Goal: Task Accomplishment & Management: Complete application form

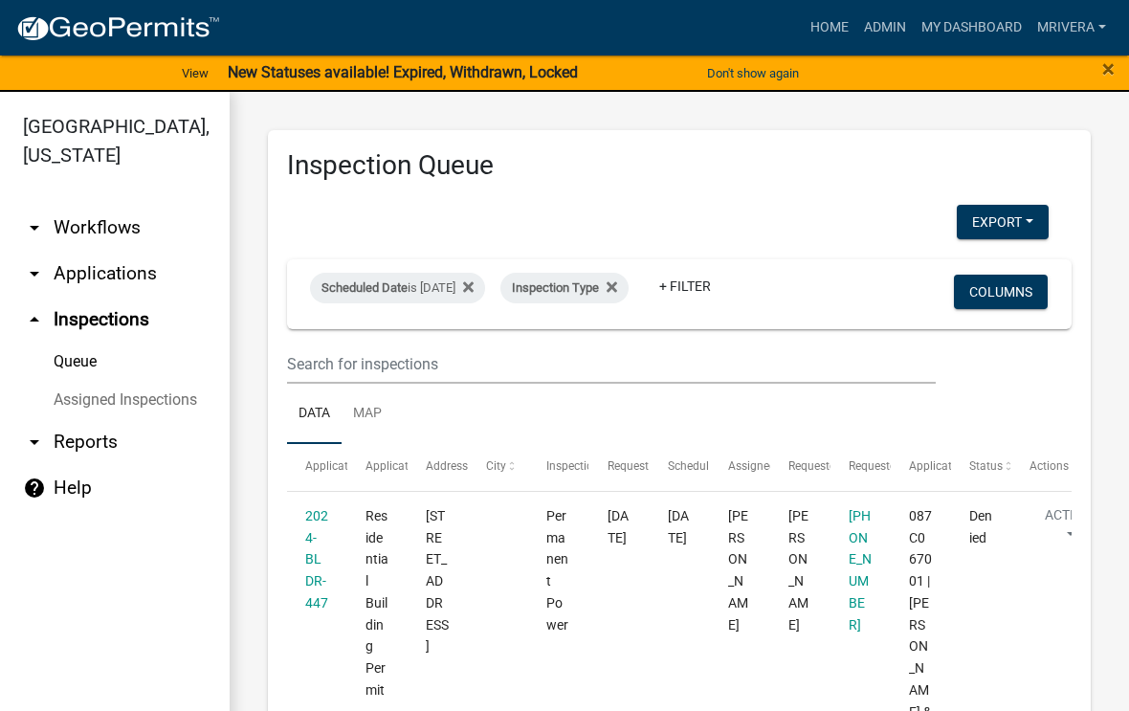
click at [778, 68] on button "Don't show again" at bounding box center [752, 73] width 107 height 32
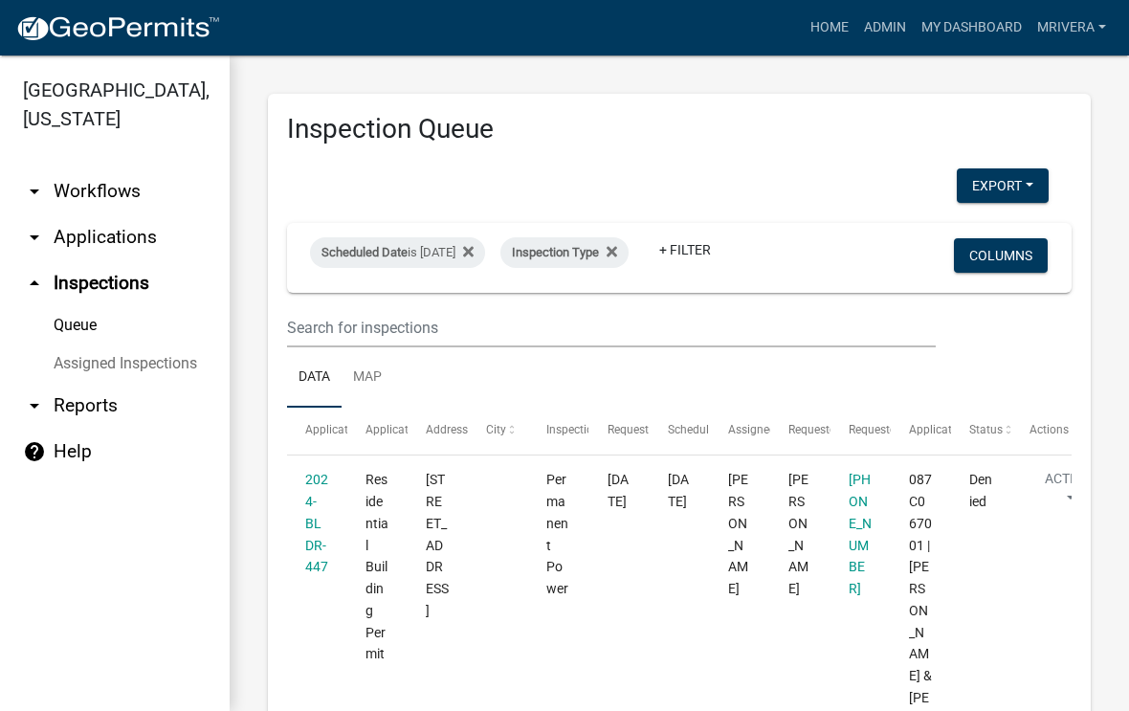
click at [475, 246] on div "Scheduled Date is [DATE]" at bounding box center [397, 252] width 175 height 31
click at [447, 310] on input "[DATE]" at bounding box center [431, 322] width 134 height 39
type input "[DATE]"
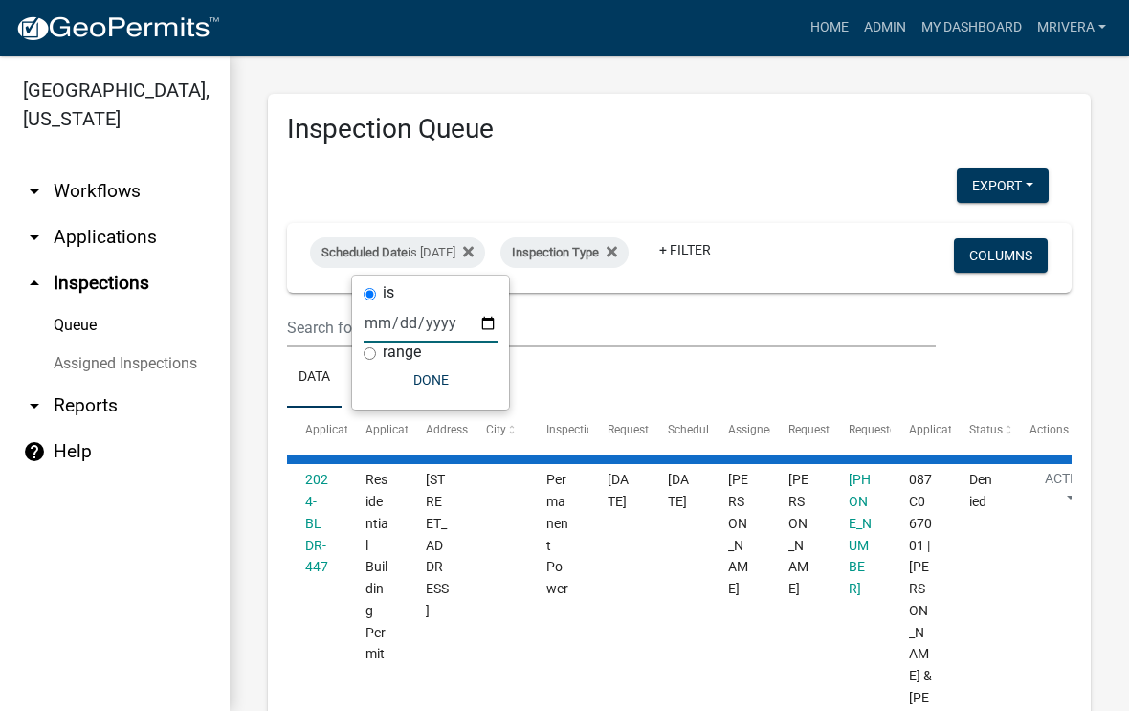
select select "1: 25"
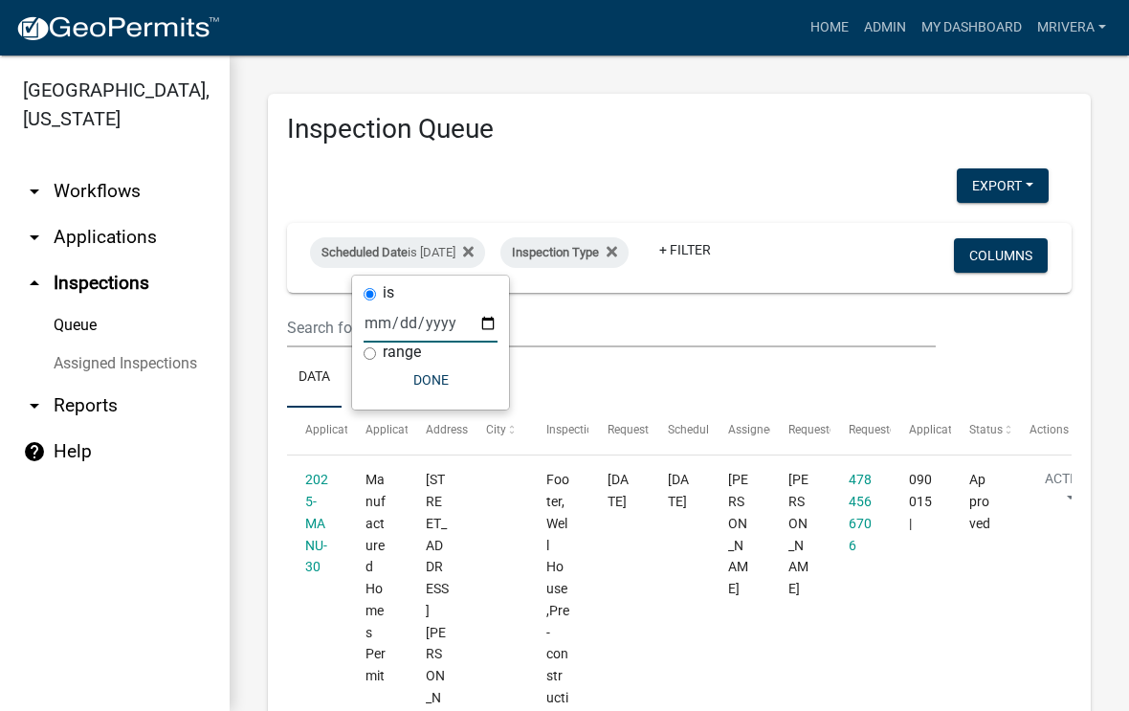
click at [711, 360] on ul "Data Map" at bounding box center [679, 377] width 784 height 60
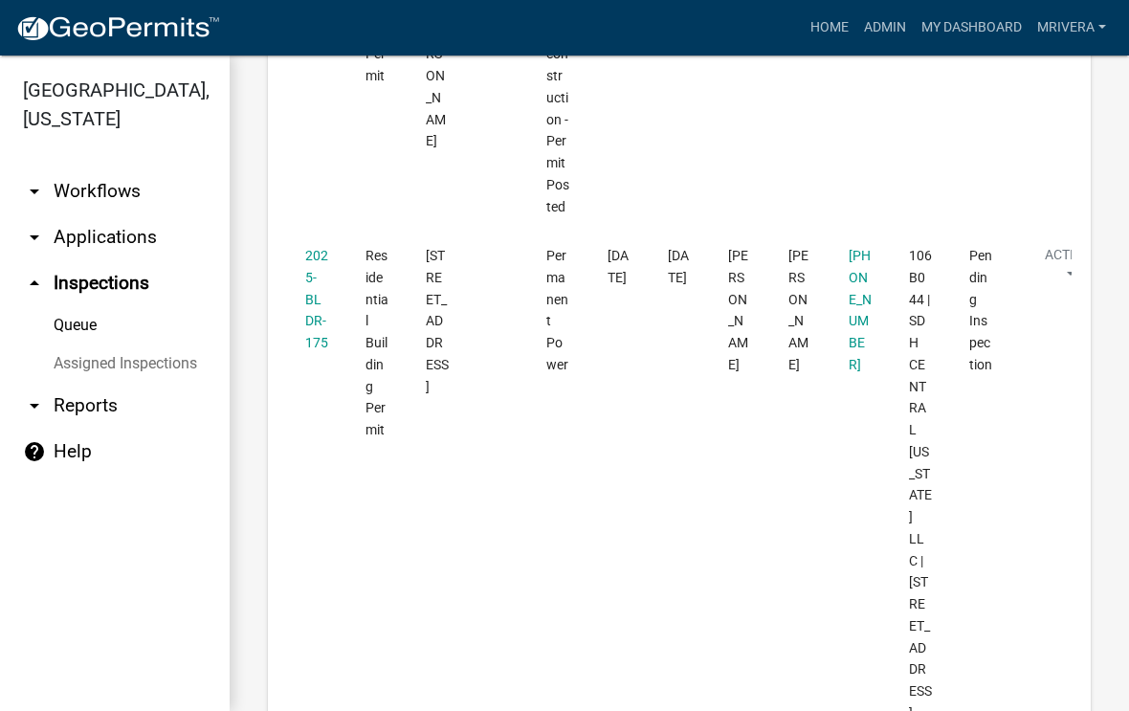
scroll to position [609, 0]
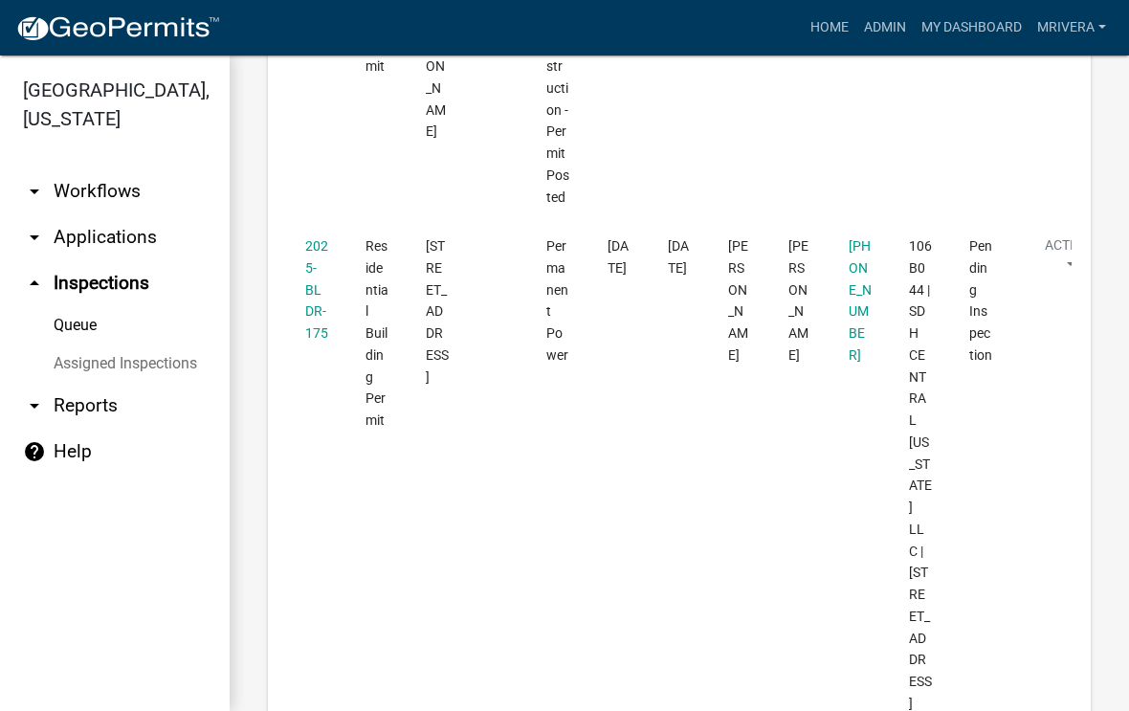
click at [315, 284] on link "2025-BLDR-175" at bounding box center [316, 289] width 23 height 102
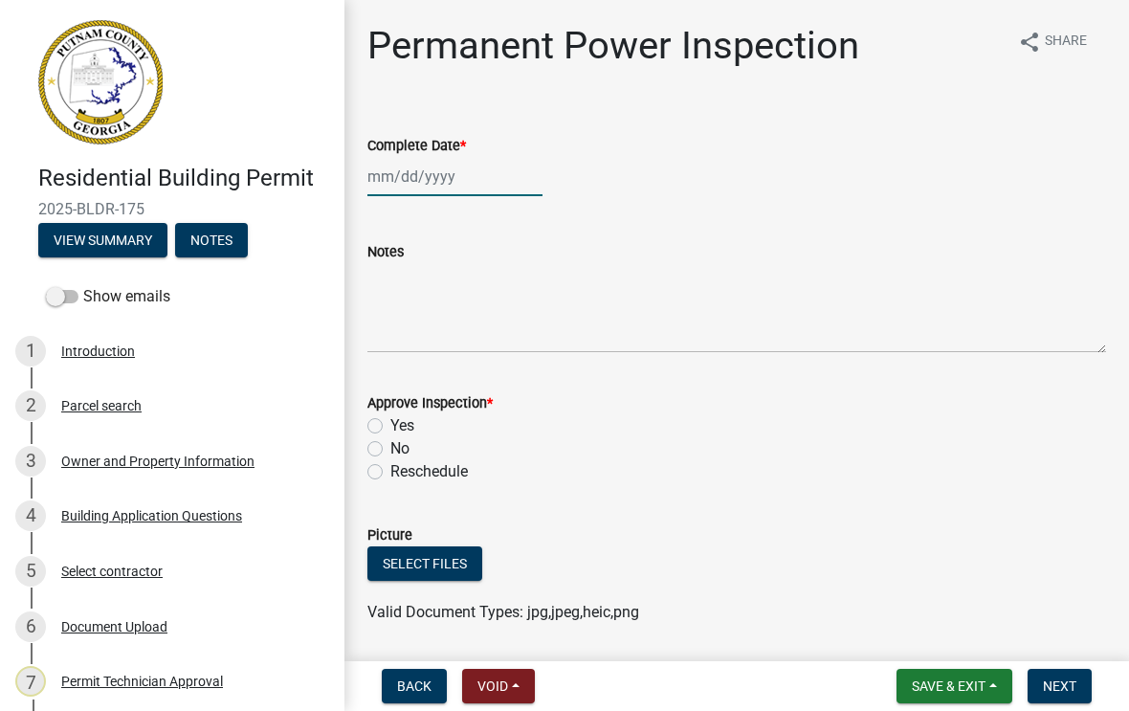
click at [435, 174] on div at bounding box center [454, 176] width 175 height 39
select select "8"
select select "2025"
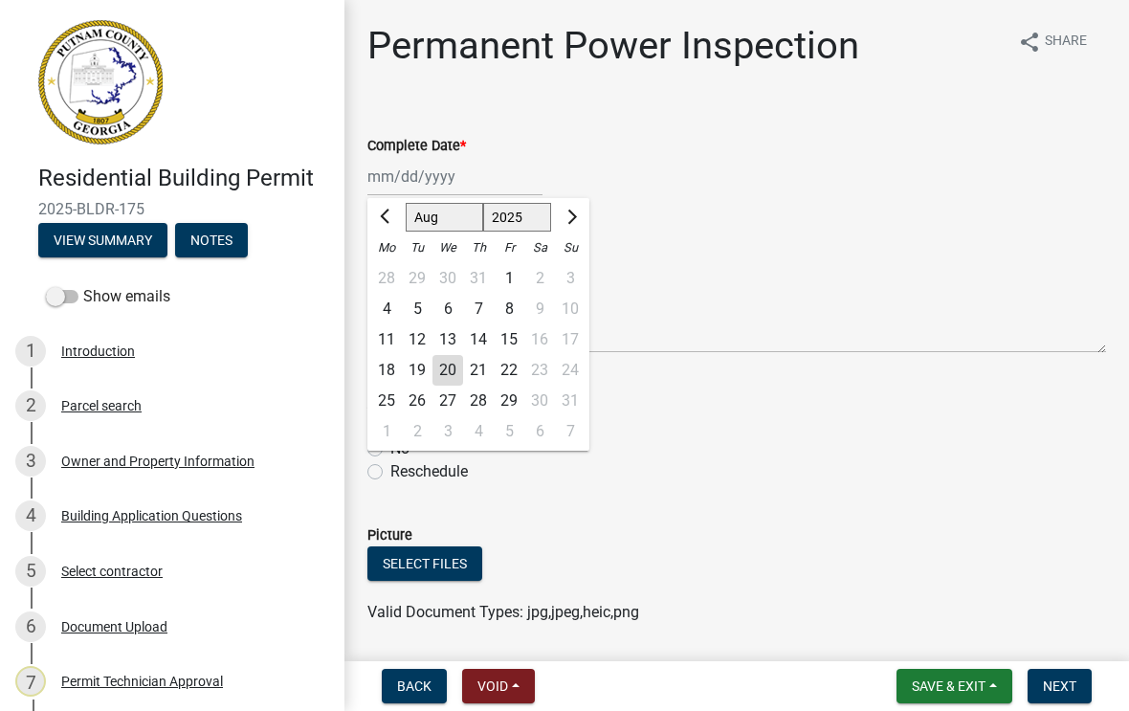
click at [440, 368] on div "20" at bounding box center [447, 370] width 31 height 31
type input "[DATE]"
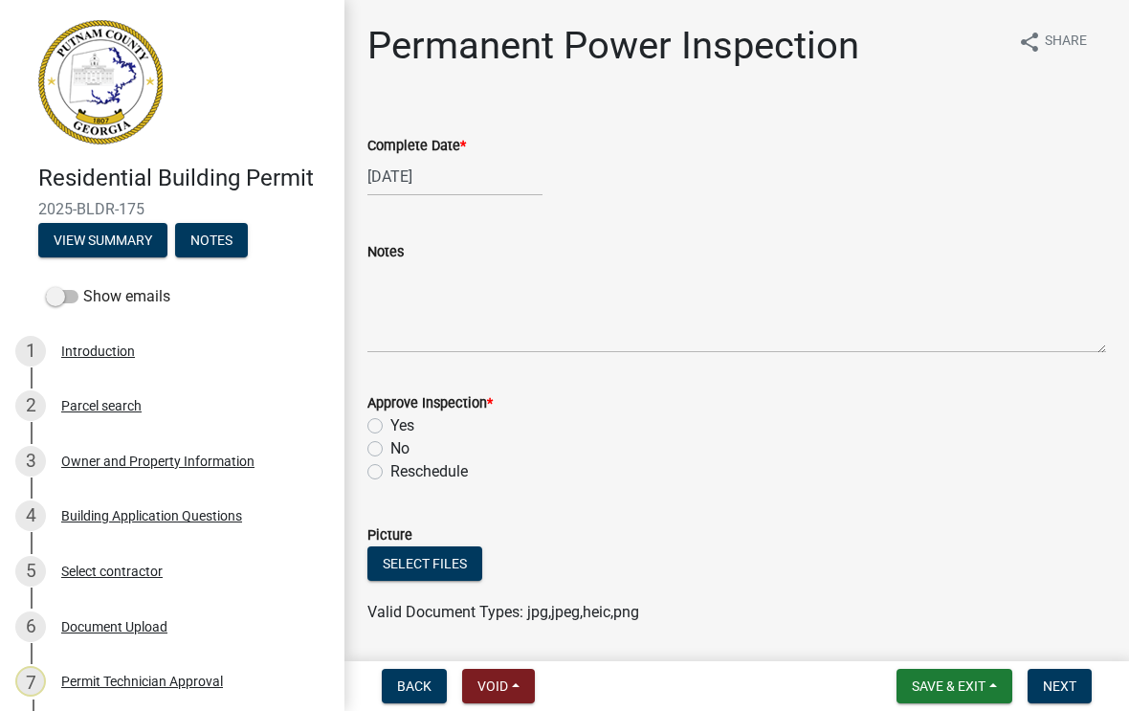
click at [390, 430] on label "Yes" at bounding box center [402, 425] width 24 height 23
click at [390, 427] on input "Yes" at bounding box center [396, 420] width 12 height 12
radio input "true"
click at [1066, 678] on span "Next" at bounding box center [1059, 685] width 33 height 15
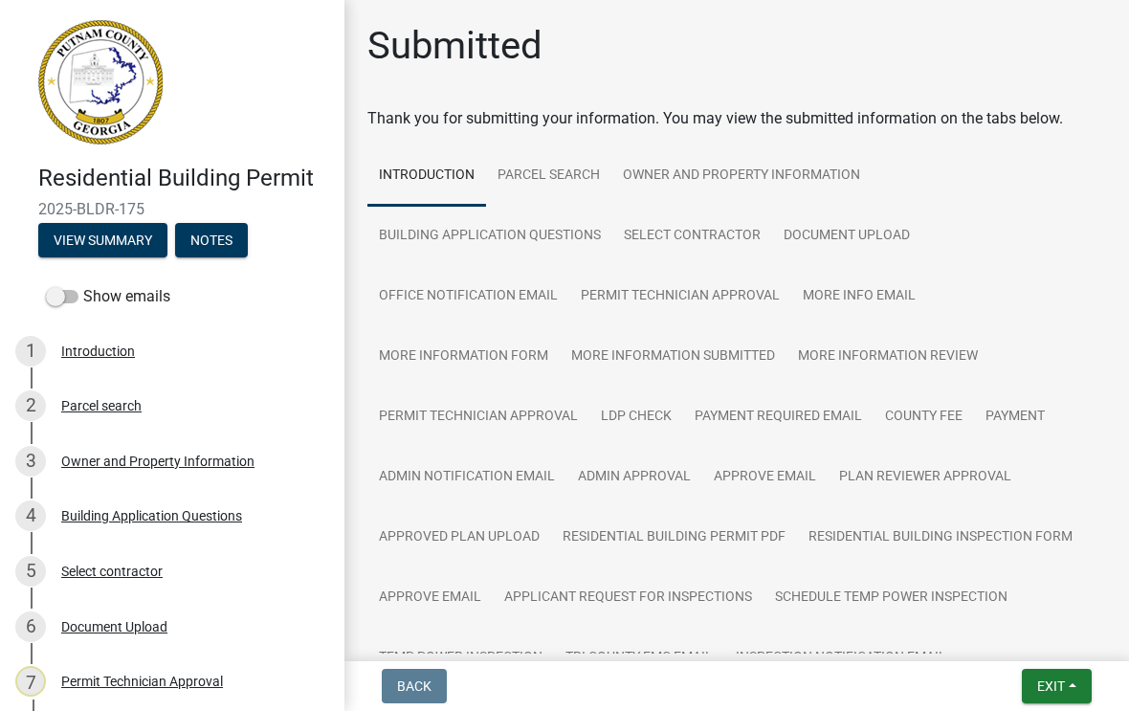
click at [1066, 673] on button "Exit" at bounding box center [1057, 686] width 70 height 34
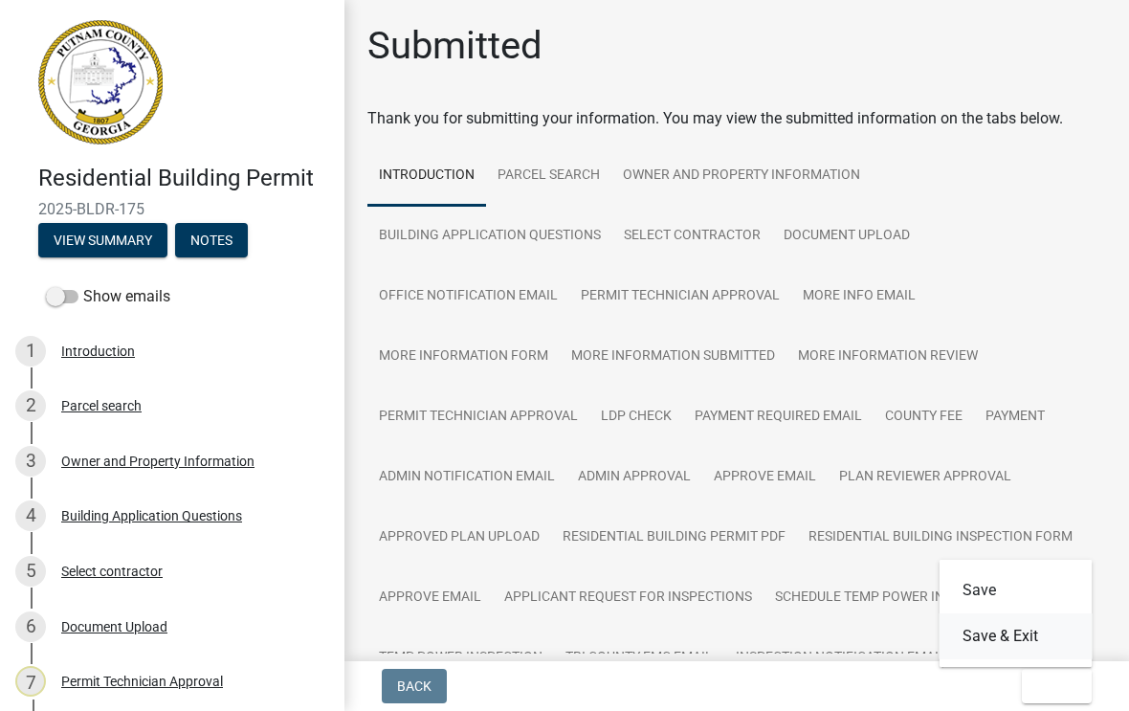
click at [1021, 637] on button "Save & Exit" at bounding box center [1015, 636] width 153 height 46
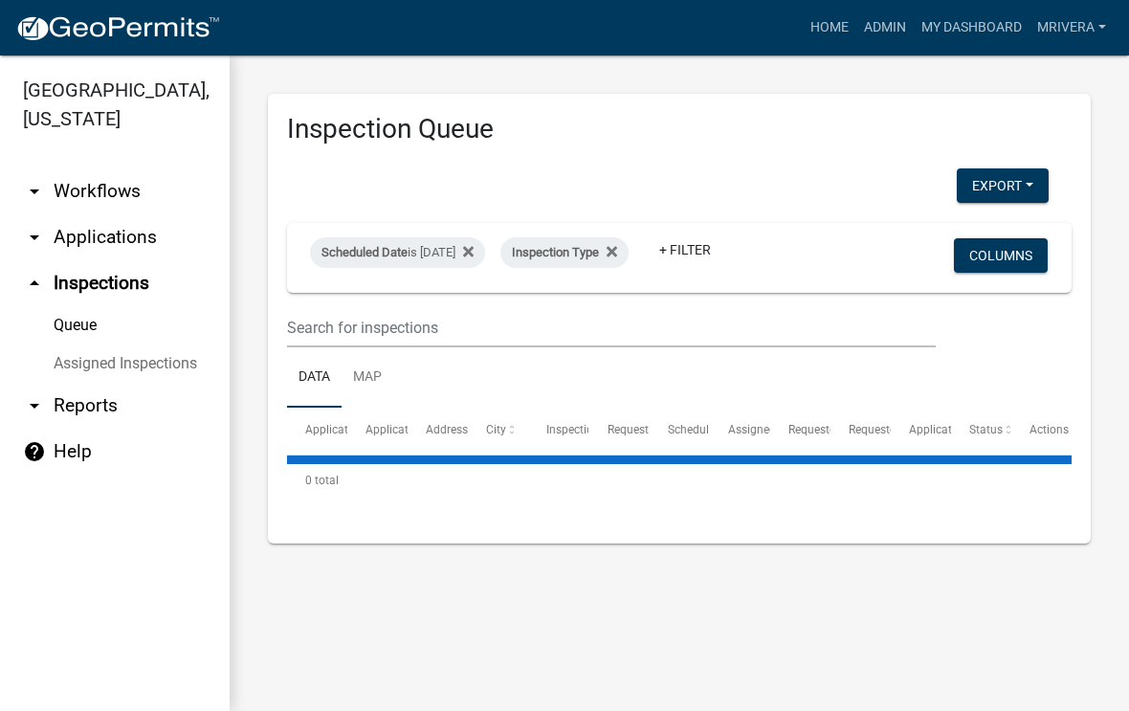
select select "1: 25"
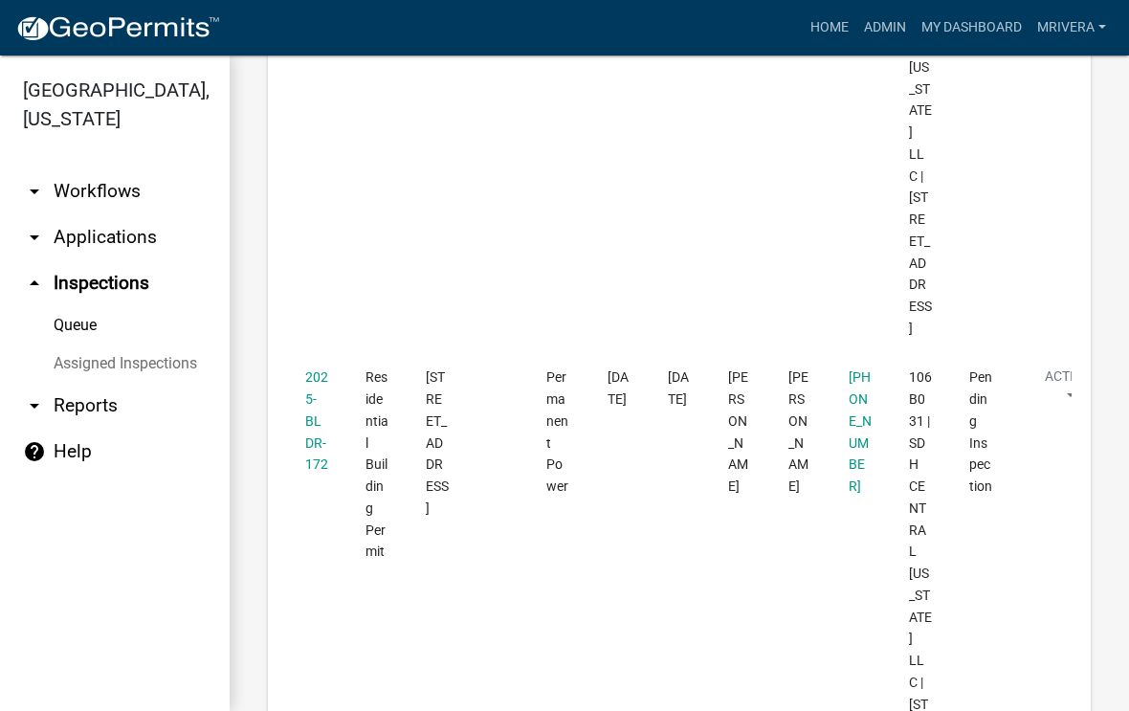
scroll to position [985, 0]
click at [312, 368] on link "2025-BLDR-172" at bounding box center [316, 419] width 23 height 102
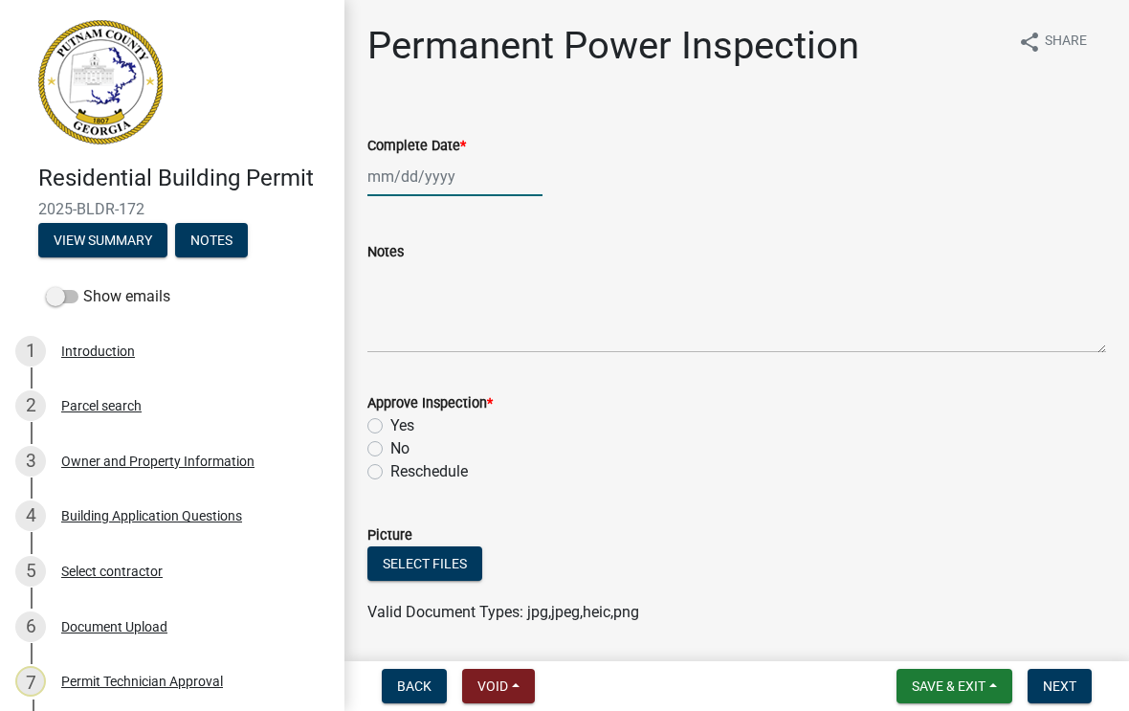
click at [421, 178] on div at bounding box center [454, 176] width 175 height 39
select select "8"
select select "2025"
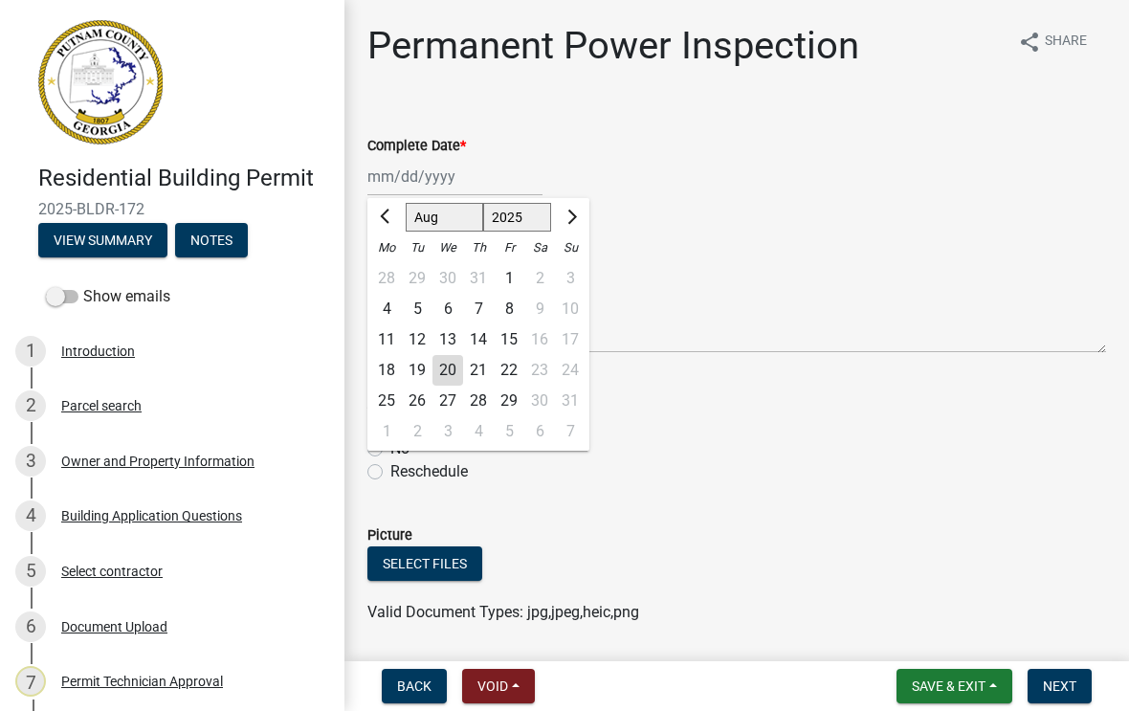
click at [445, 380] on div "20" at bounding box center [447, 370] width 31 height 31
type input "[DATE]"
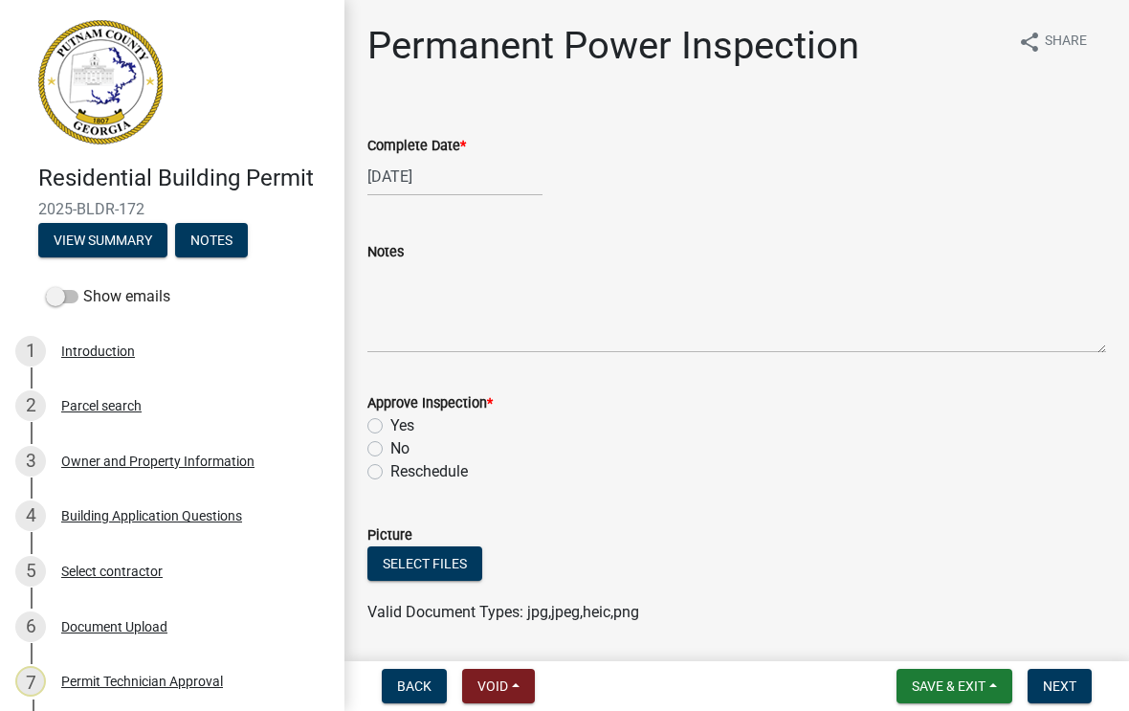
click at [390, 429] on label "Yes" at bounding box center [402, 425] width 24 height 23
click at [390, 427] on input "Yes" at bounding box center [396, 420] width 12 height 12
radio input "true"
click at [1057, 693] on span "Next" at bounding box center [1059, 685] width 33 height 15
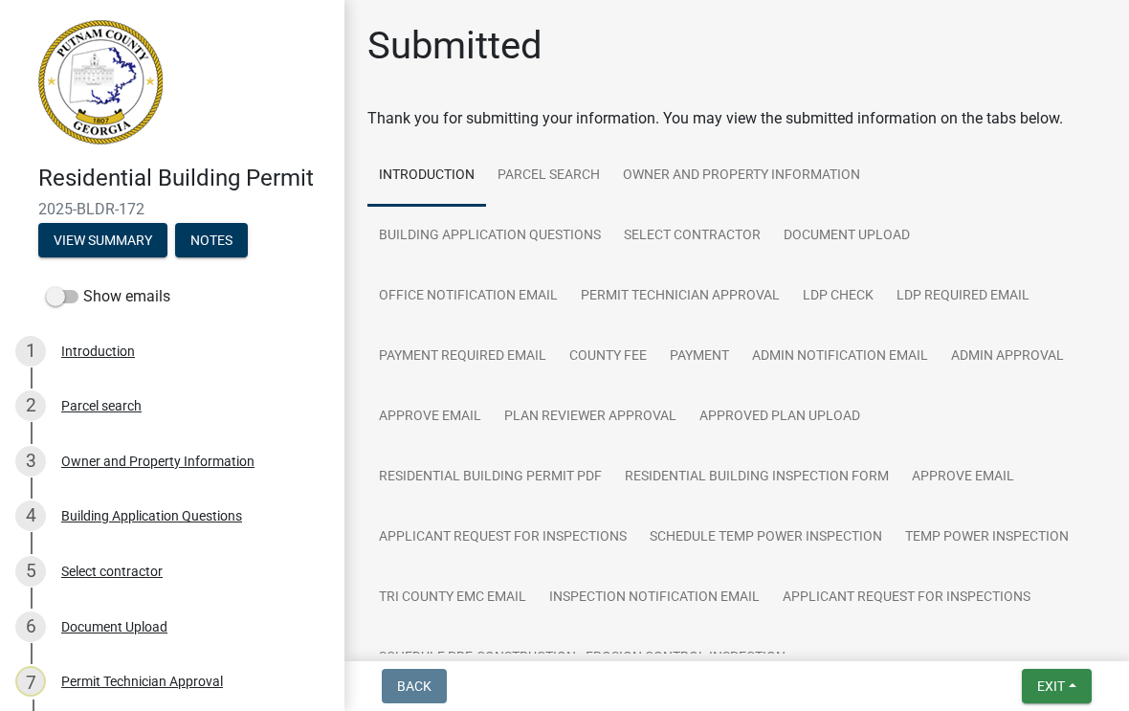
click at [1050, 691] on span "Exit" at bounding box center [1051, 685] width 28 height 15
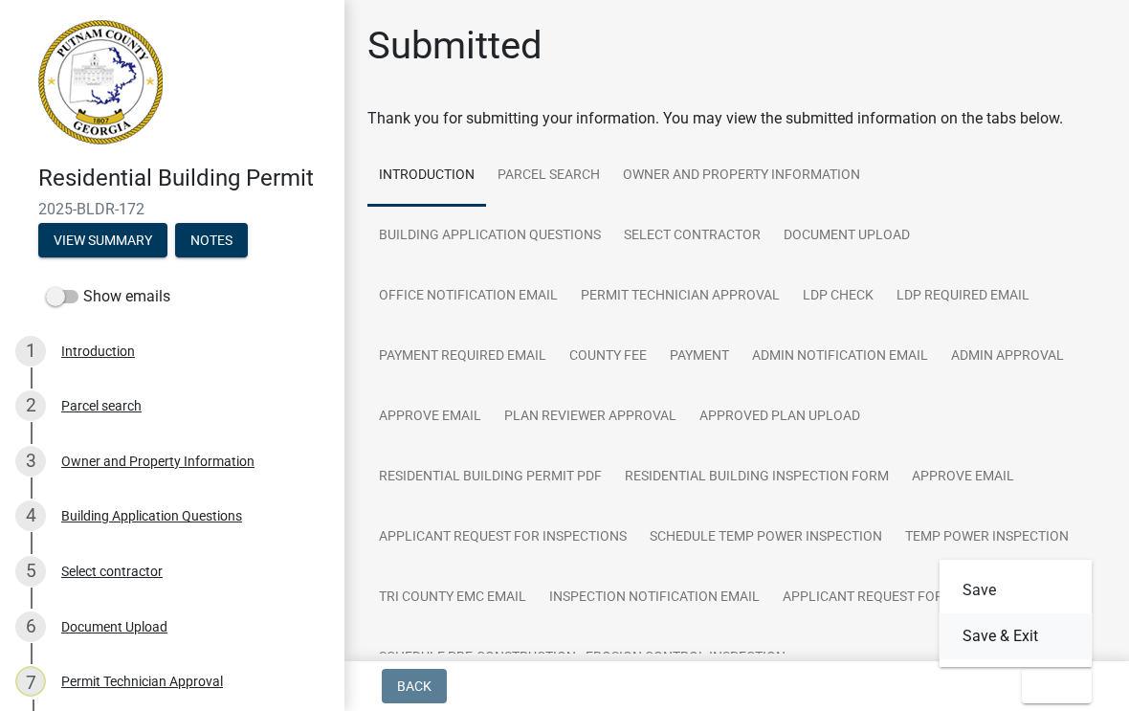
click at [1022, 635] on button "Save & Exit" at bounding box center [1015, 636] width 153 height 46
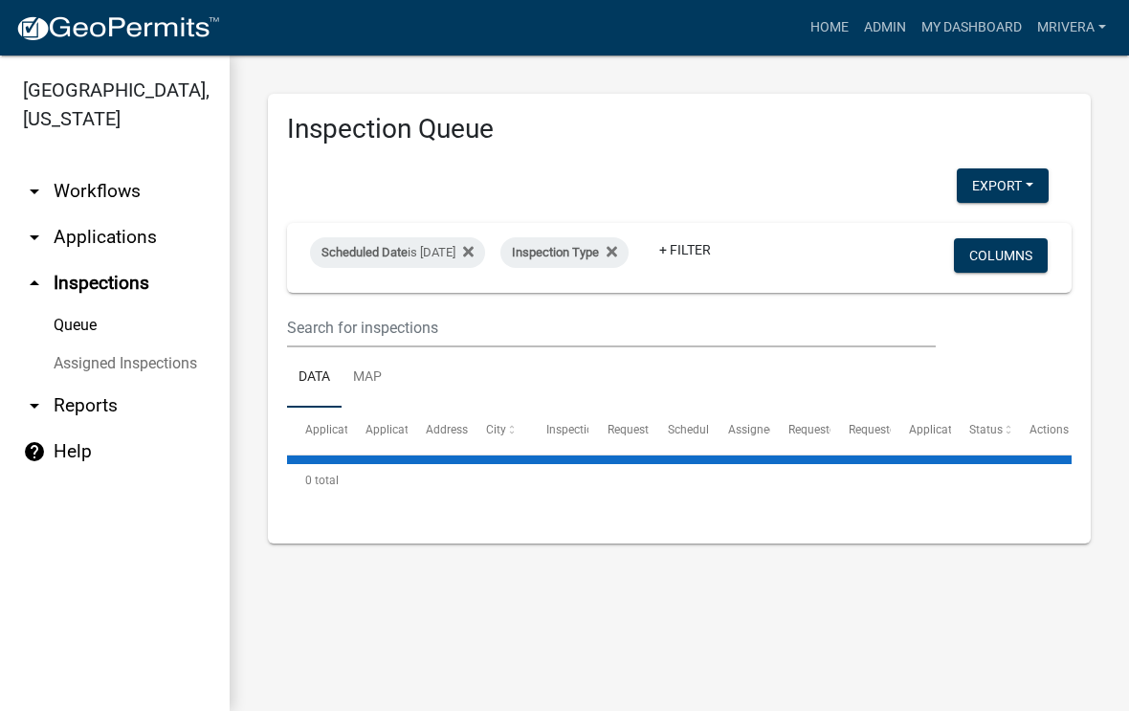
select select "1: 25"
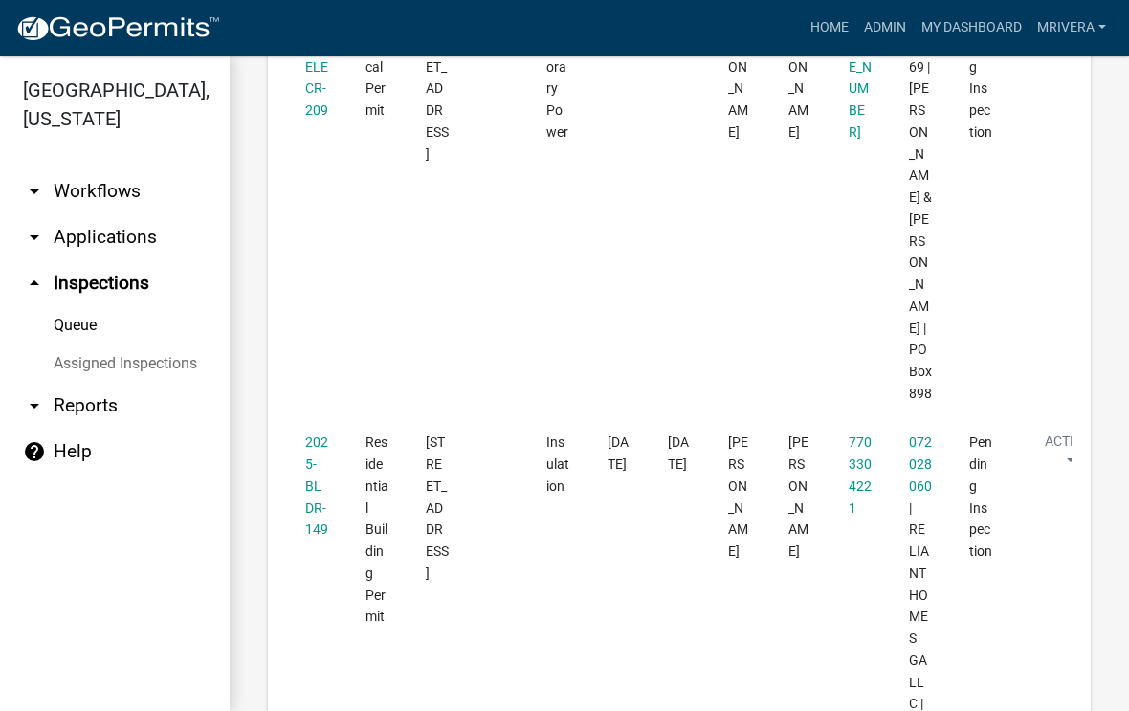
scroll to position [2972, 0]
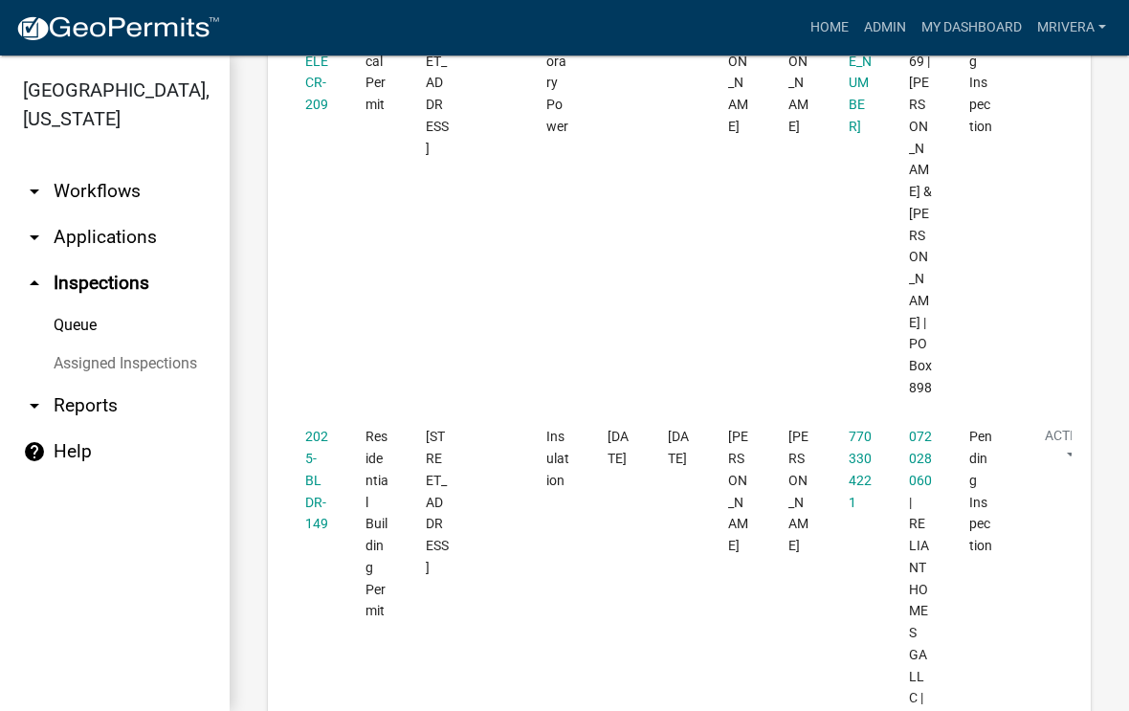
click at [309, 429] on link "2025-BLDR-149" at bounding box center [316, 480] width 23 height 102
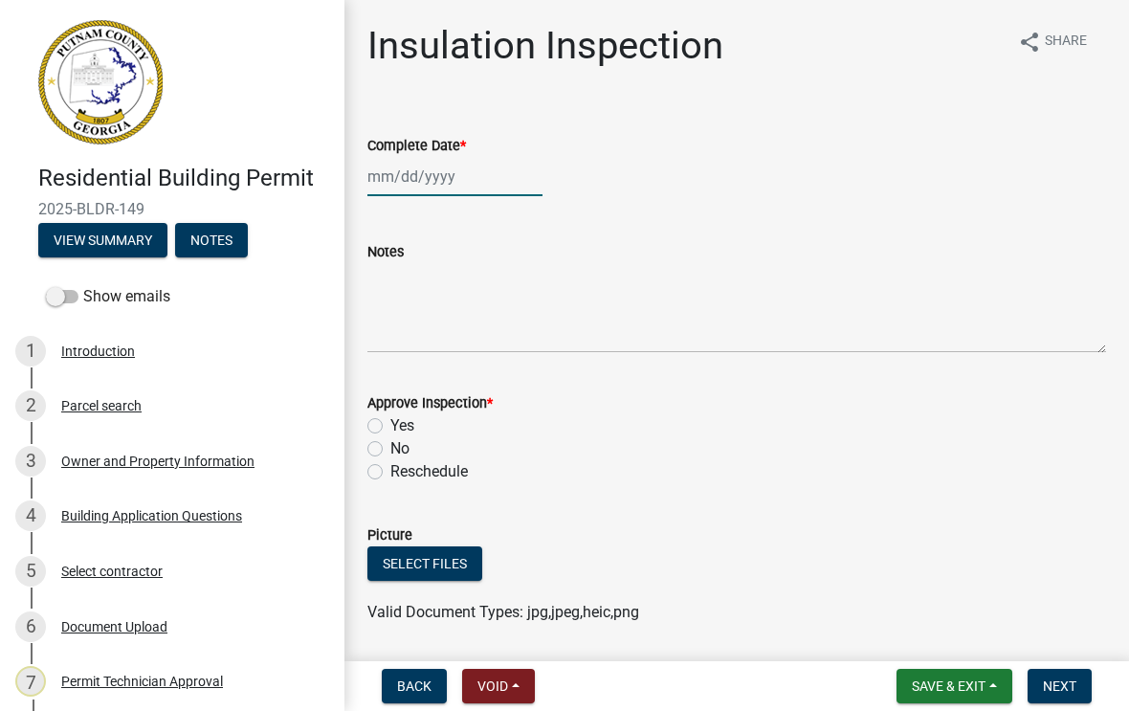
click at [435, 183] on div at bounding box center [454, 176] width 175 height 39
select select "8"
select select "2025"
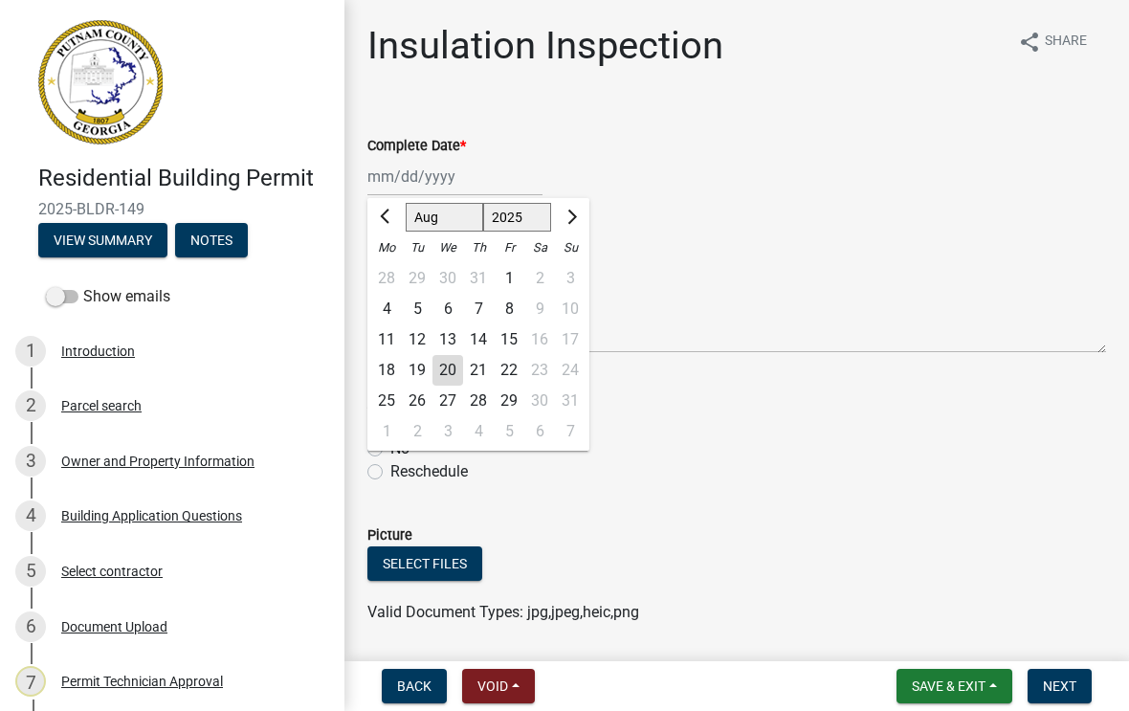
click at [444, 364] on div "20" at bounding box center [447, 370] width 31 height 31
type input "[DATE]"
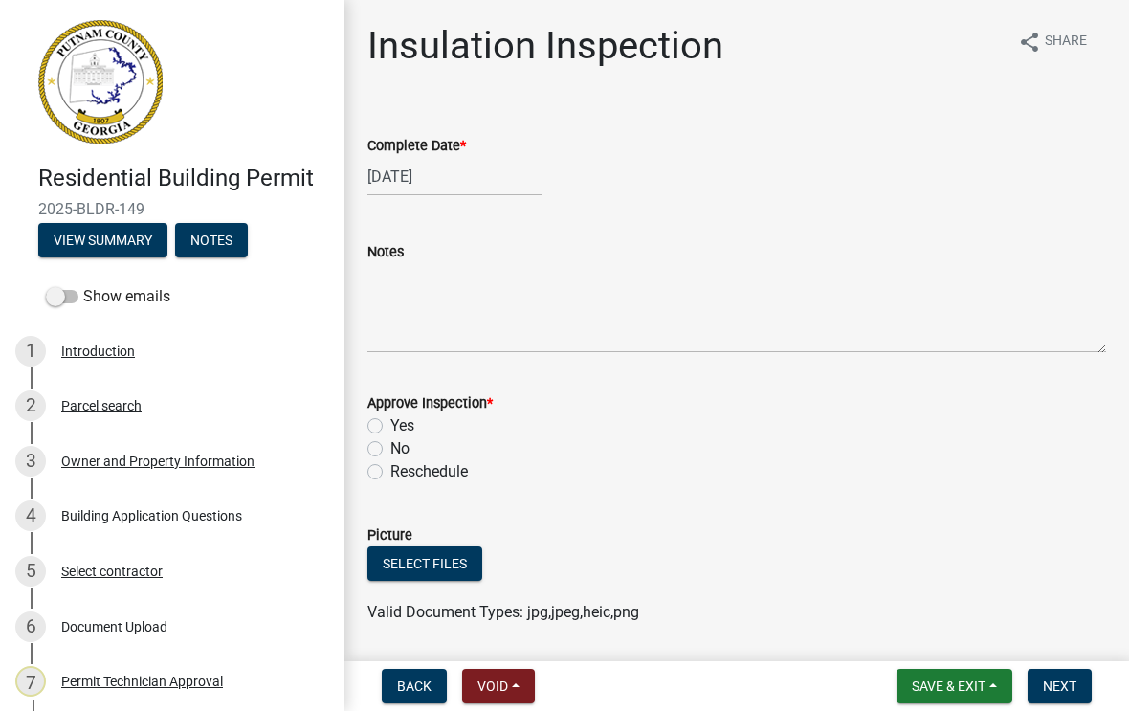
click at [390, 428] on label "Yes" at bounding box center [402, 425] width 24 height 23
click at [390, 427] on input "Yes" at bounding box center [396, 420] width 12 height 12
radio input "true"
click at [1058, 695] on button "Next" at bounding box center [1059, 686] width 64 height 34
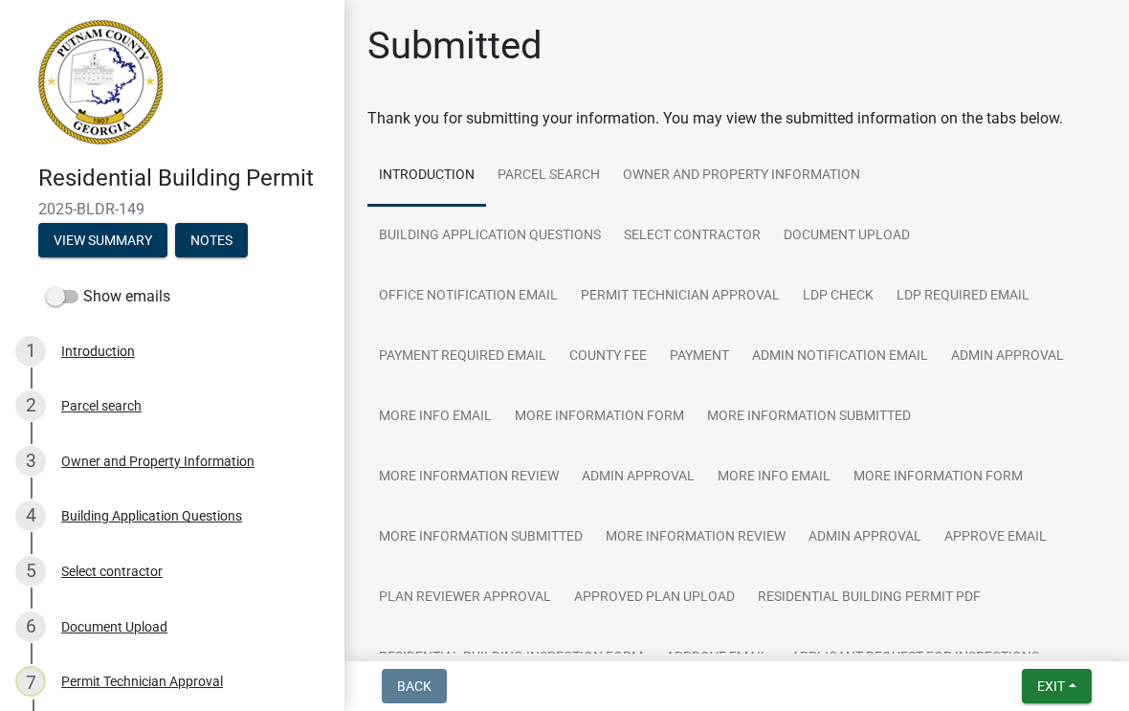
click at [1054, 682] on span "Exit" at bounding box center [1051, 685] width 28 height 15
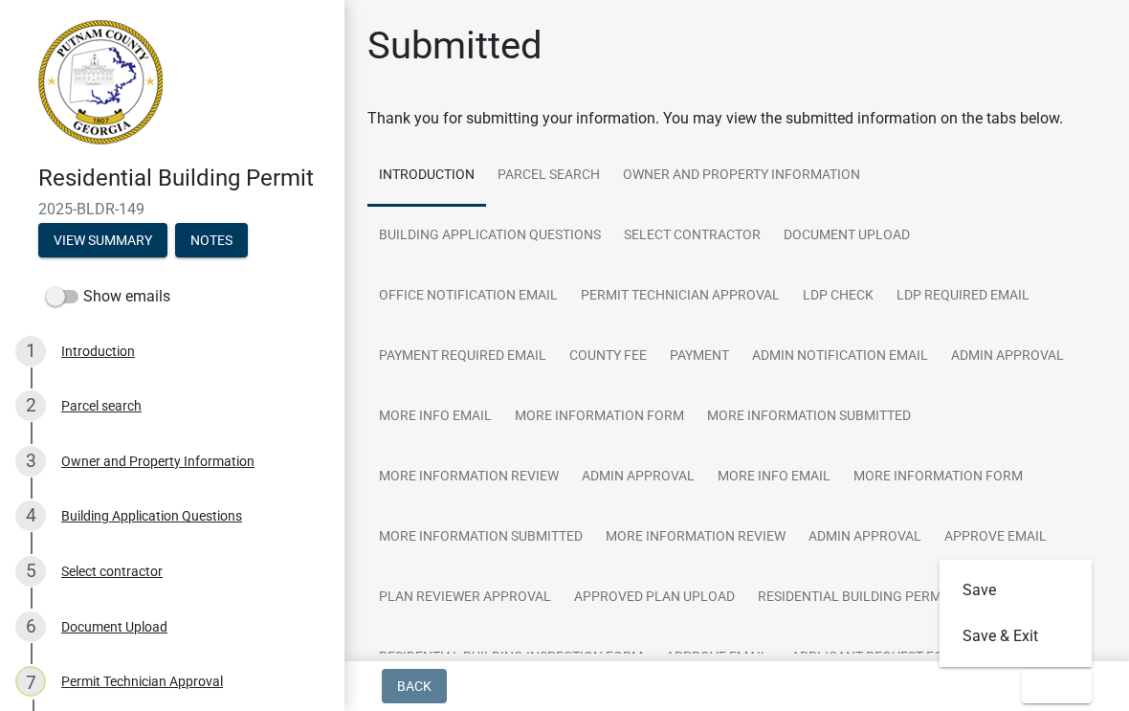
click at [1022, 633] on button "Save & Exit" at bounding box center [1015, 636] width 153 height 46
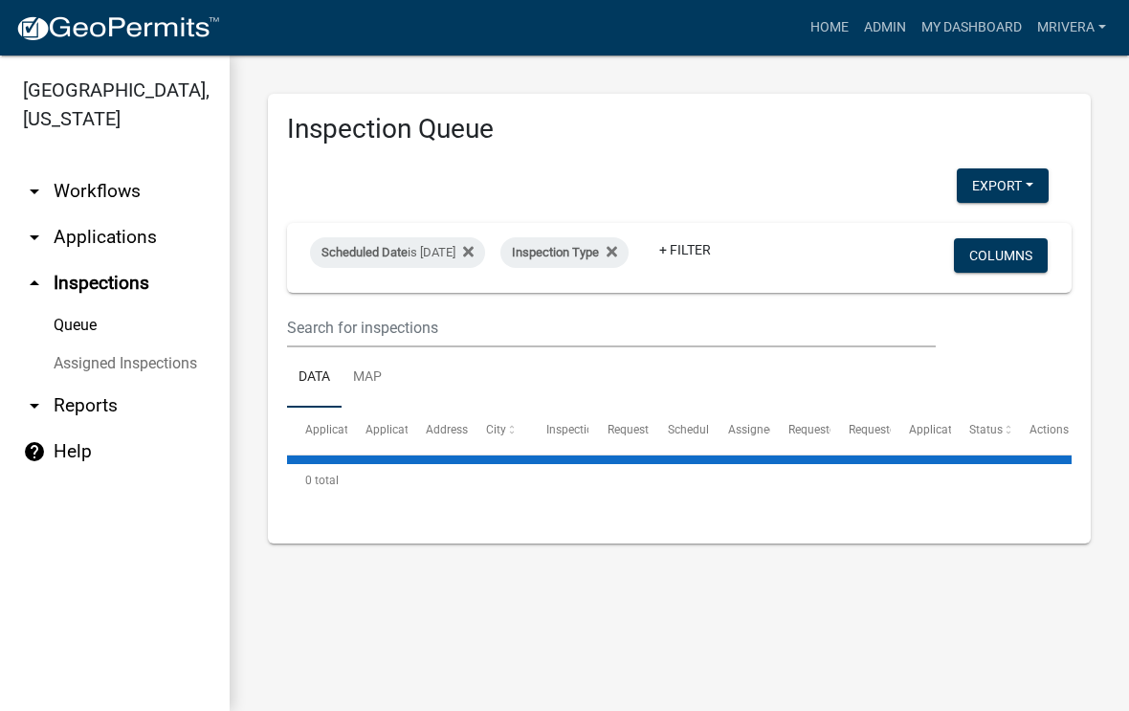
select select "1: 25"
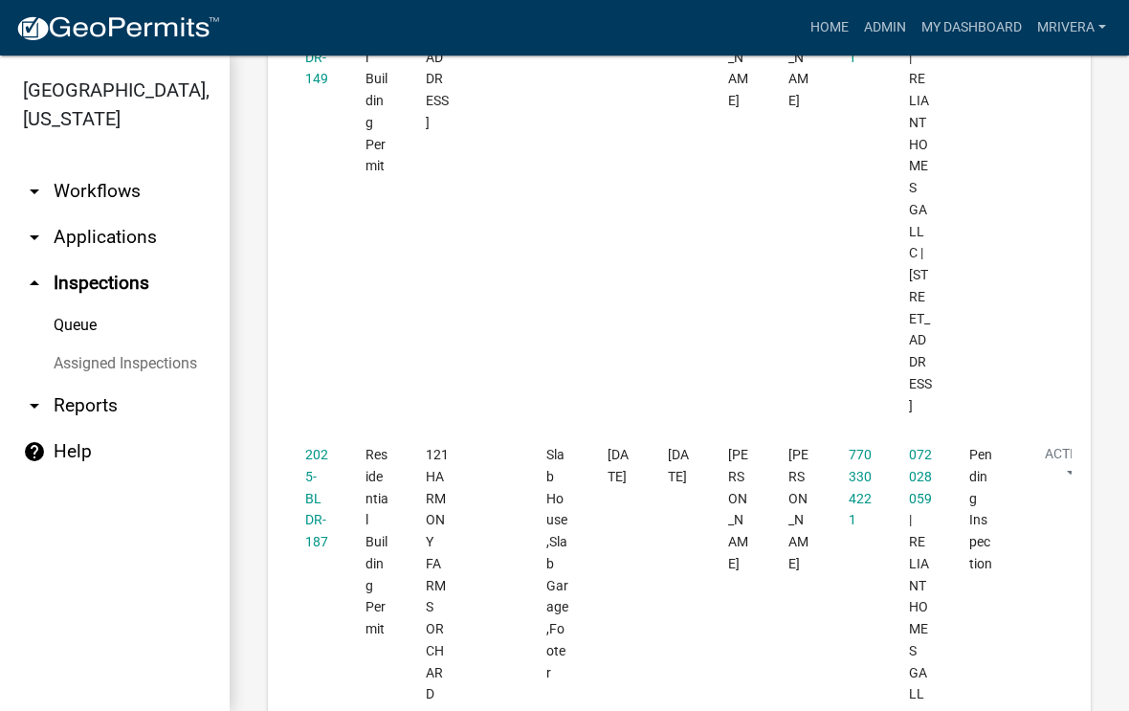
scroll to position [3424, 0]
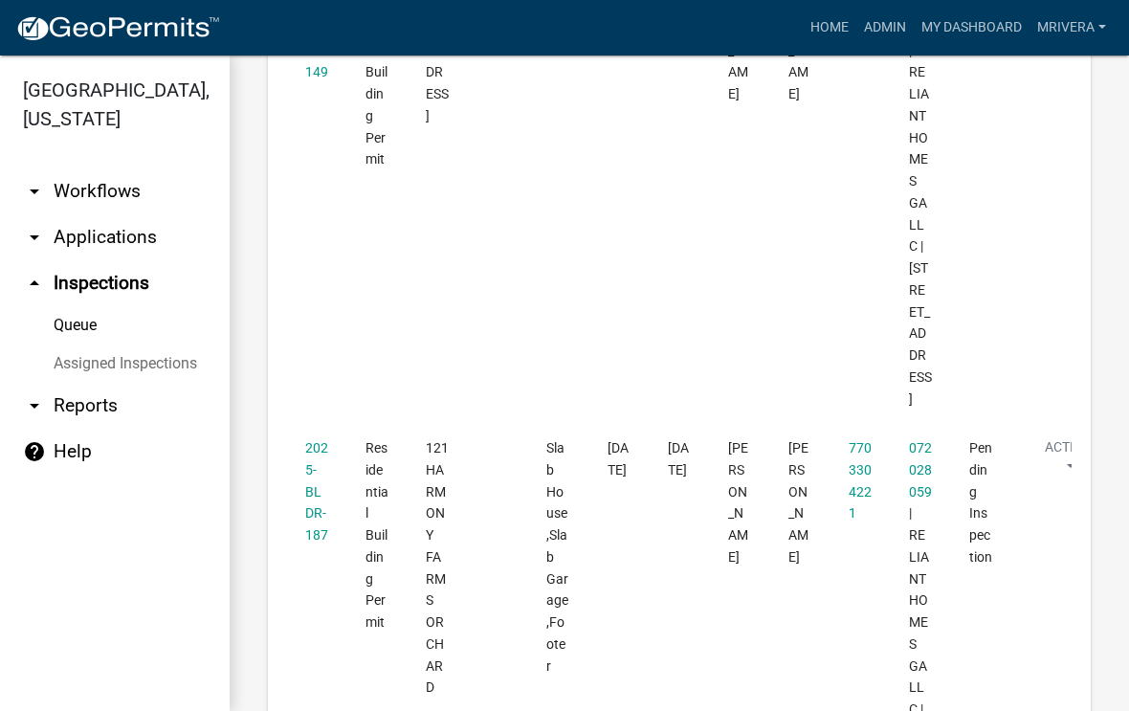
click at [321, 440] on link "2025-BLDR-187" at bounding box center [316, 491] width 23 height 102
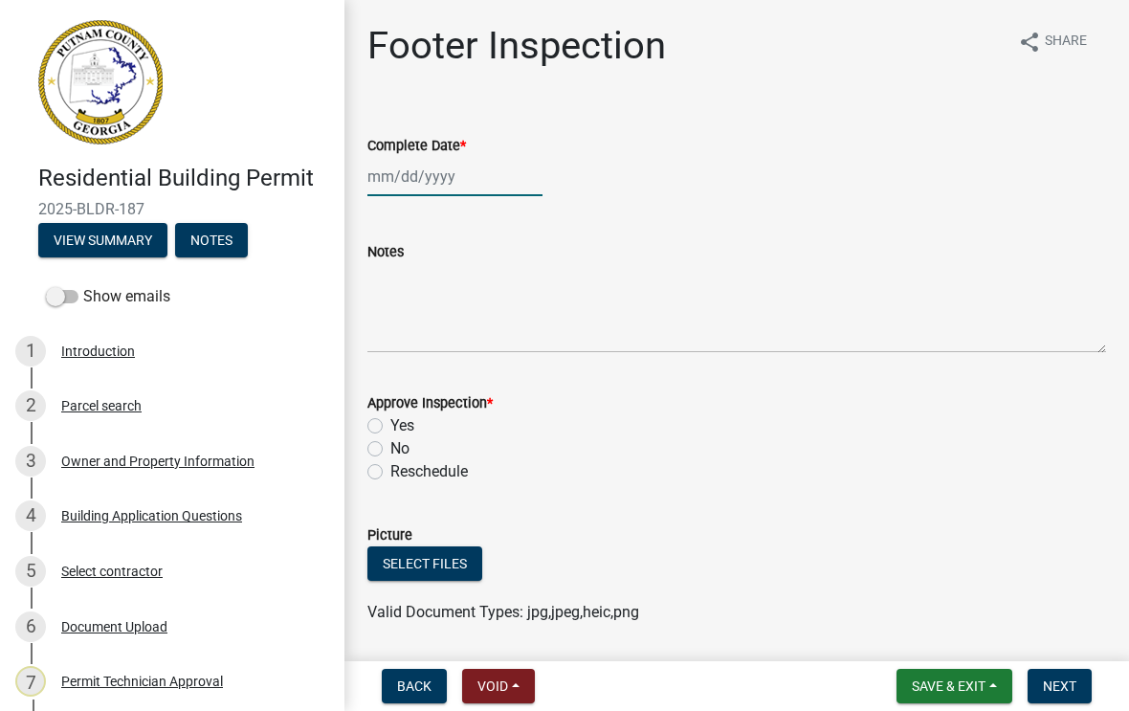
click at [440, 174] on div at bounding box center [454, 176] width 175 height 39
select select "8"
select select "2025"
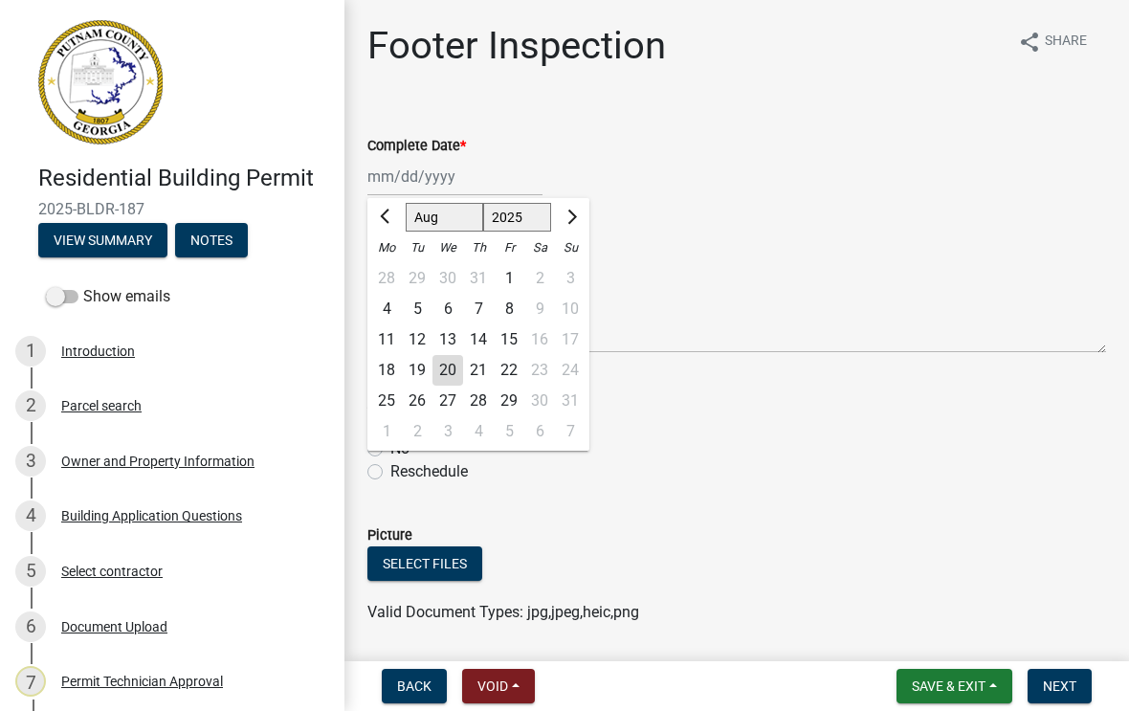
click at [452, 378] on div "20" at bounding box center [447, 370] width 31 height 31
type input "[DATE]"
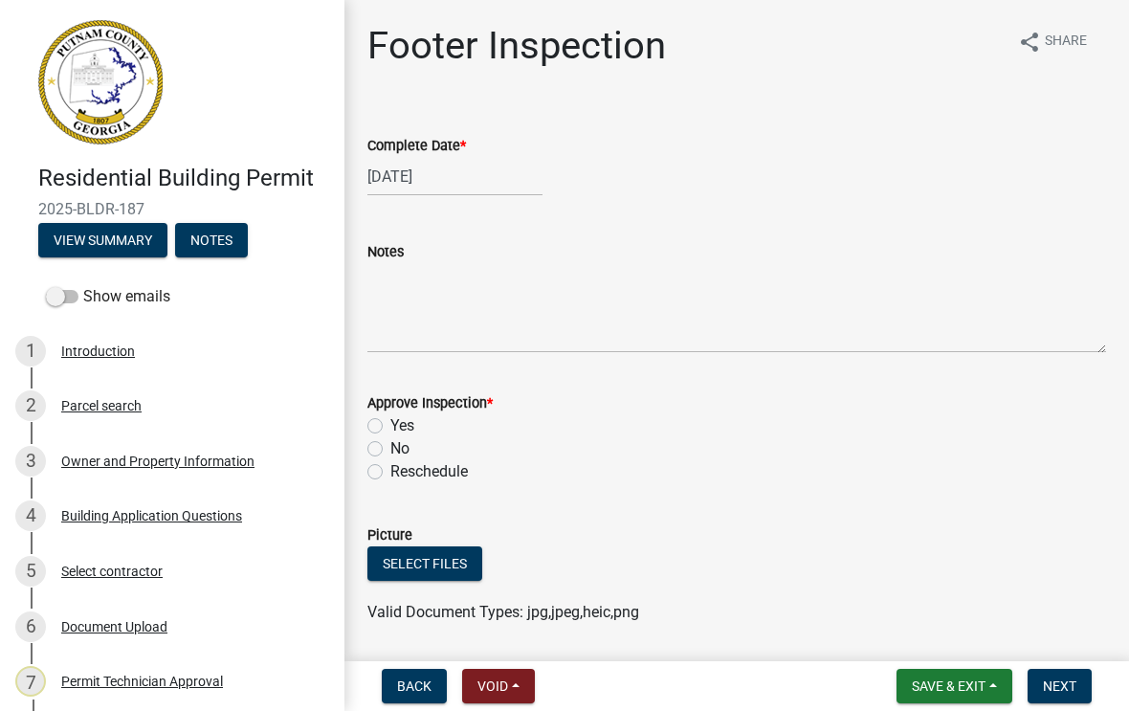
click at [390, 422] on label "Yes" at bounding box center [402, 425] width 24 height 23
click at [390, 422] on input "Yes" at bounding box center [396, 420] width 12 height 12
radio input "true"
click at [1061, 695] on button "Next" at bounding box center [1059, 686] width 64 height 34
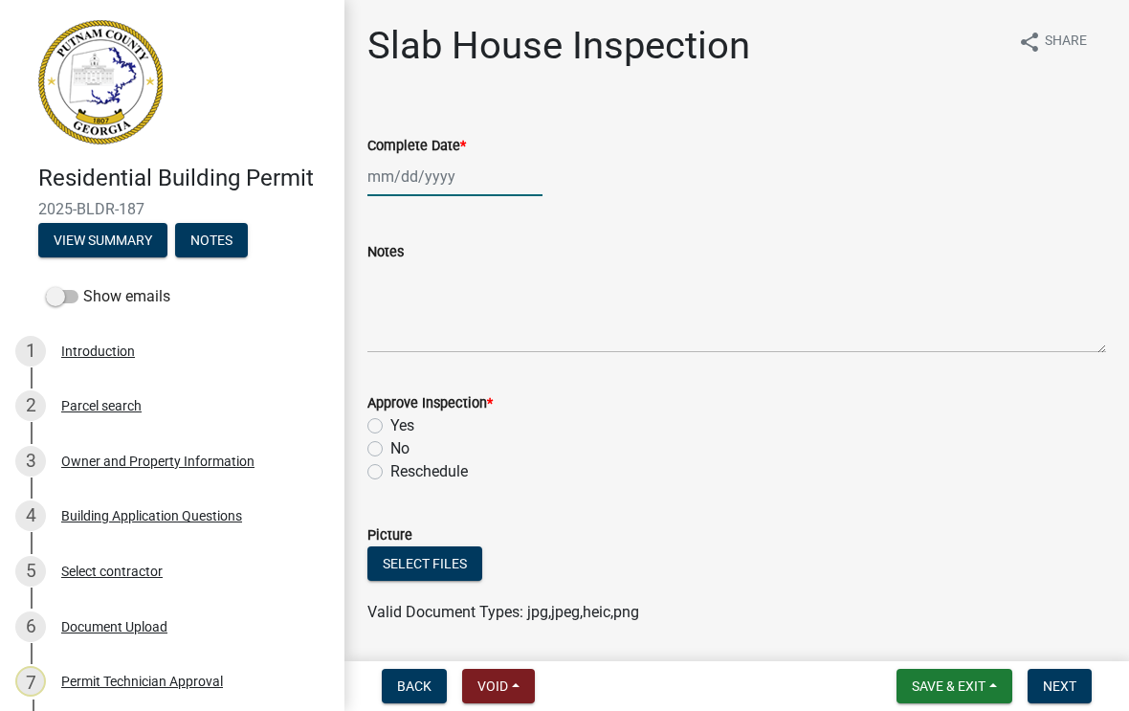
click at [430, 181] on div at bounding box center [454, 176] width 175 height 39
select select "8"
select select "2025"
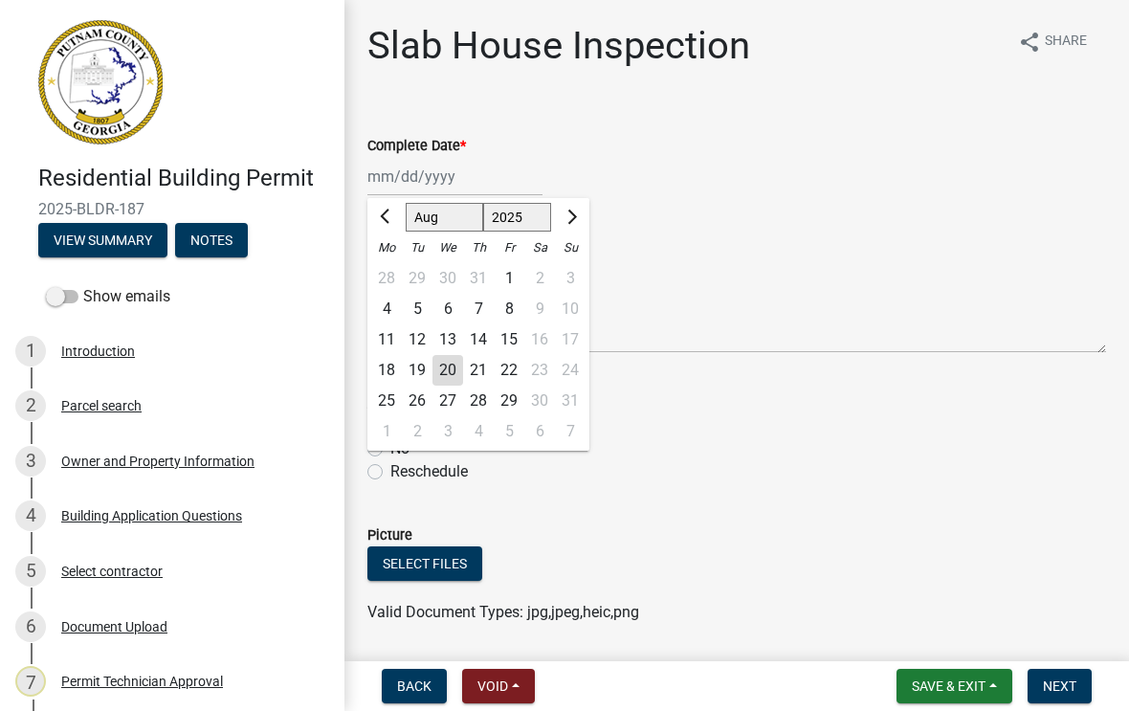
click at [446, 374] on div "20" at bounding box center [447, 370] width 31 height 31
type input "[DATE]"
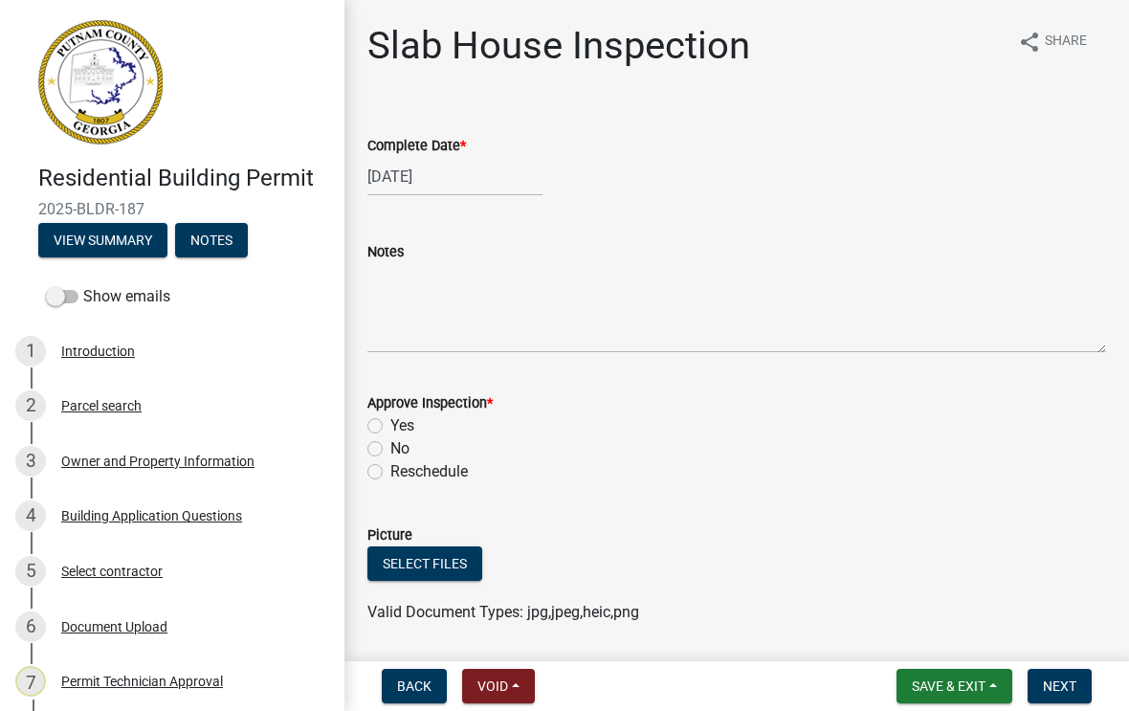
click at [390, 423] on label "Yes" at bounding box center [402, 425] width 24 height 23
click at [390, 423] on input "Yes" at bounding box center [396, 420] width 12 height 12
radio input "true"
click at [1056, 679] on span "Next" at bounding box center [1059, 685] width 33 height 15
click at [441, 191] on div at bounding box center [454, 176] width 175 height 39
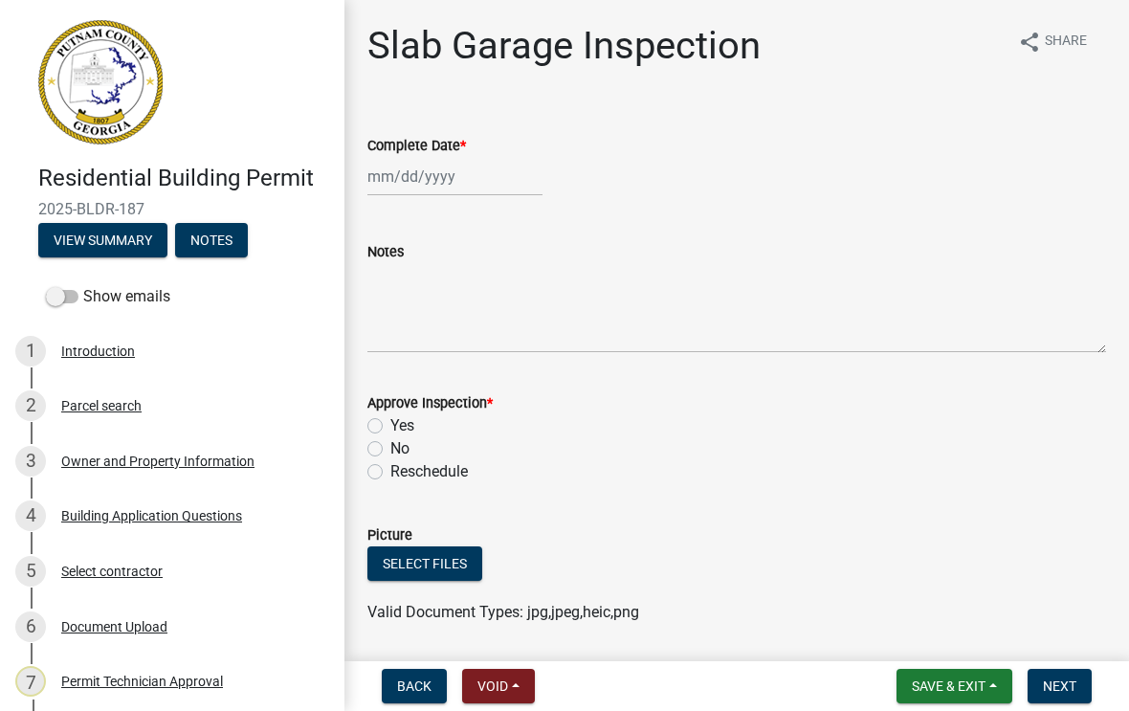
select select "8"
select select "2025"
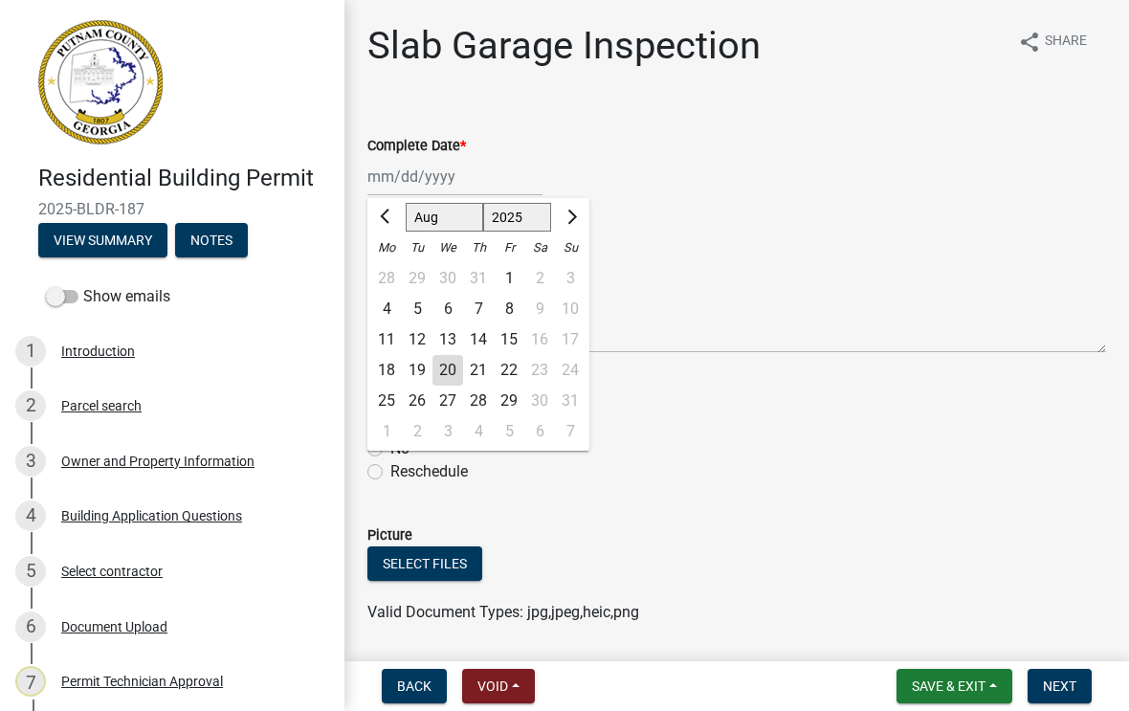
click at [456, 372] on div "20" at bounding box center [447, 370] width 31 height 31
type input "[DATE]"
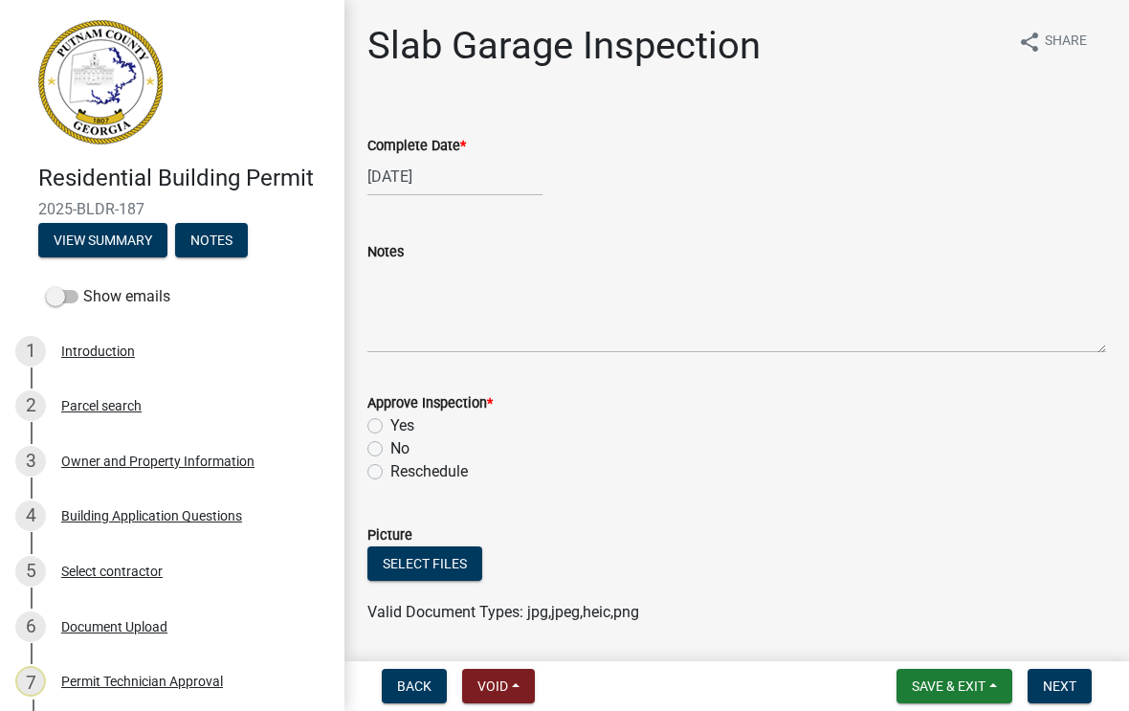
click at [390, 426] on label "Yes" at bounding box center [402, 425] width 24 height 23
click at [390, 426] on input "Yes" at bounding box center [396, 420] width 12 height 12
radio input "true"
click at [1061, 694] on span "Next" at bounding box center [1059, 685] width 33 height 15
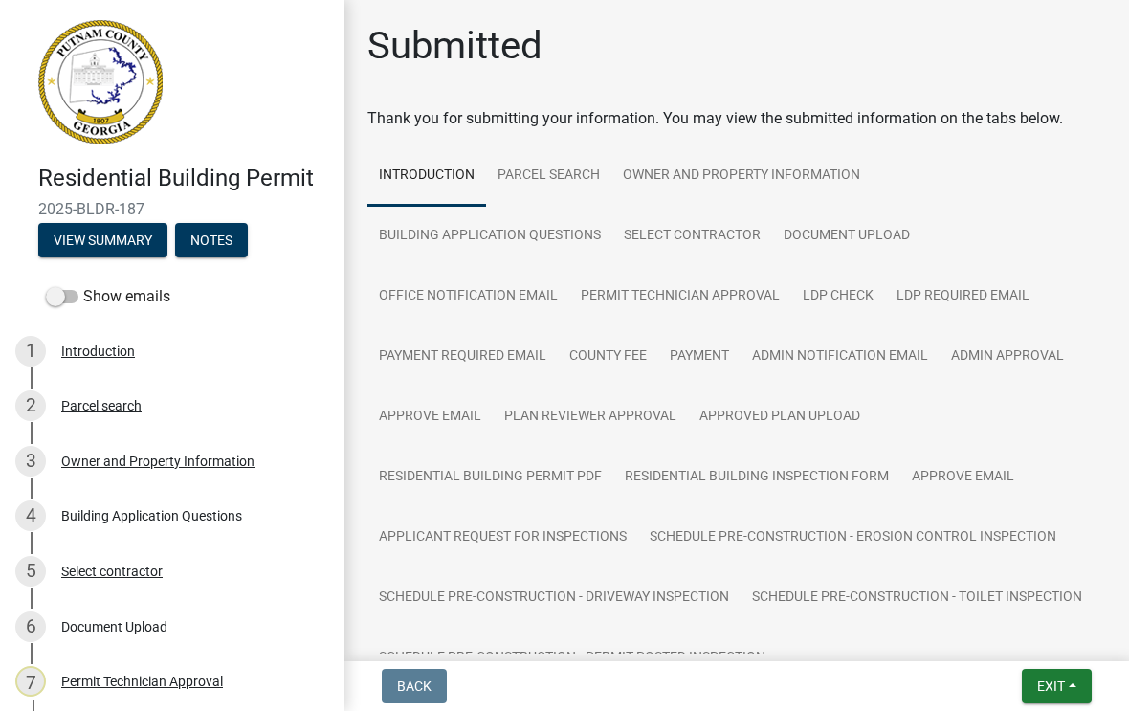
click at [1045, 679] on span "Exit" at bounding box center [1051, 685] width 28 height 15
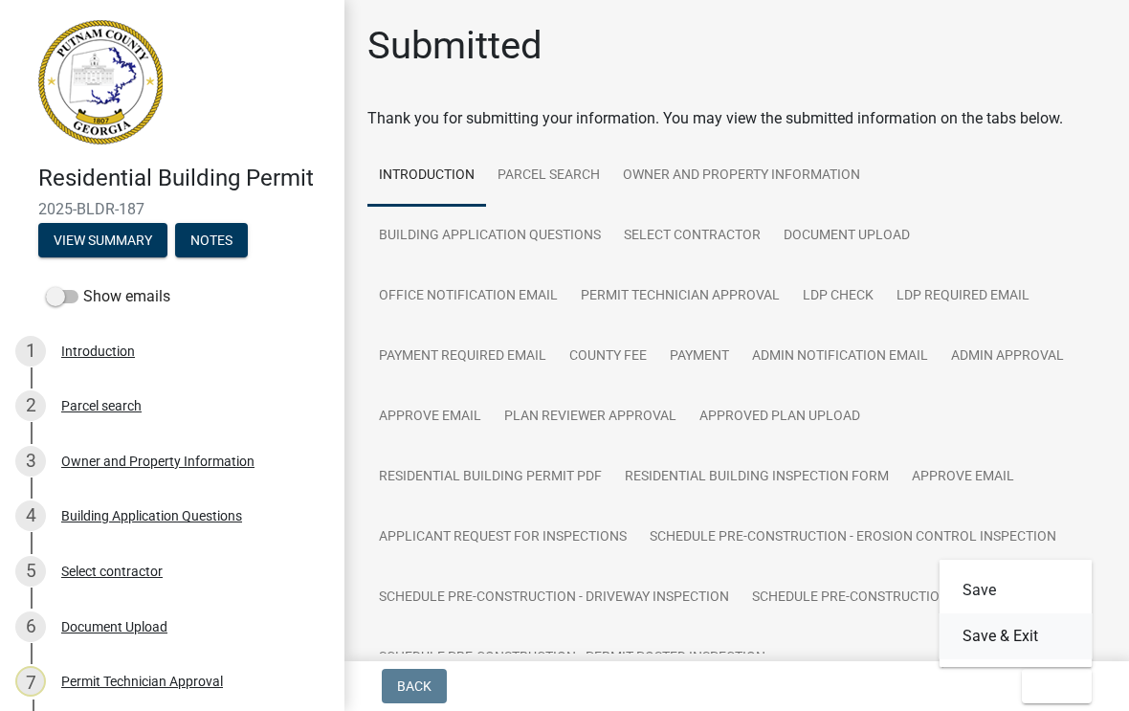
click at [1014, 640] on button "Save & Exit" at bounding box center [1015, 636] width 153 height 46
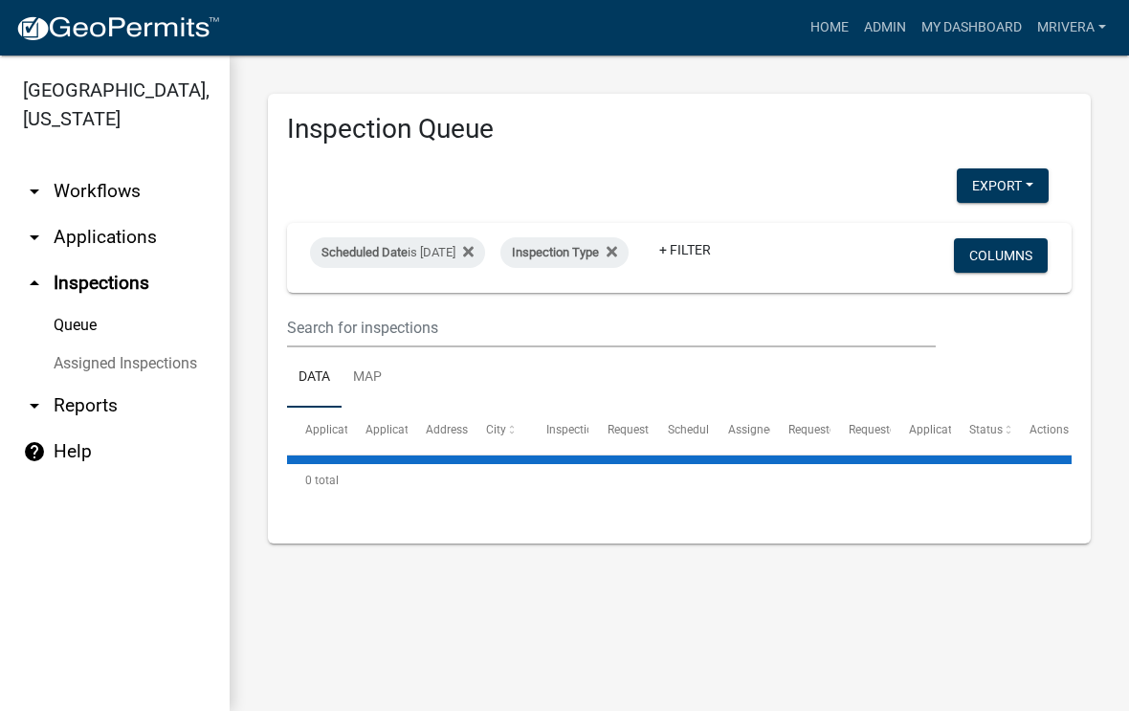
select select "1: 25"
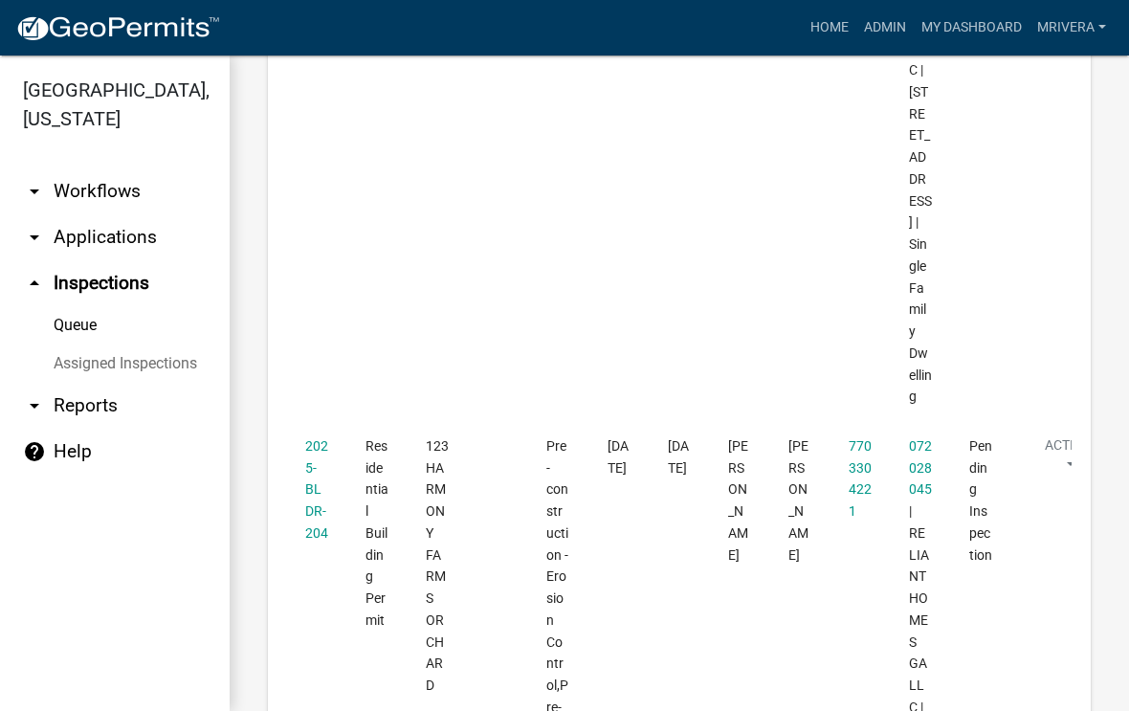
scroll to position [4069, 0]
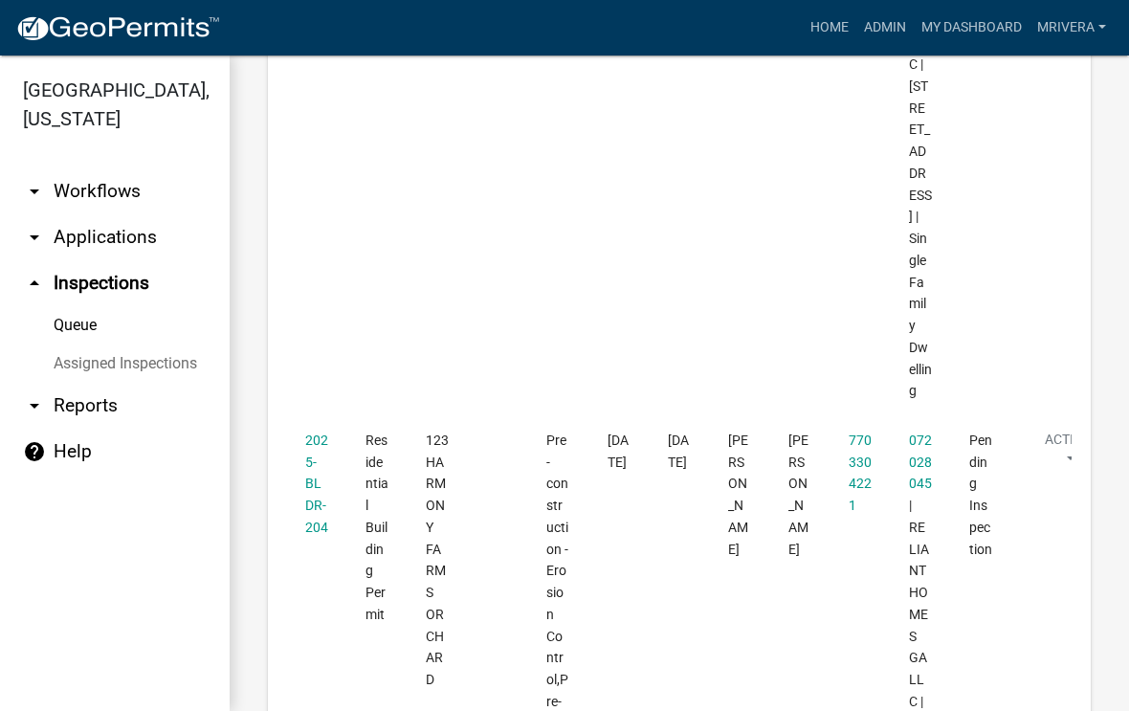
click at [318, 432] on link "2025-BLDR-204" at bounding box center [316, 483] width 23 height 102
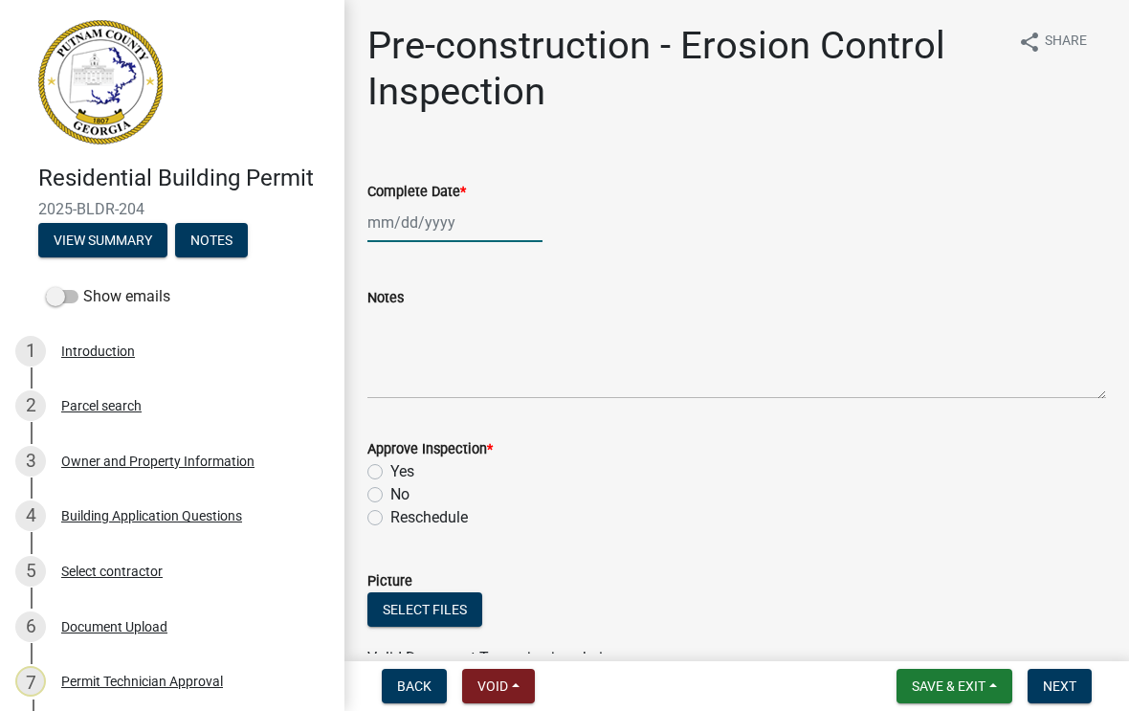
click at [426, 222] on div at bounding box center [454, 222] width 175 height 39
select select "8"
select select "2025"
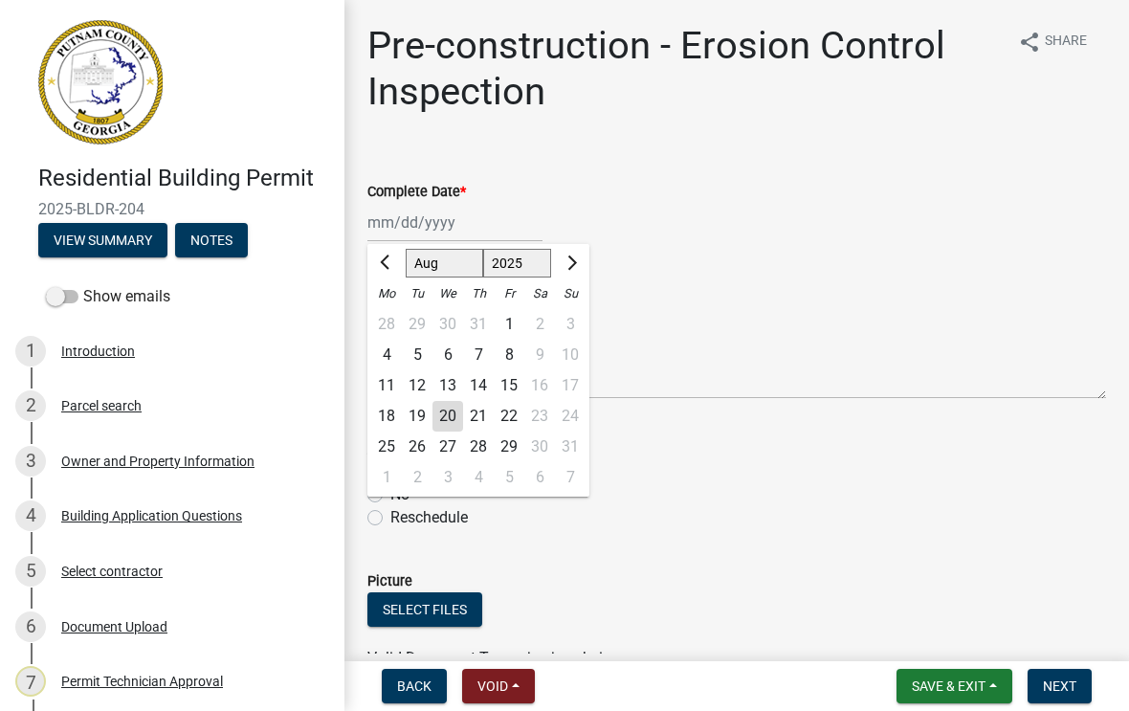
click at [450, 427] on div "20" at bounding box center [447, 416] width 31 height 31
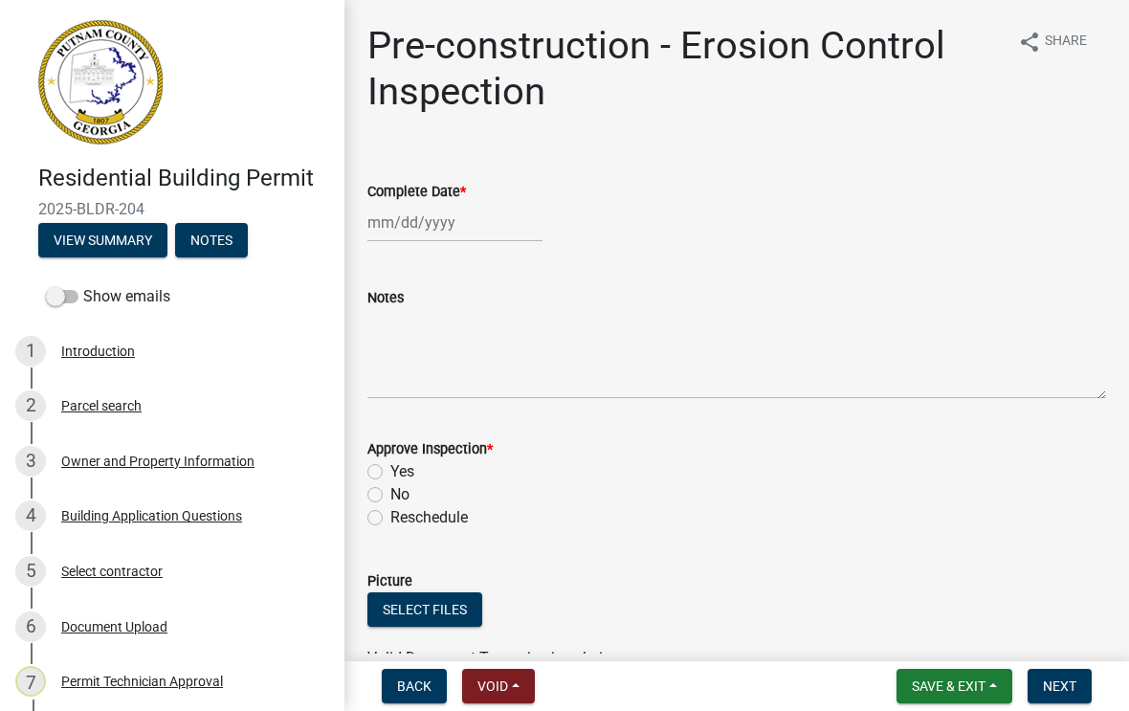
type input "[DATE]"
click at [390, 466] on label "Yes" at bounding box center [402, 471] width 24 height 23
click at [390, 466] on input "Yes" at bounding box center [396, 466] width 12 height 12
radio input "true"
click at [1064, 681] on span "Next" at bounding box center [1059, 685] width 33 height 15
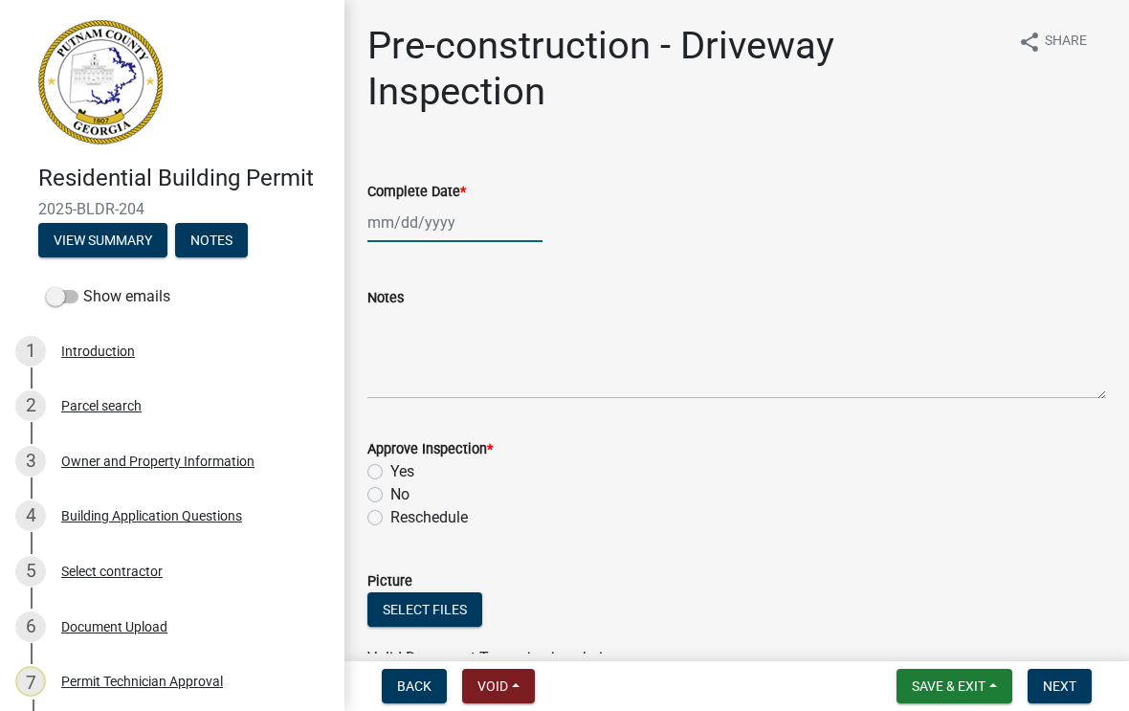
click at [443, 228] on div at bounding box center [454, 222] width 175 height 39
select select "8"
select select "2025"
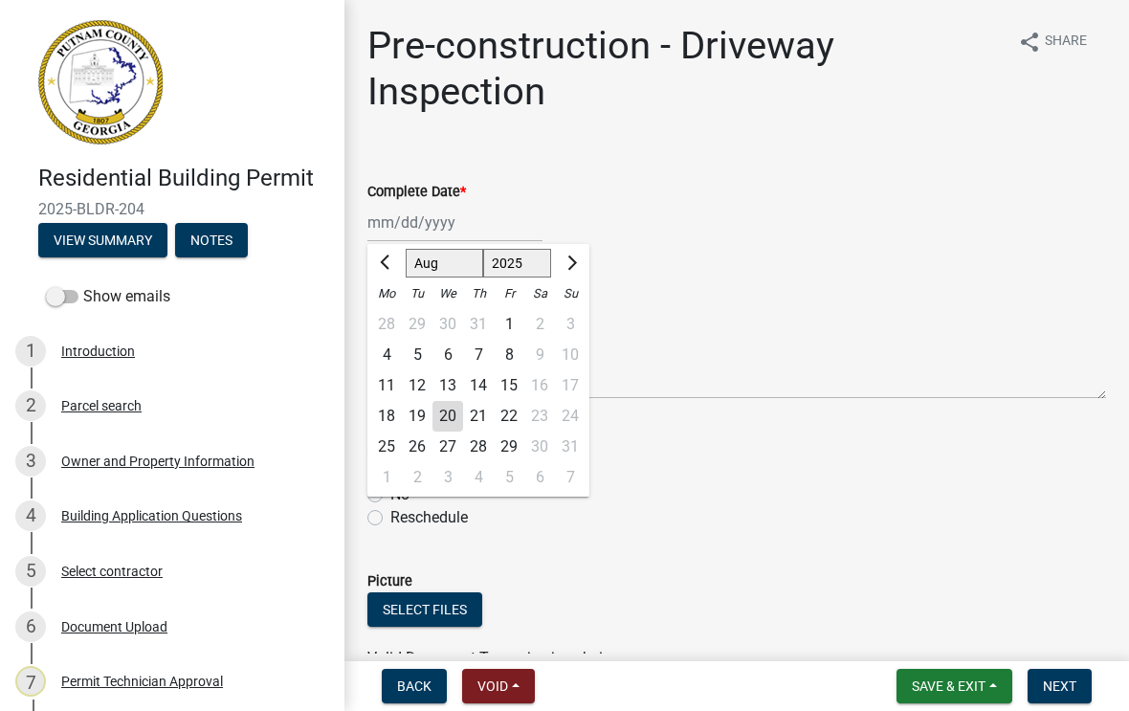
click at [456, 407] on div "20" at bounding box center [447, 416] width 31 height 31
type input "[DATE]"
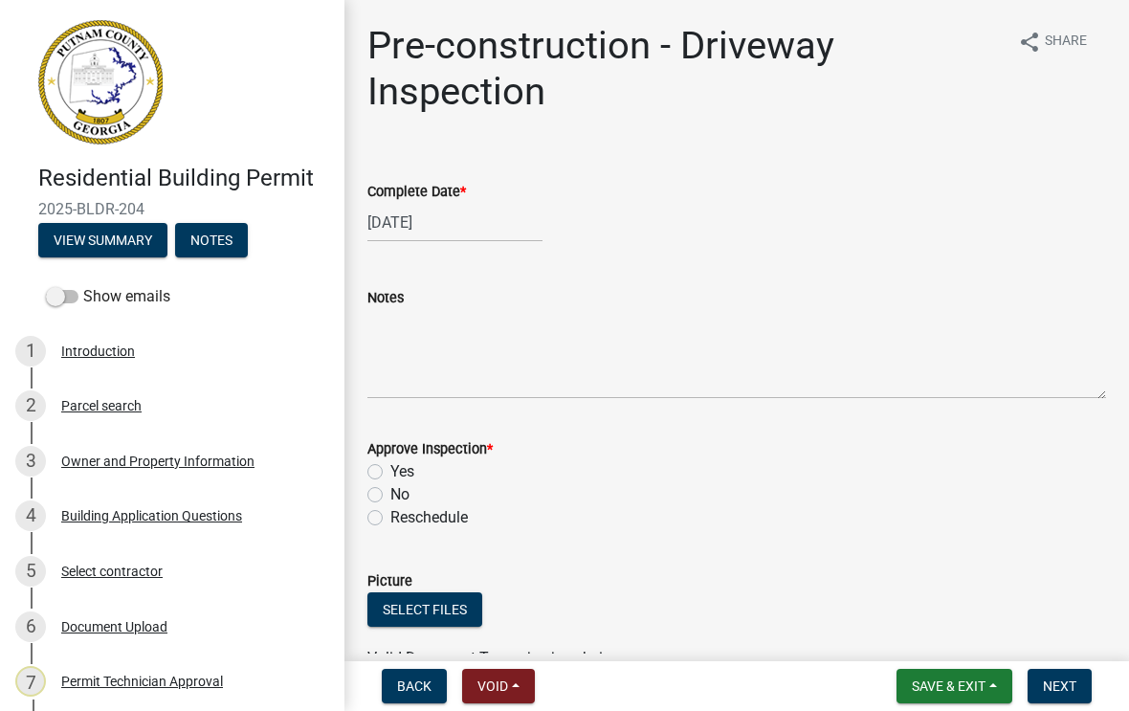
click at [390, 464] on label "Yes" at bounding box center [402, 471] width 24 height 23
click at [390, 464] on input "Yes" at bounding box center [396, 466] width 12 height 12
radio input "true"
click at [1063, 678] on span "Next" at bounding box center [1059, 685] width 33 height 15
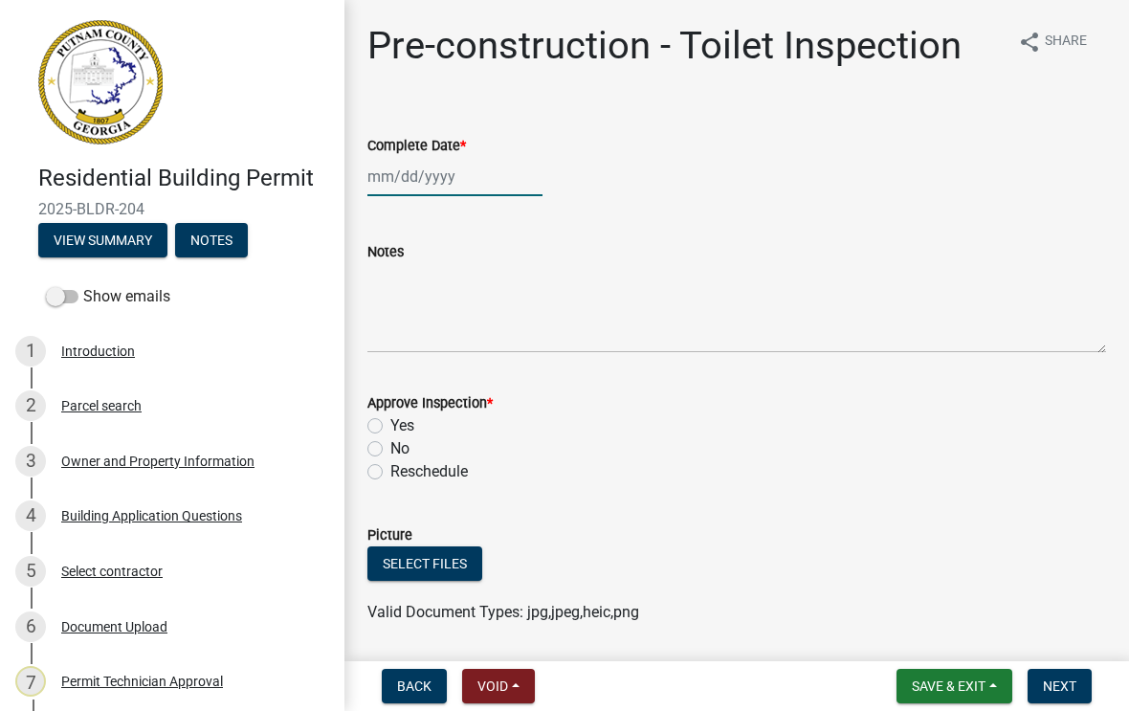
click at [429, 186] on div at bounding box center [454, 176] width 175 height 39
select select "8"
select select "2025"
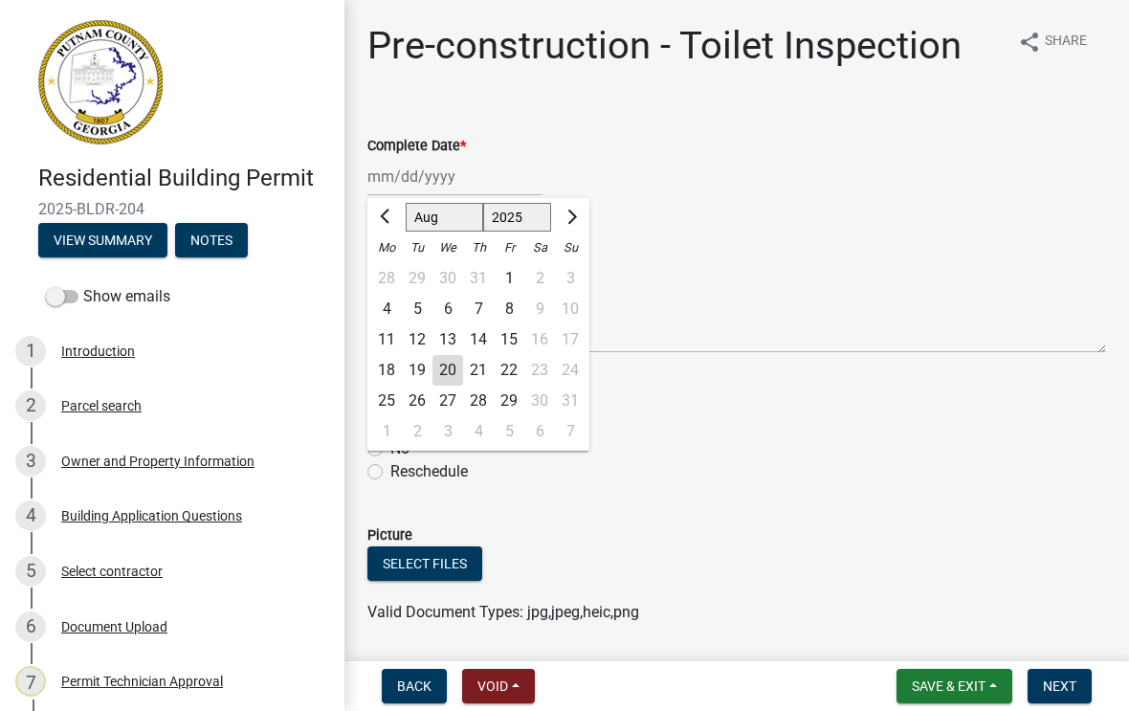
click at [453, 369] on div "20" at bounding box center [447, 370] width 31 height 31
type input "[DATE]"
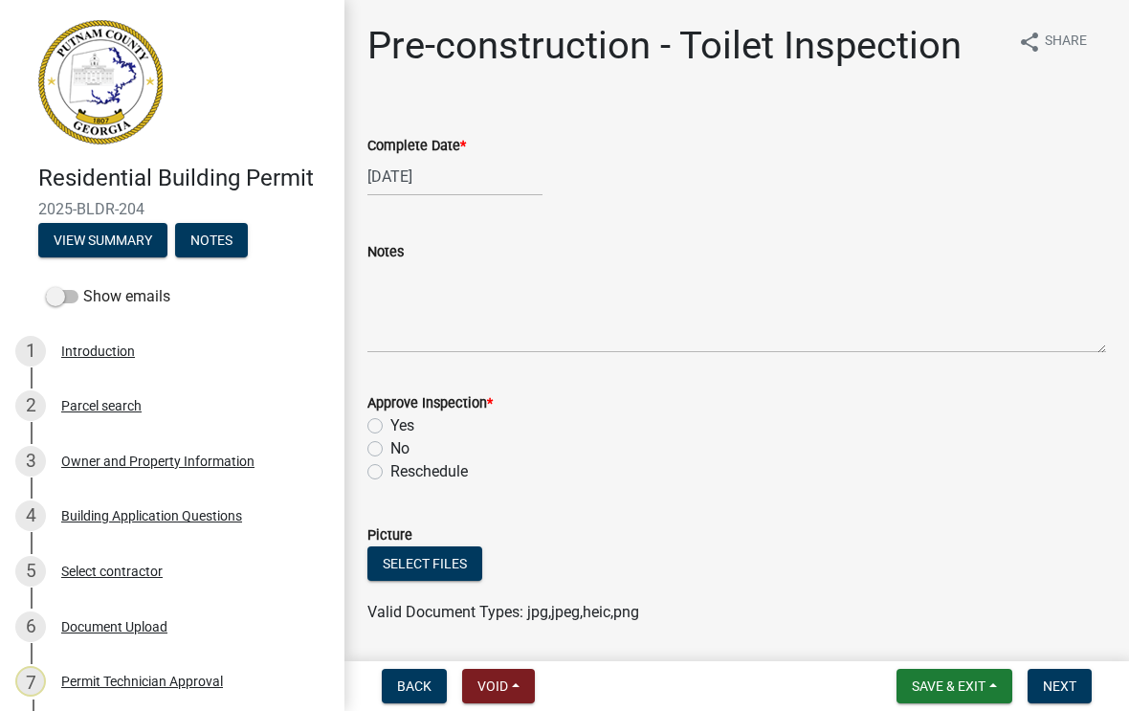
click at [390, 418] on label "Yes" at bounding box center [402, 425] width 24 height 23
click at [390, 418] on input "Yes" at bounding box center [396, 420] width 12 height 12
radio input "true"
click at [1064, 678] on span "Next" at bounding box center [1059, 685] width 33 height 15
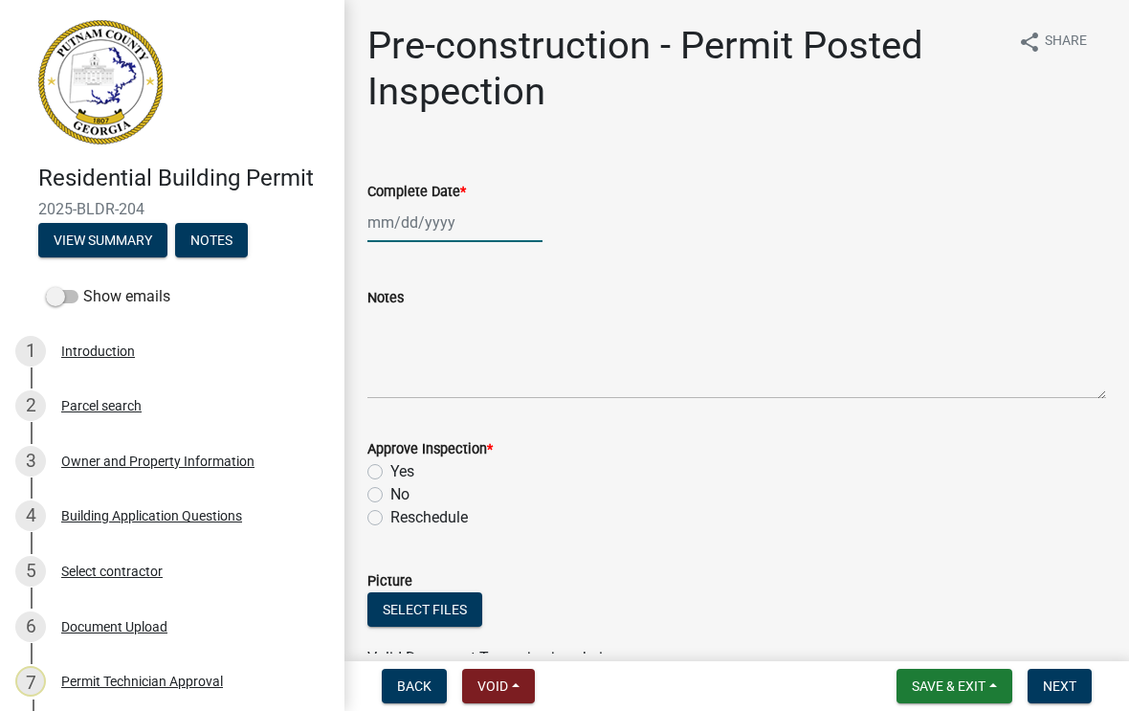
click at [438, 232] on div at bounding box center [454, 222] width 175 height 39
select select "8"
select select "2025"
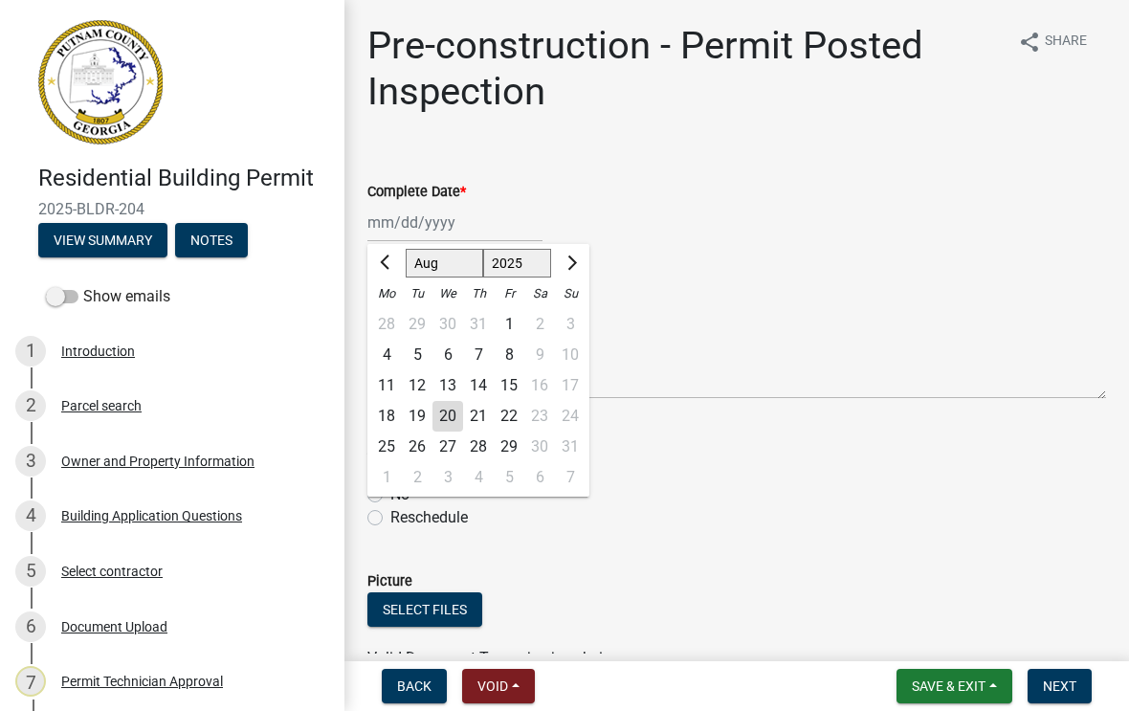
click at [450, 408] on div "20" at bounding box center [447, 416] width 31 height 31
type input "[DATE]"
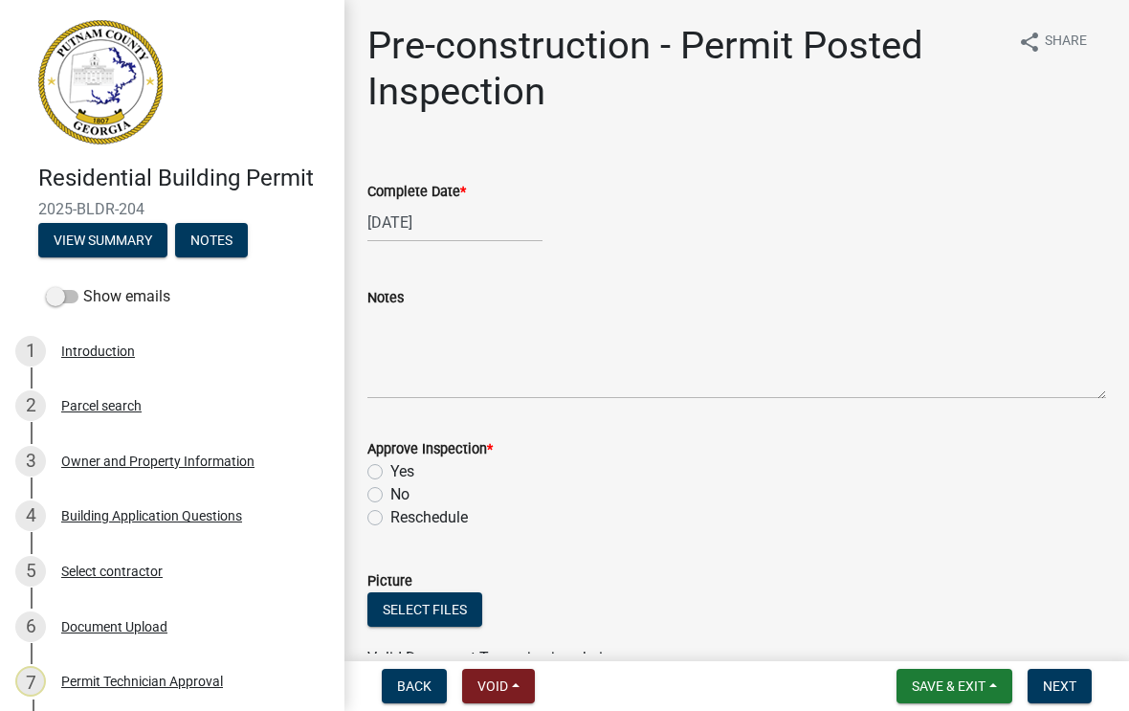
click at [383, 460] on div "Yes" at bounding box center [736, 471] width 739 height 23
click at [390, 472] on label "Yes" at bounding box center [402, 471] width 24 height 23
click at [390, 472] on input "Yes" at bounding box center [396, 466] width 12 height 12
radio input "true"
click at [1062, 686] on span "Next" at bounding box center [1059, 685] width 33 height 15
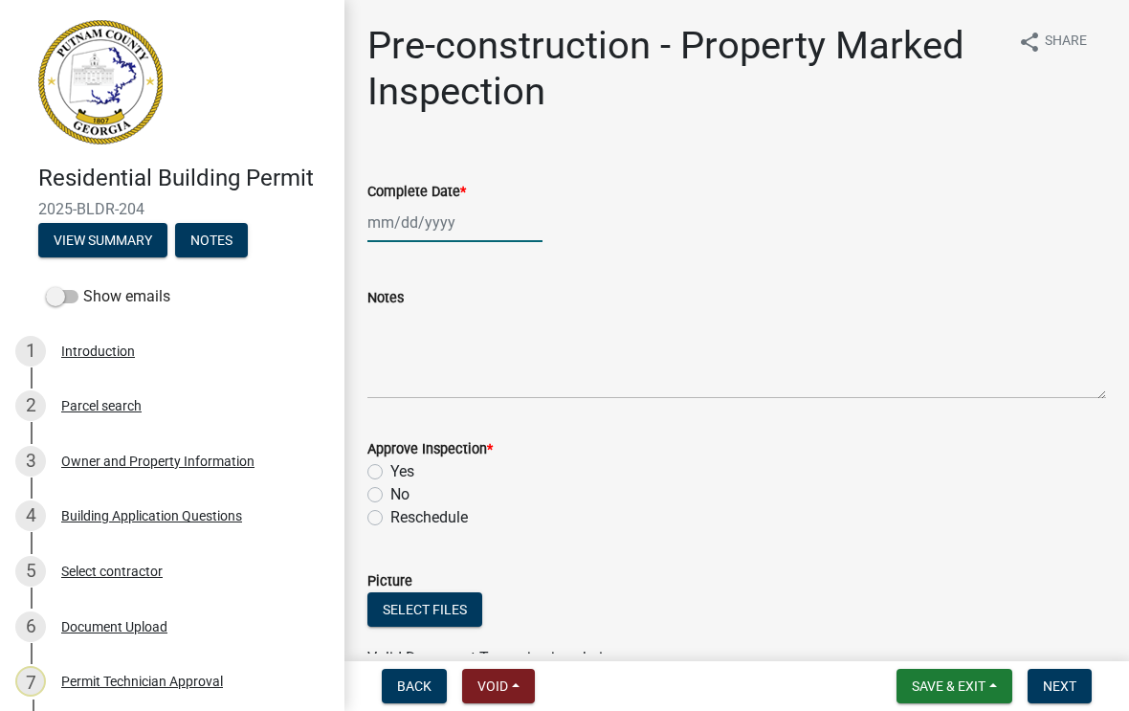
click at [444, 230] on div at bounding box center [454, 222] width 175 height 39
select select "8"
select select "2025"
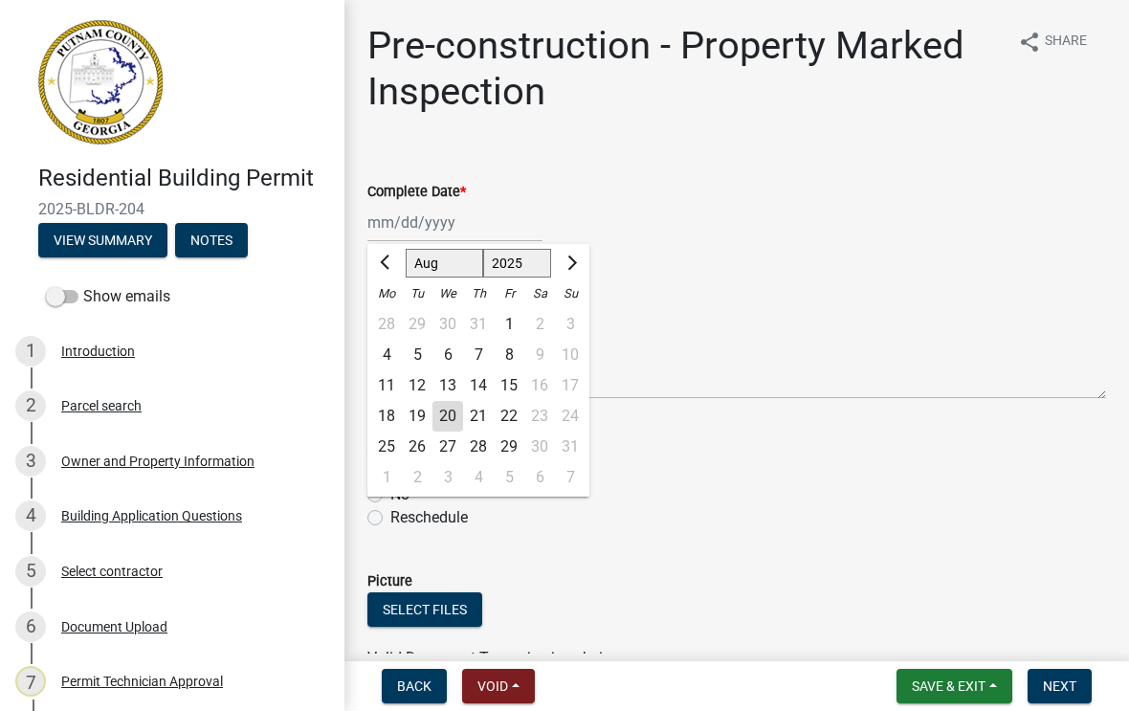
click at [458, 410] on div "20" at bounding box center [447, 416] width 31 height 31
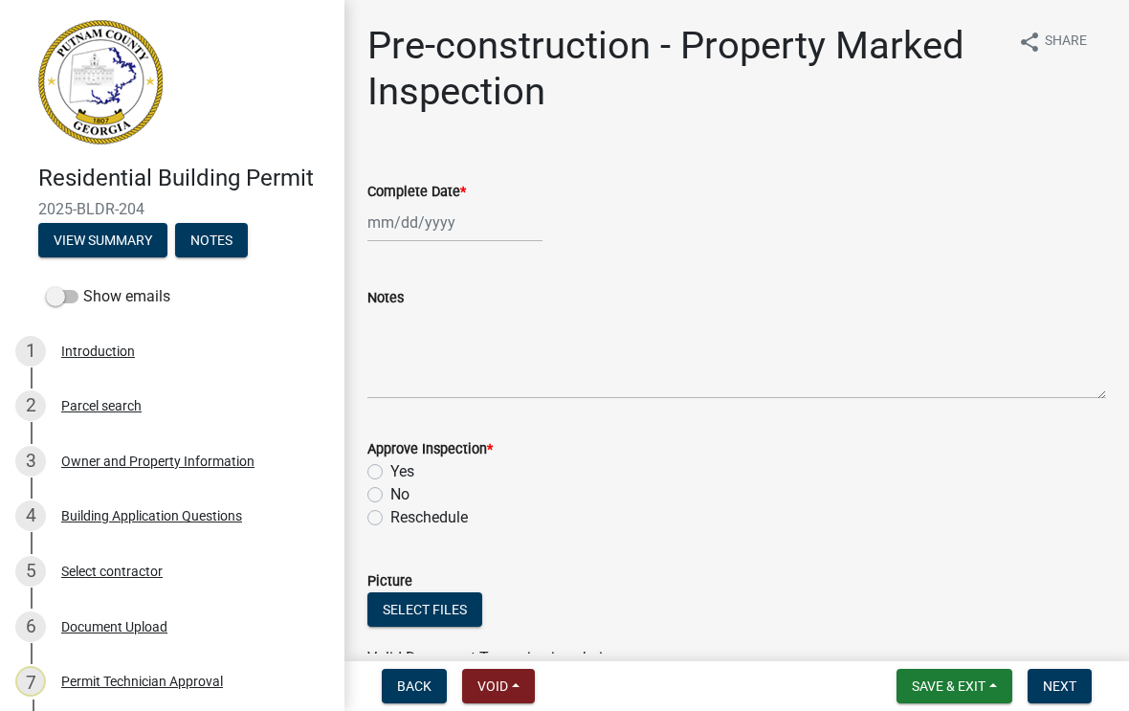
type input "[DATE]"
click at [390, 464] on label "Yes" at bounding box center [402, 471] width 24 height 23
click at [390, 464] on input "Yes" at bounding box center [396, 466] width 12 height 12
radio input "true"
click at [1071, 670] on button "Next" at bounding box center [1059, 686] width 64 height 34
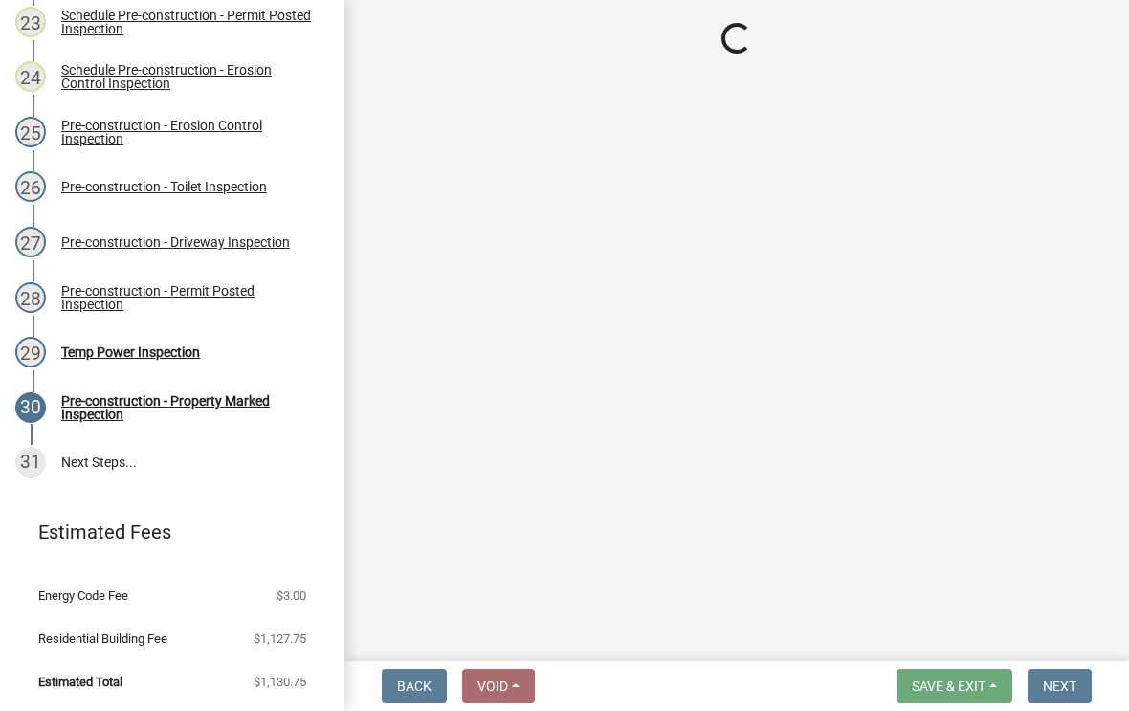
scroll to position [1540, 0]
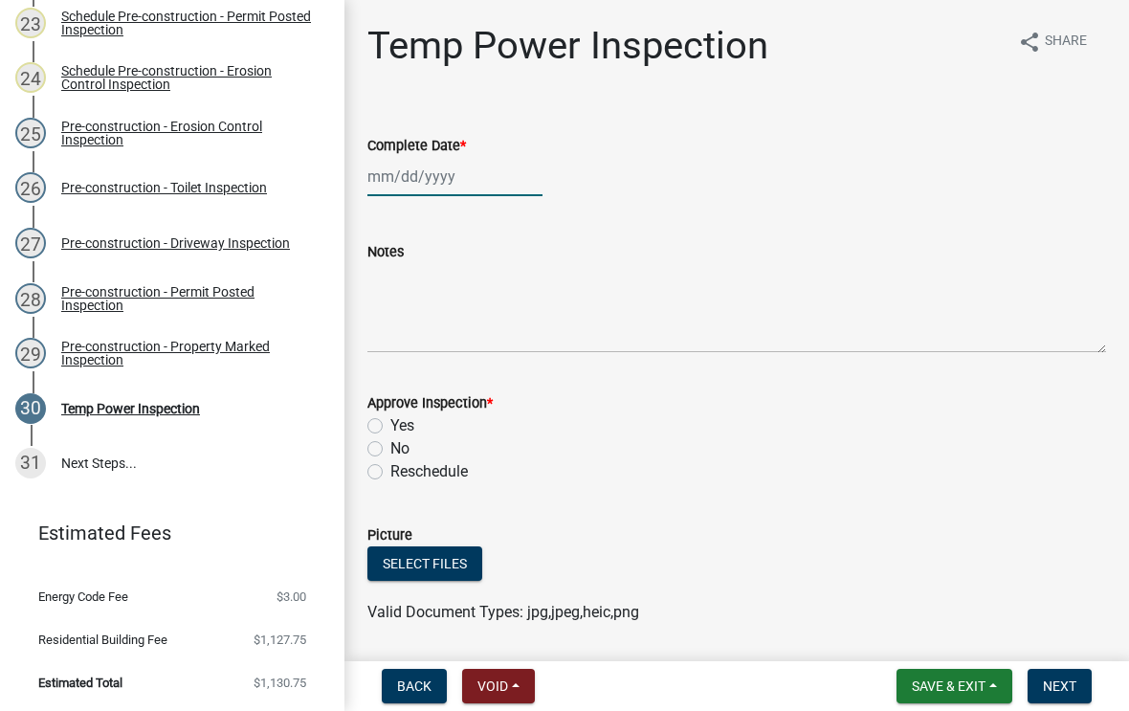
click at [428, 185] on div at bounding box center [454, 176] width 175 height 39
select select "8"
select select "2025"
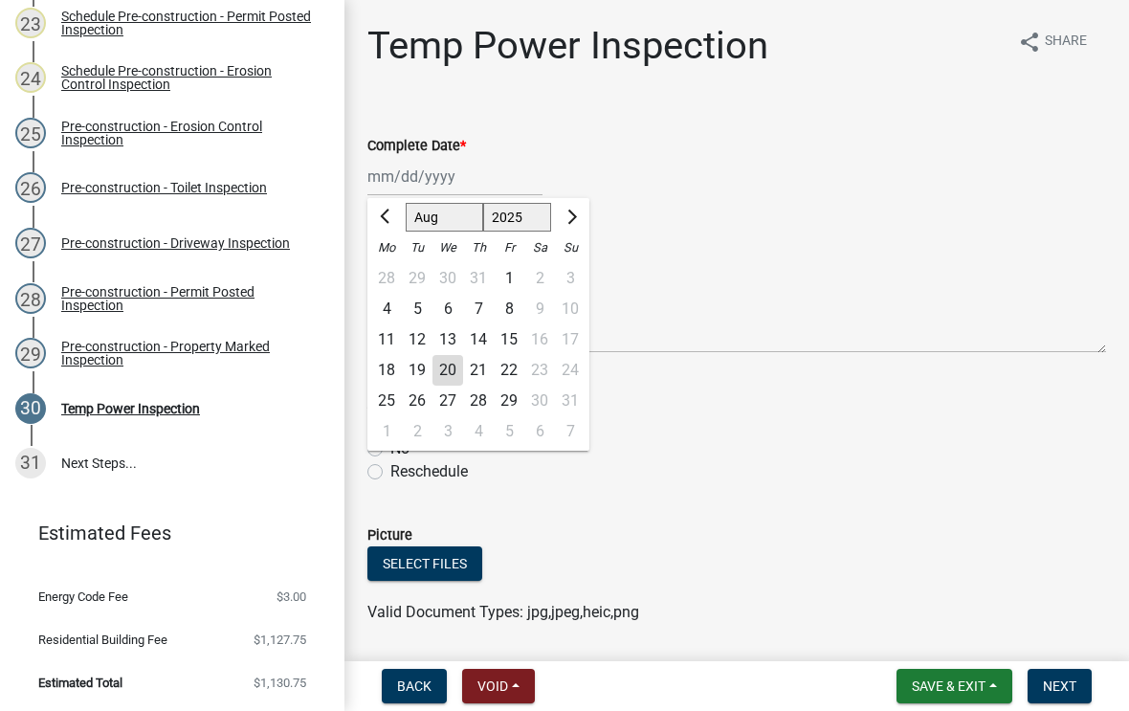
click at [452, 376] on div "20" at bounding box center [447, 370] width 31 height 31
type input "[DATE]"
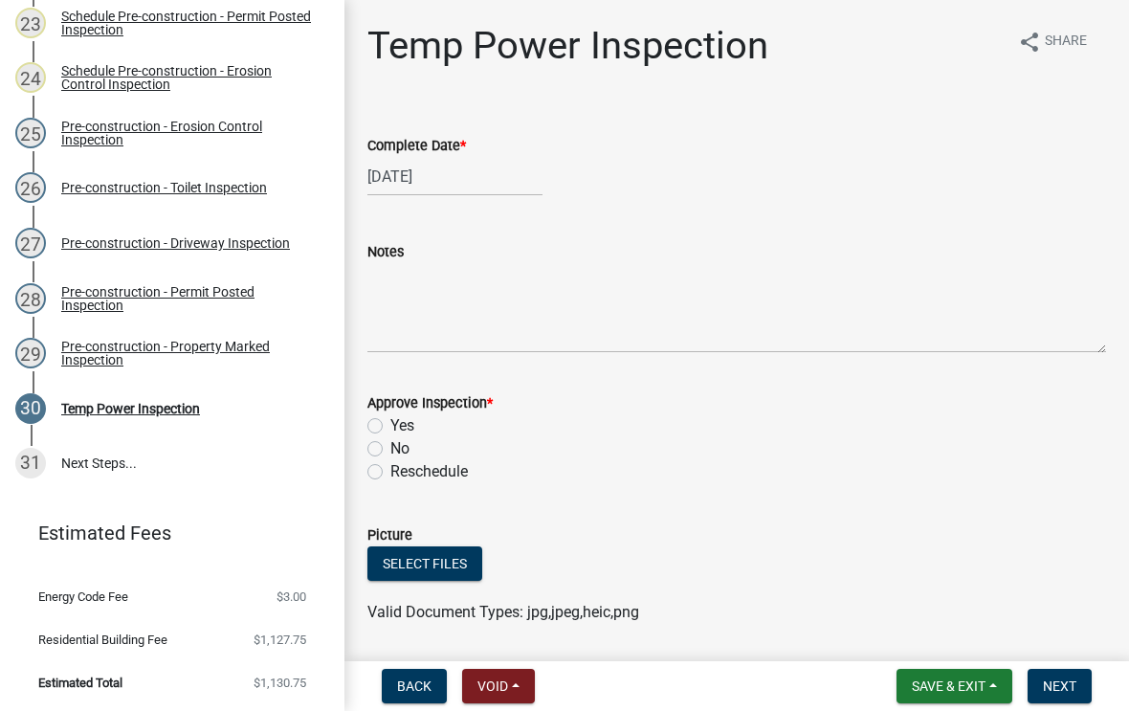
click at [390, 419] on label "Yes" at bounding box center [402, 425] width 24 height 23
click at [390, 419] on input "Yes" at bounding box center [396, 420] width 12 height 12
radio input "true"
click at [1061, 690] on span "Next" at bounding box center [1059, 685] width 33 height 15
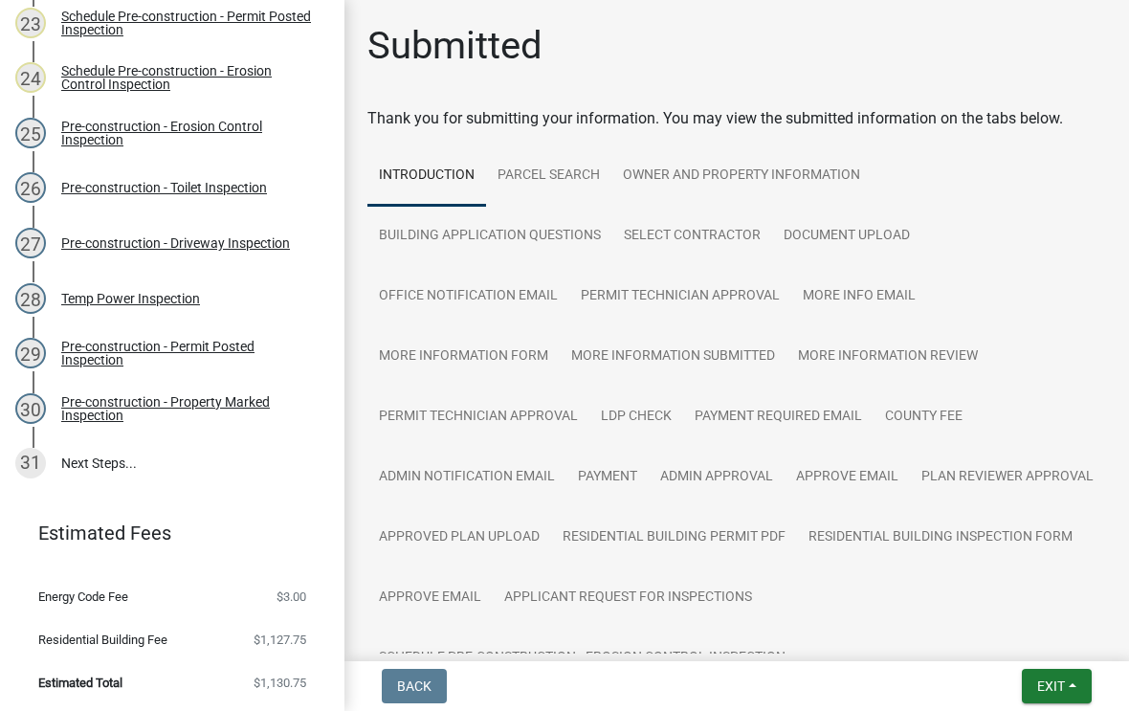
click at [1051, 692] on span "Exit" at bounding box center [1051, 685] width 28 height 15
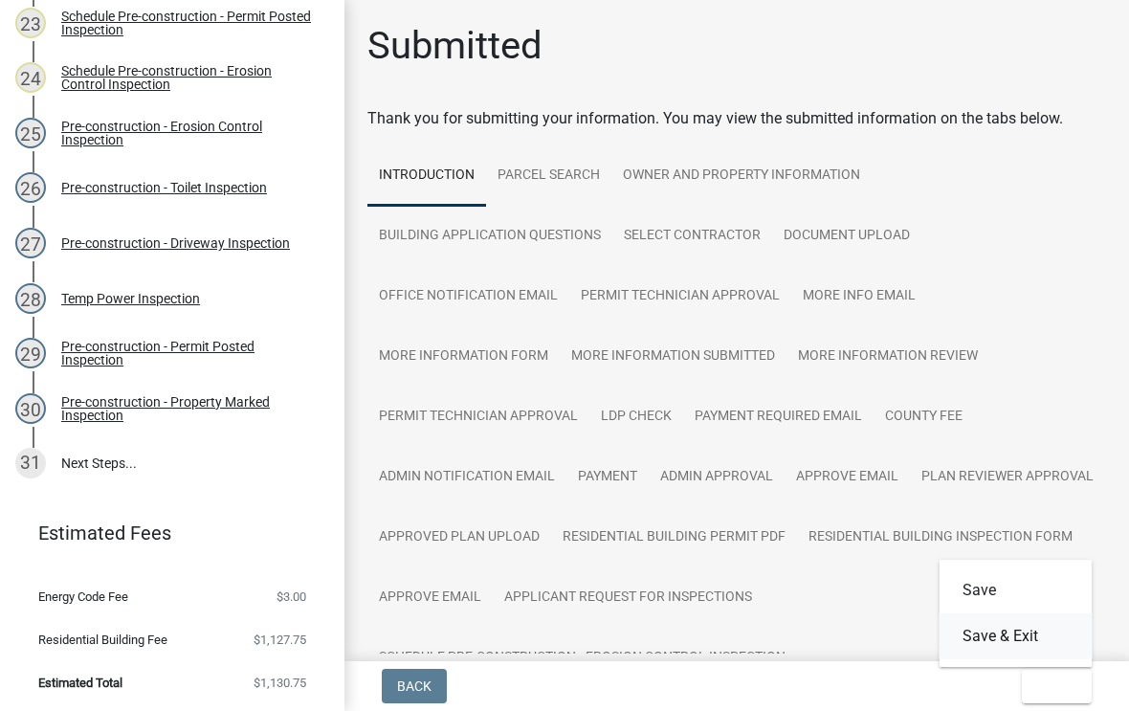
click at [1017, 648] on button "Save & Exit" at bounding box center [1015, 636] width 153 height 46
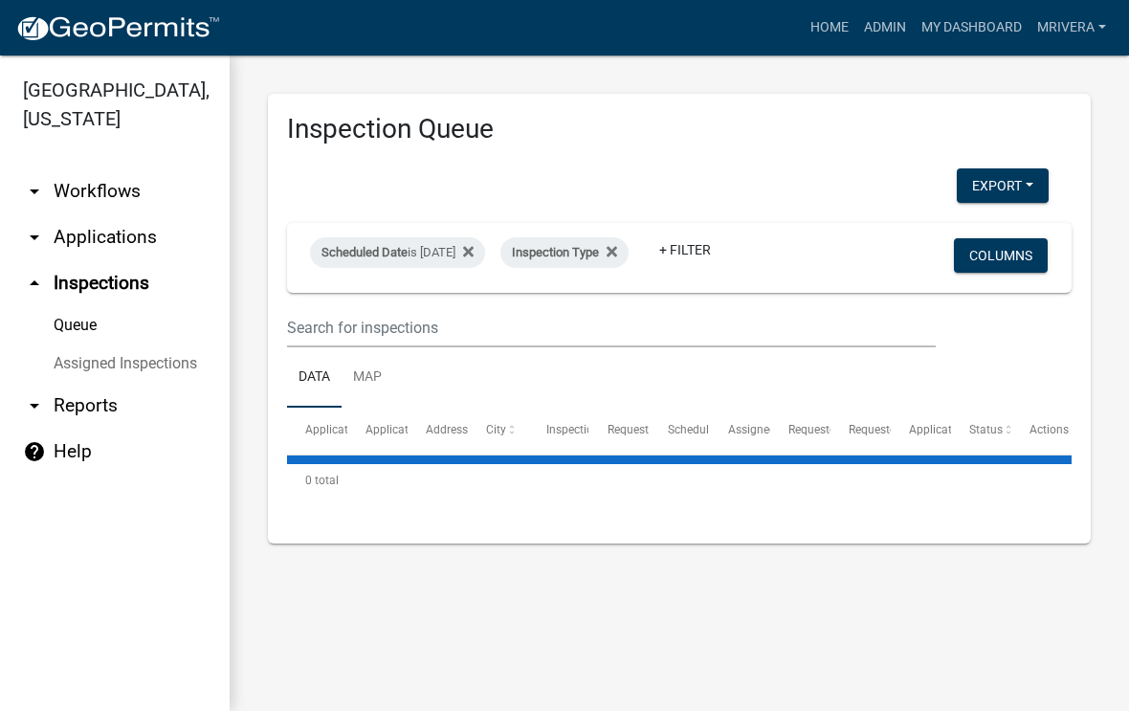
select select "1: 25"
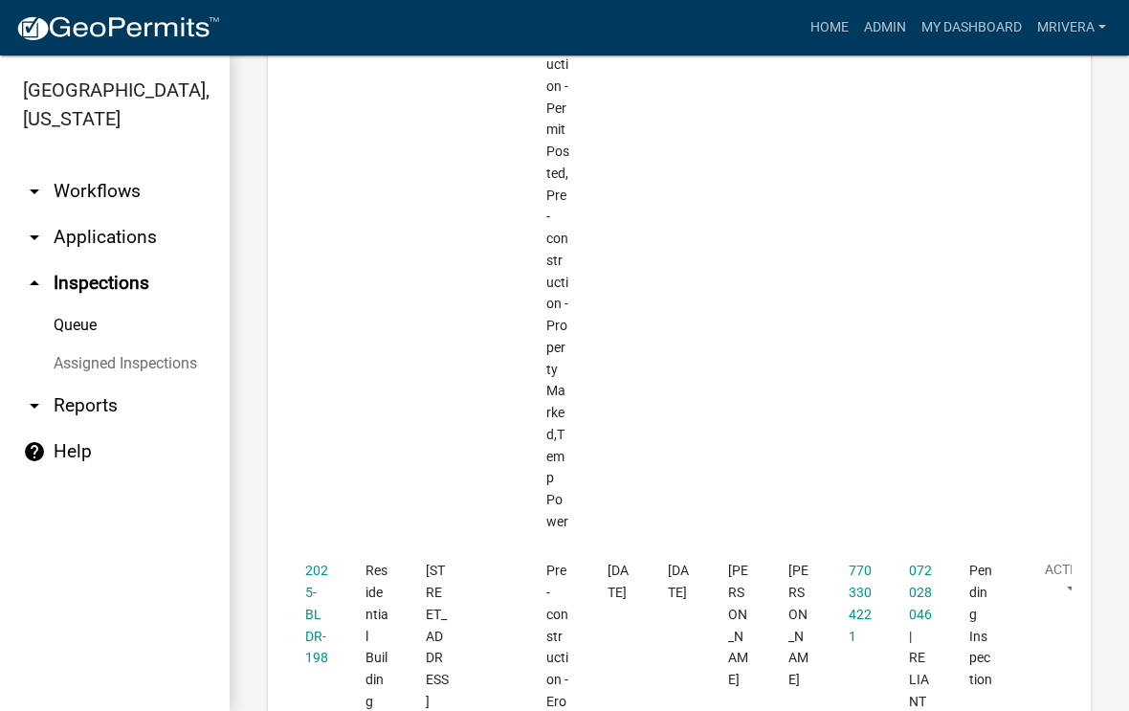
scroll to position [5120, 0]
click at [320, 562] on link "2025-BLDR-198" at bounding box center [316, 613] width 23 height 102
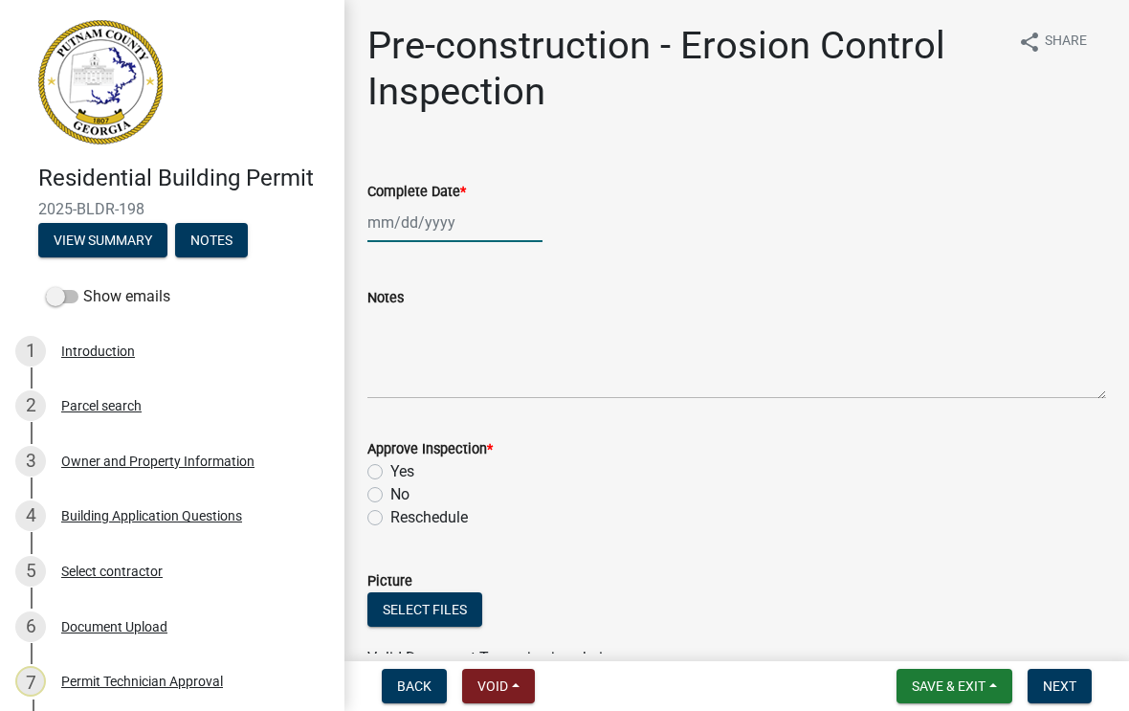
click at [437, 222] on div at bounding box center [454, 222] width 175 height 39
select select "8"
select select "2025"
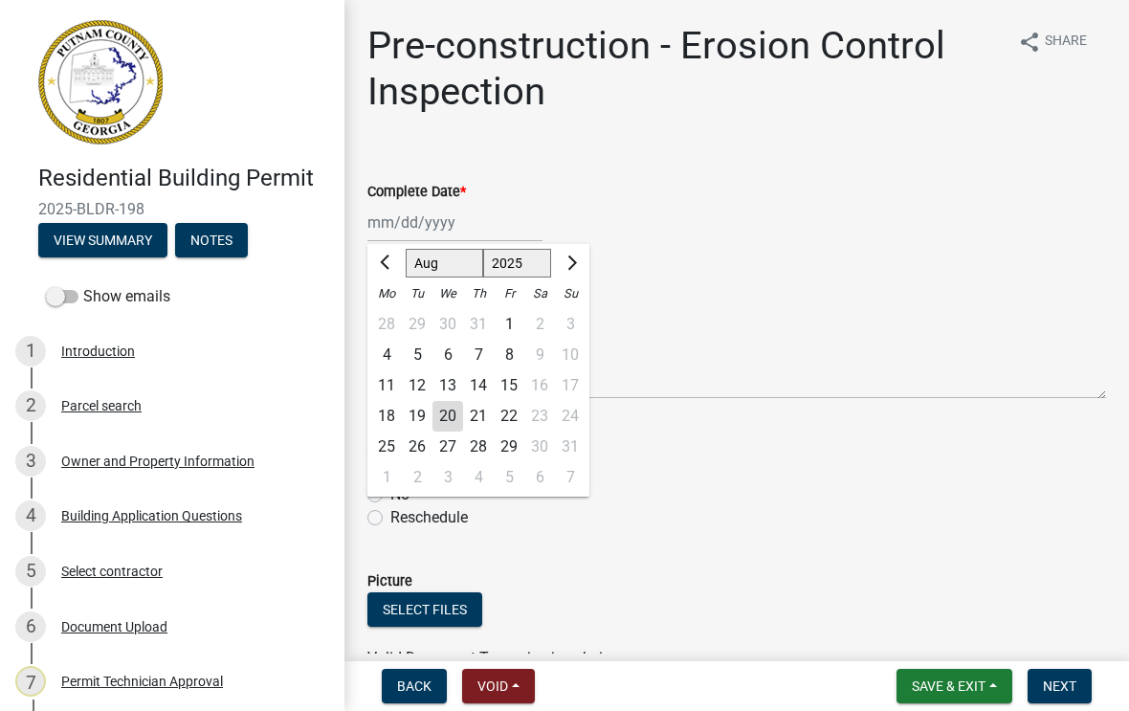
click at [449, 423] on div "20" at bounding box center [447, 416] width 31 height 31
type input "[DATE]"
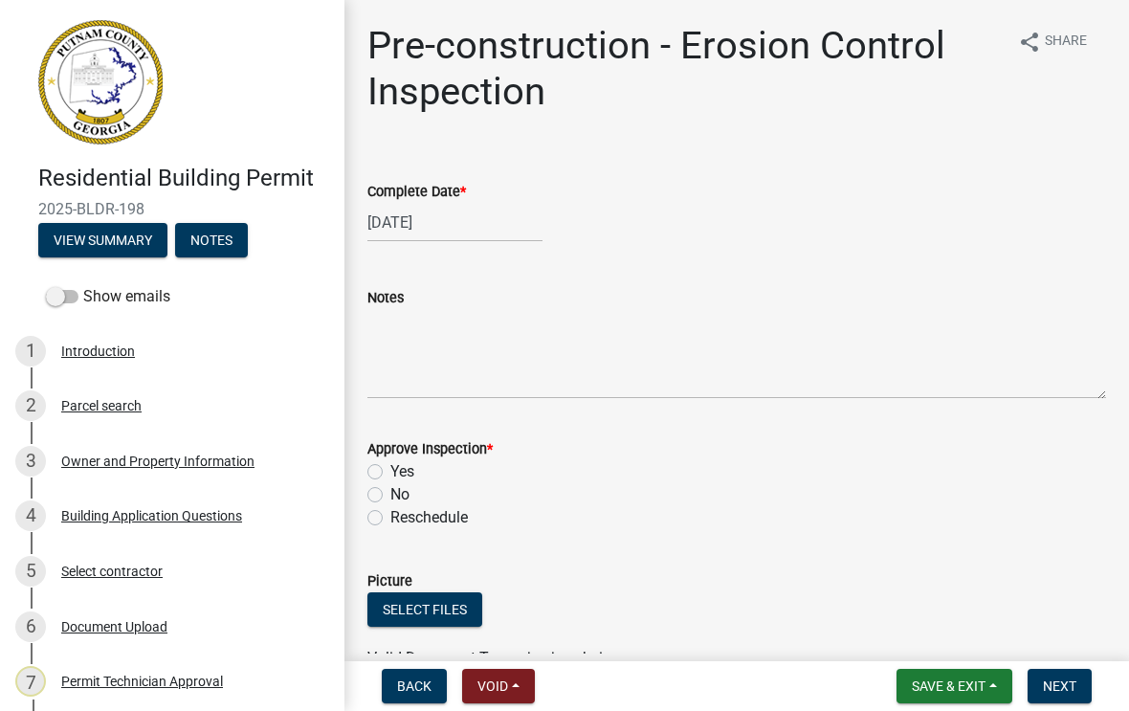
click at [390, 473] on label "Yes" at bounding box center [402, 471] width 24 height 23
click at [390, 473] on input "Yes" at bounding box center [396, 466] width 12 height 12
radio input "true"
click at [1074, 674] on button "Next" at bounding box center [1059, 686] width 64 height 34
click at [427, 239] on div at bounding box center [454, 222] width 175 height 39
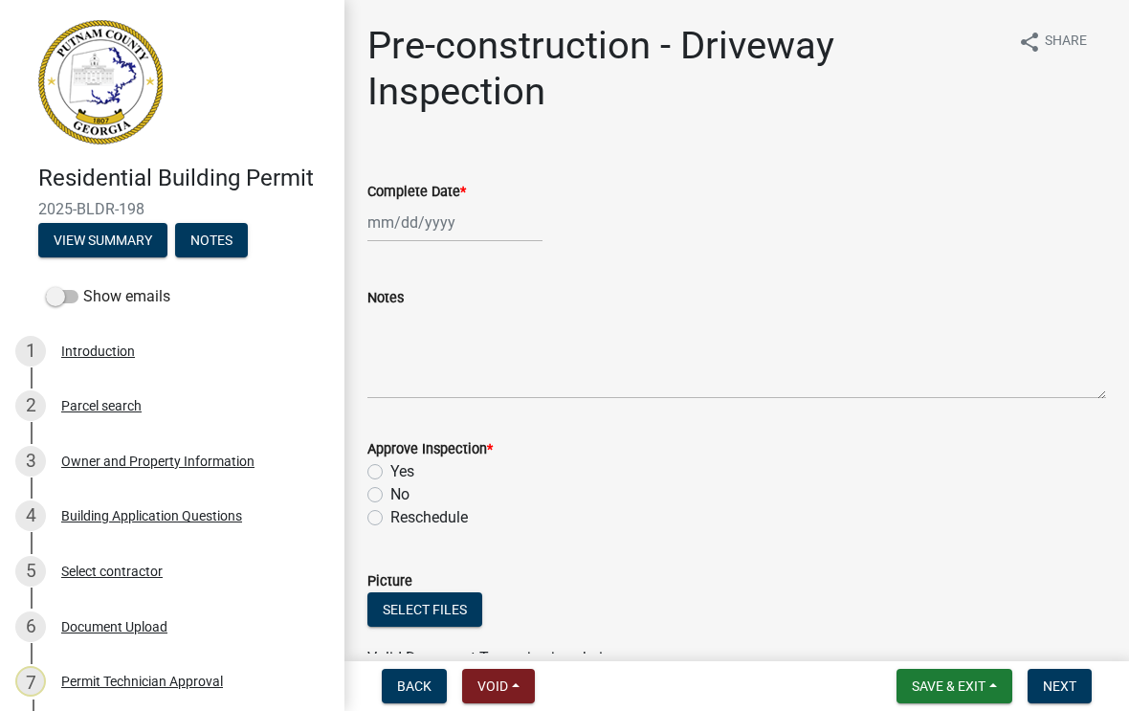
select select "8"
select select "2025"
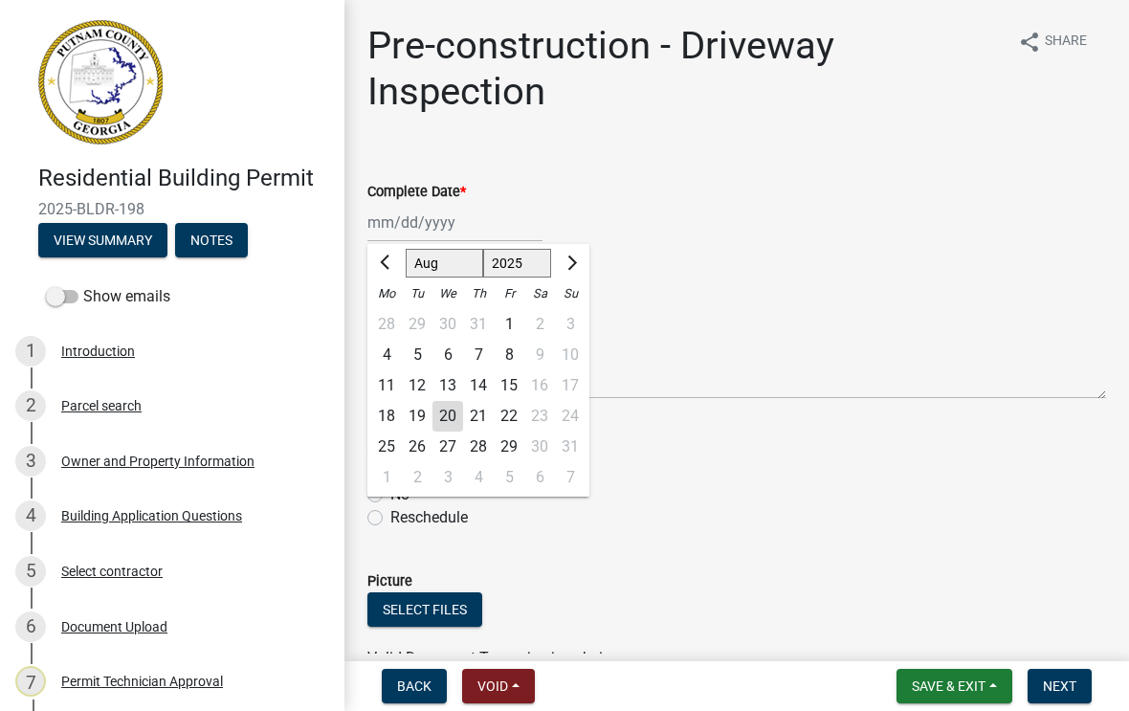
click at [452, 430] on div "20" at bounding box center [447, 416] width 31 height 31
type input "[DATE]"
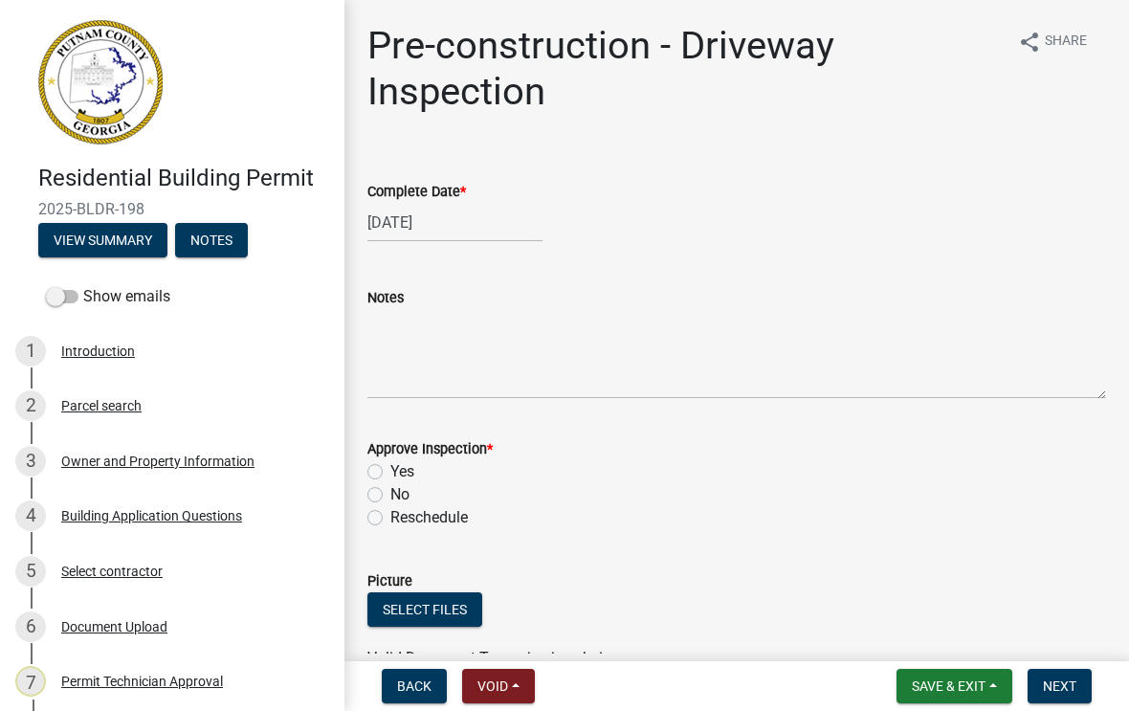
click at [390, 469] on label "Yes" at bounding box center [402, 471] width 24 height 23
click at [390, 469] on input "Yes" at bounding box center [396, 466] width 12 height 12
radio input "true"
click at [1062, 676] on button "Next" at bounding box center [1059, 686] width 64 height 34
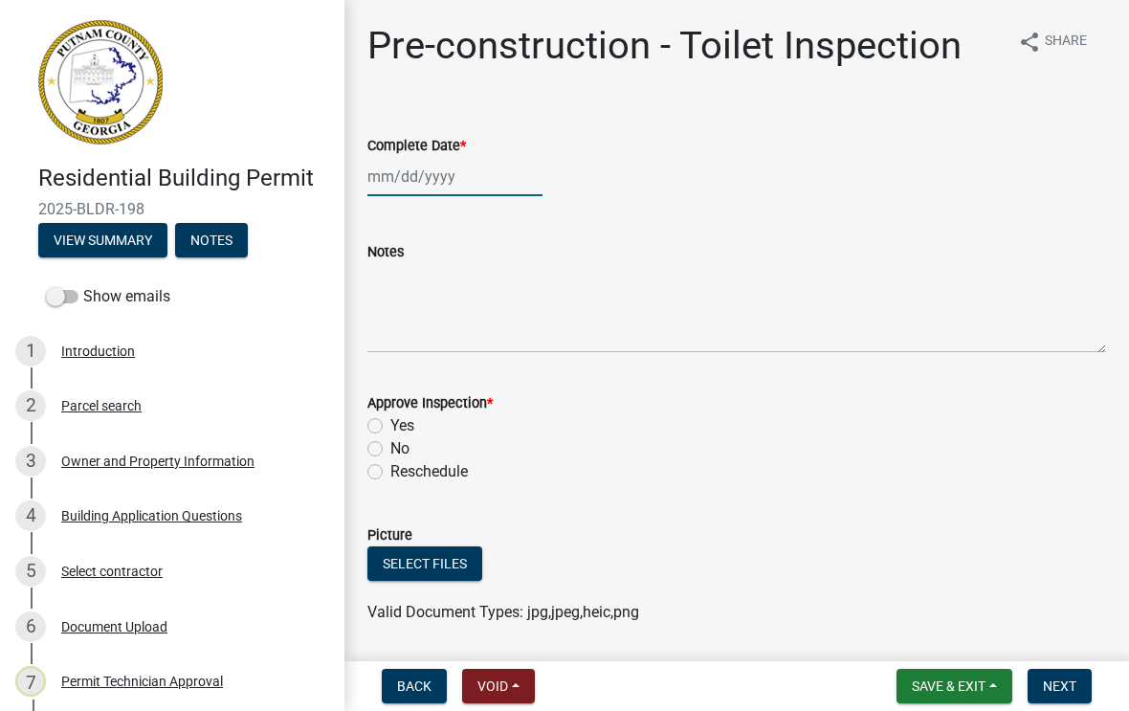
click at [429, 182] on div at bounding box center [454, 176] width 175 height 39
select select "8"
select select "2025"
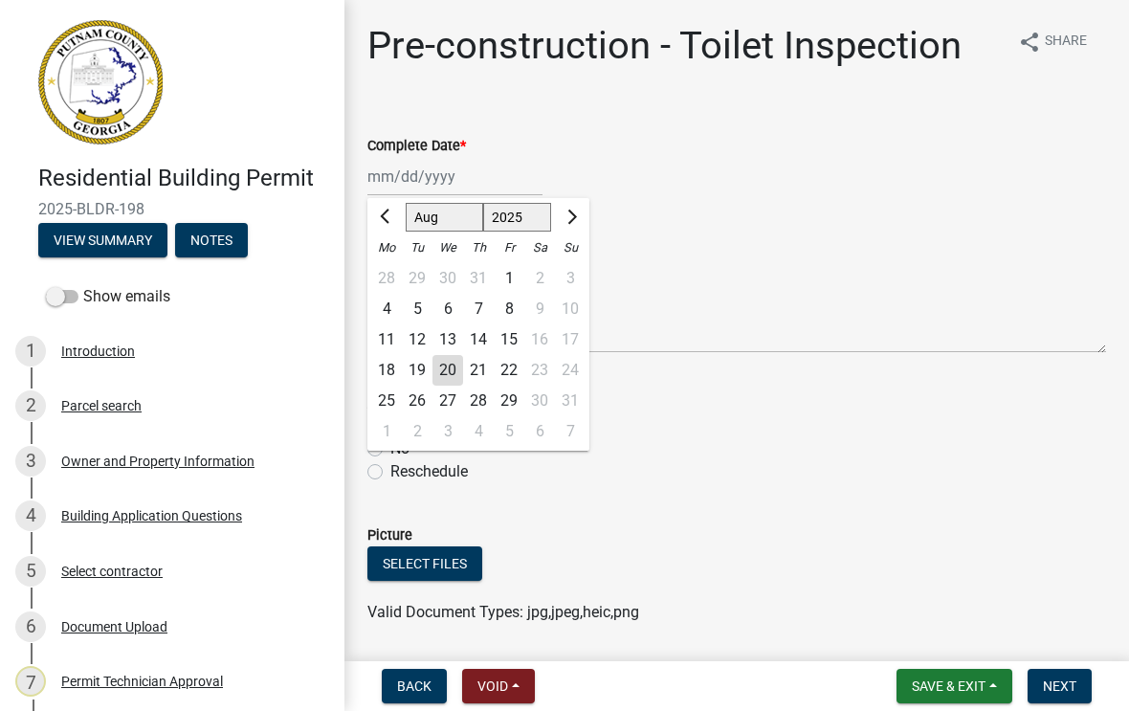
click at [452, 371] on div "20" at bounding box center [447, 370] width 31 height 31
type input "[DATE]"
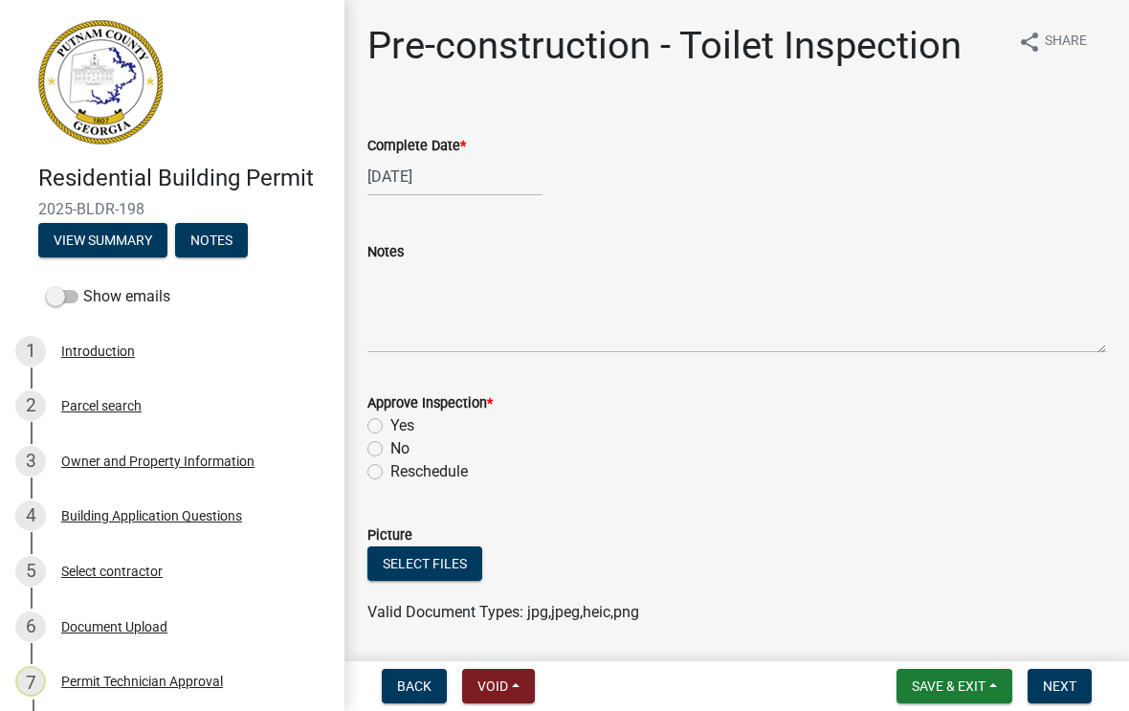
click at [390, 424] on label "Yes" at bounding box center [402, 425] width 24 height 23
click at [390, 424] on input "Yes" at bounding box center [396, 420] width 12 height 12
radio input "true"
click at [1056, 688] on span "Next" at bounding box center [1059, 685] width 33 height 15
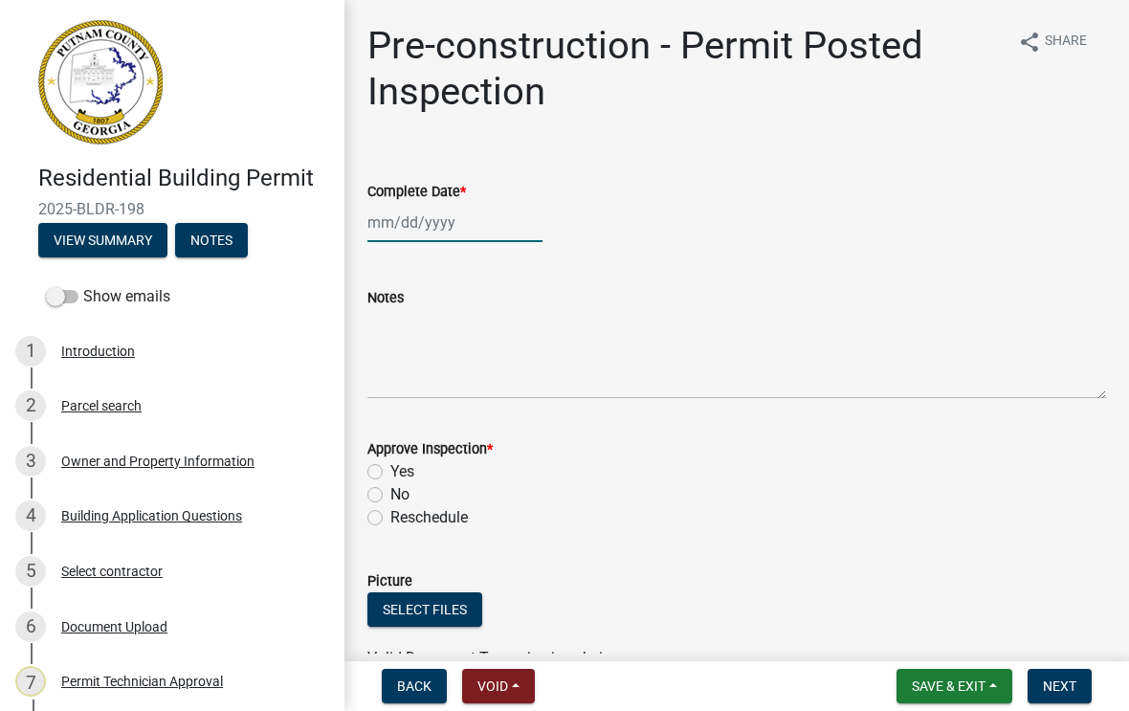
click at [440, 223] on div at bounding box center [454, 222] width 175 height 39
select select "8"
select select "2025"
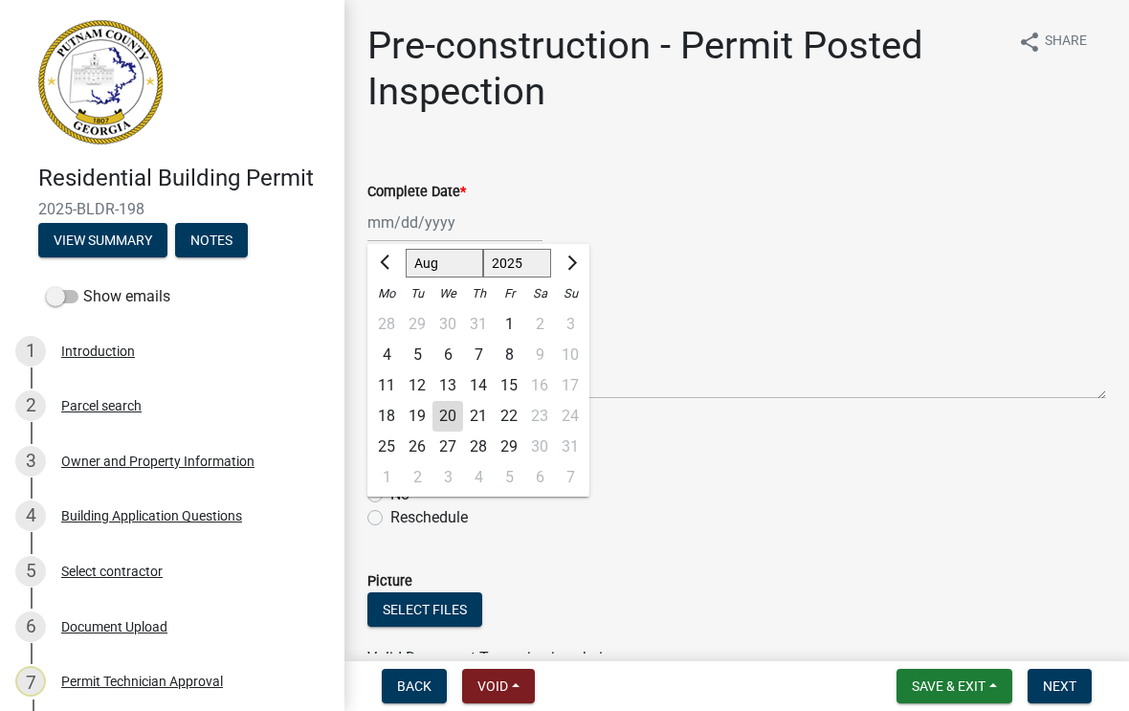
click at [445, 418] on div "20" at bounding box center [447, 416] width 31 height 31
type input "[DATE]"
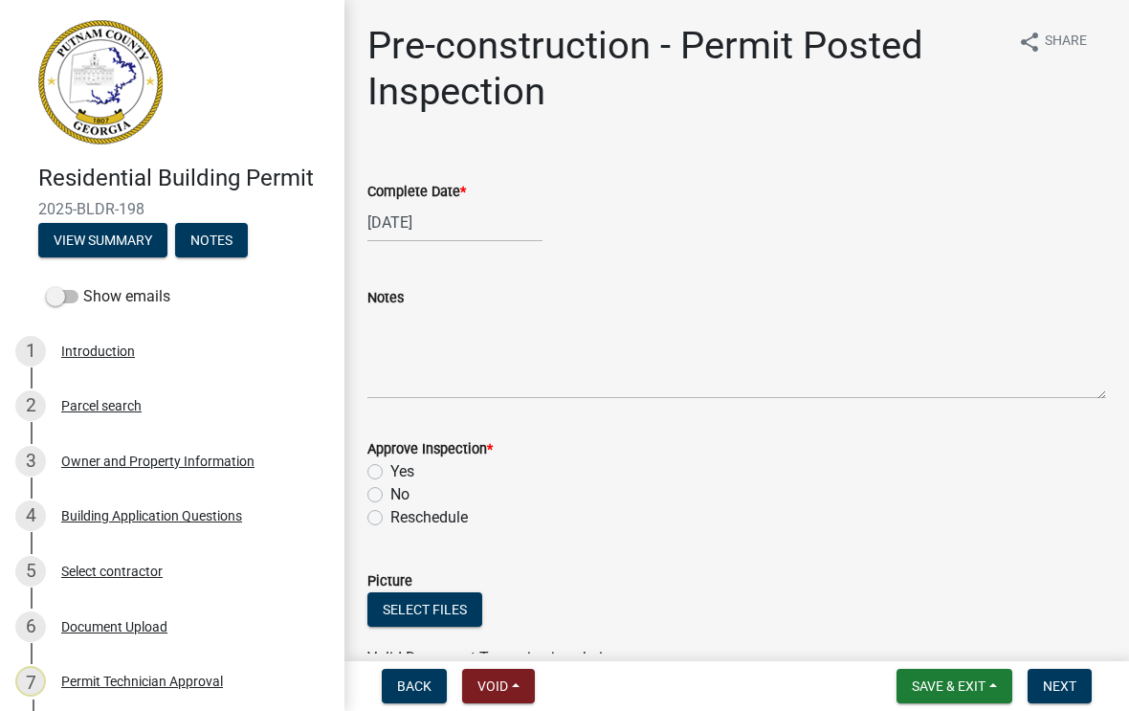
click at [390, 465] on label "Yes" at bounding box center [402, 471] width 24 height 23
click at [390, 465] on input "Yes" at bounding box center [396, 466] width 12 height 12
radio input "true"
click at [1063, 693] on span "Next" at bounding box center [1059, 685] width 33 height 15
click at [433, 231] on div at bounding box center [454, 222] width 175 height 39
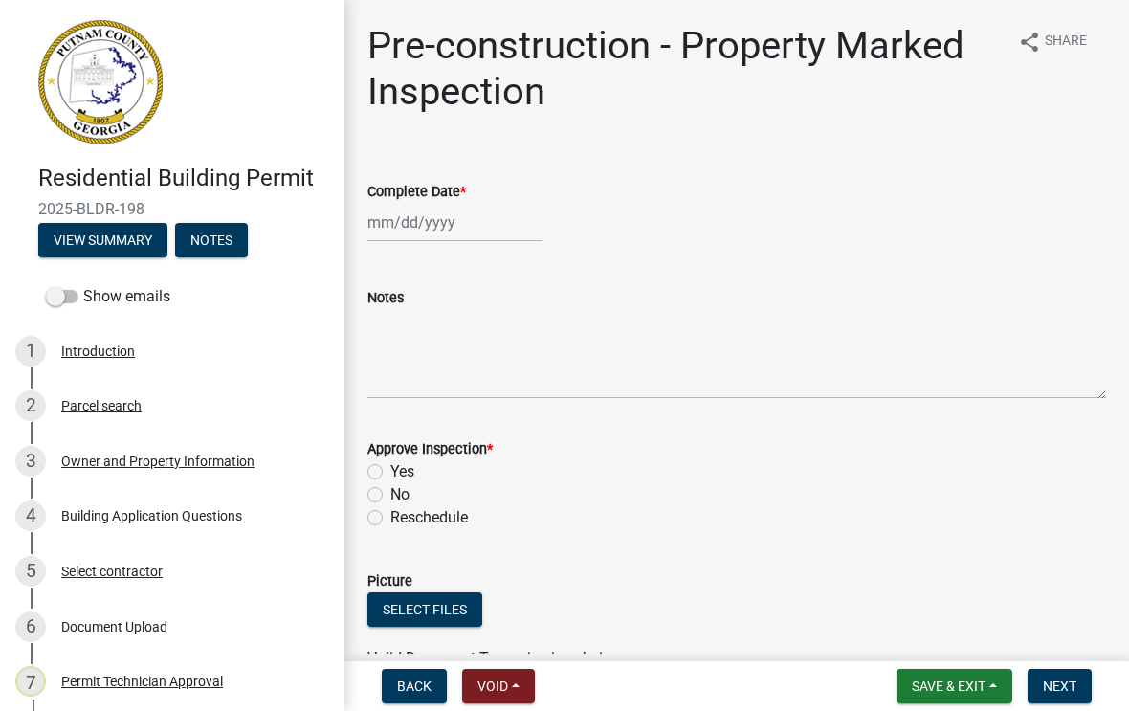
select select "8"
select select "2025"
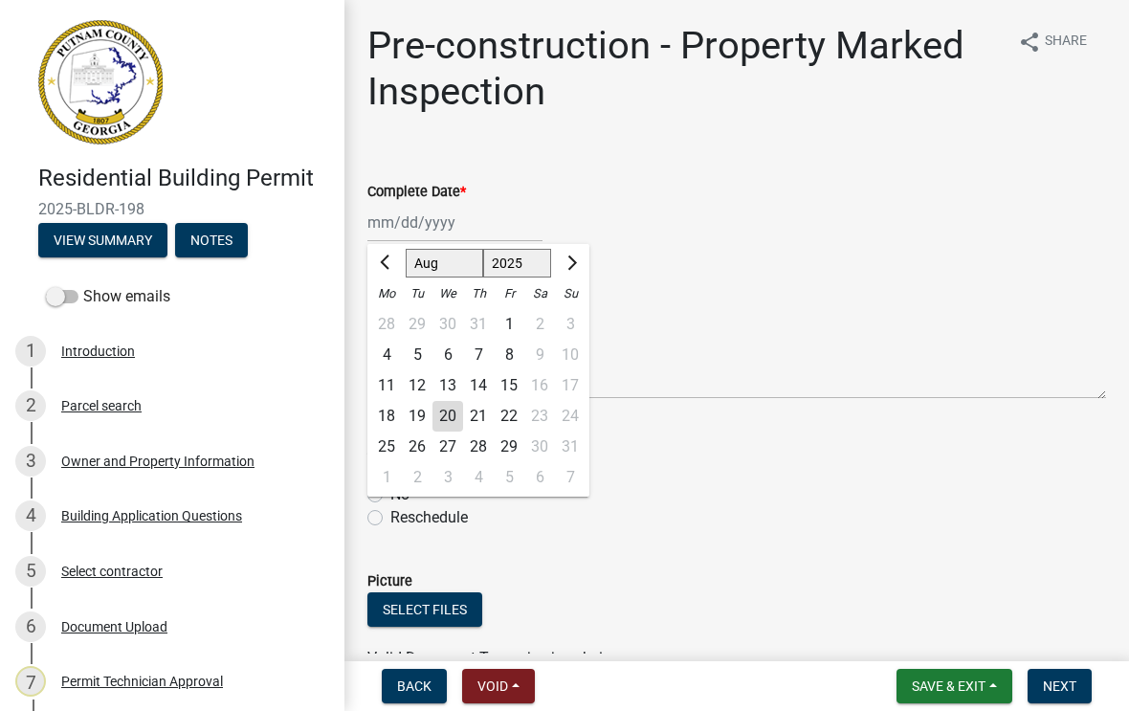
click at [452, 407] on div "20" at bounding box center [447, 416] width 31 height 31
type input "[DATE]"
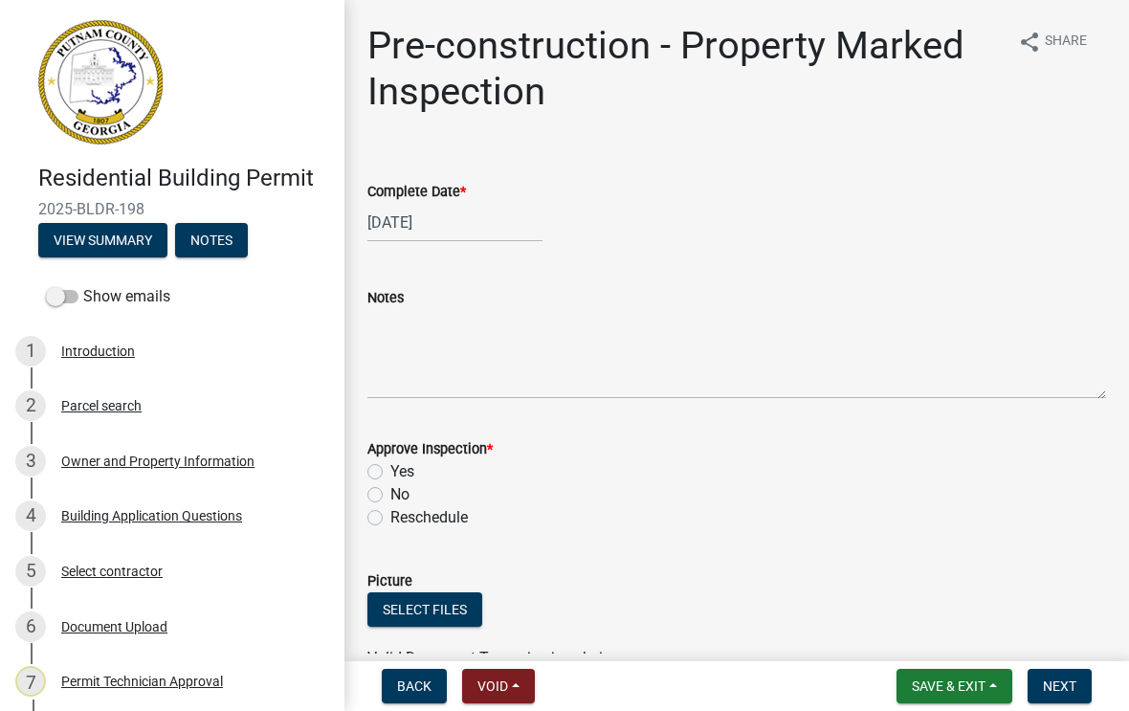
click at [390, 473] on label "Yes" at bounding box center [402, 471] width 24 height 23
click at [390, 473] on input "Yes" at bounding box center [396, 466] width 12 height 12
radio input "true"
click at [1059, 680] on span "Next" at bounding box center [1059, 685] width 33 height 15
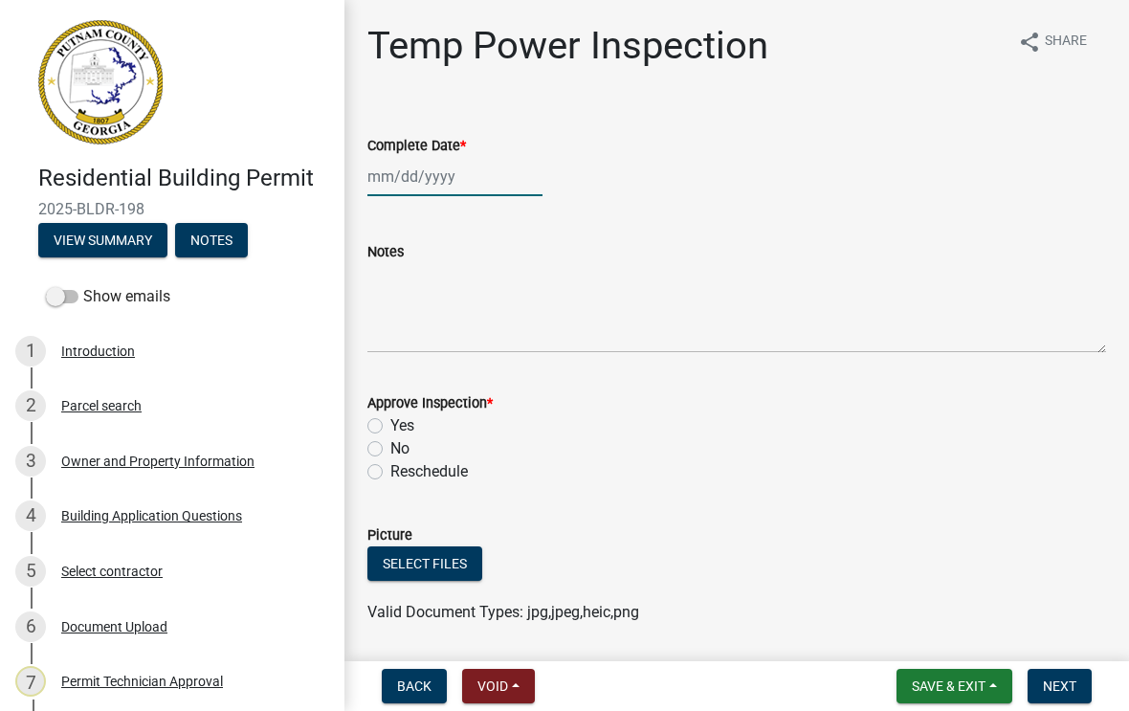
click at [425, 179] on div at bounding box center [454, 176] width 175 height 39
select select "8"
select select "2025"
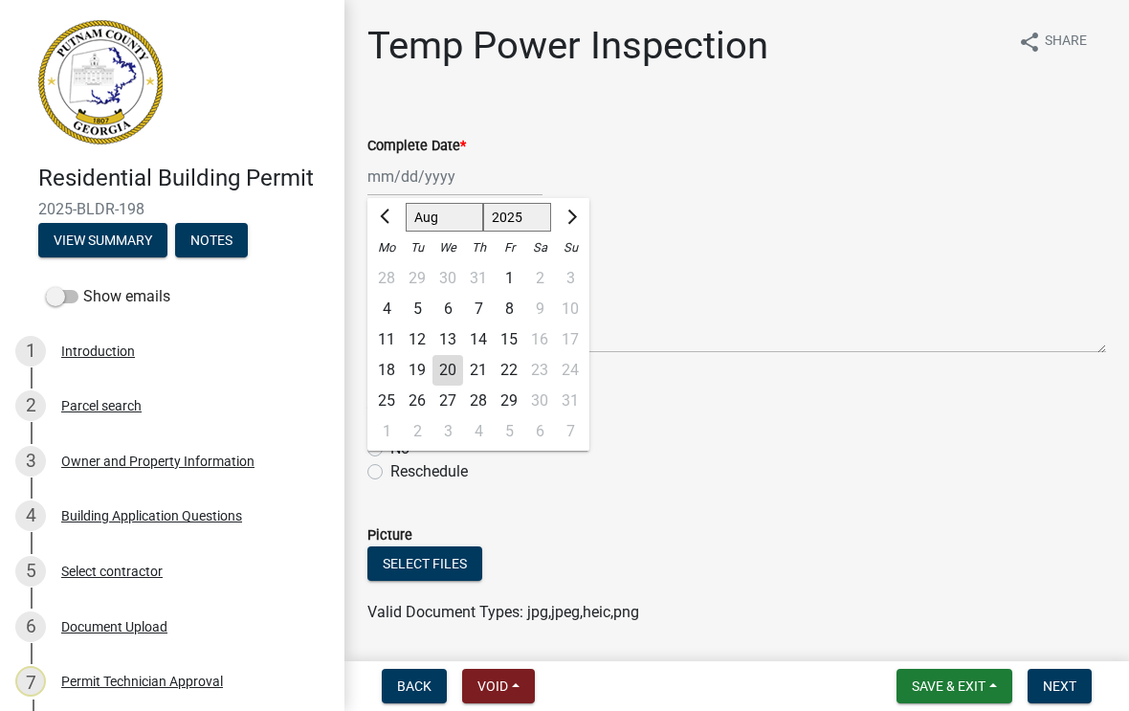
click at [454, 376] on div "20" at bounding box center [447, 370] width 31 height 31
type input "[DATE]"
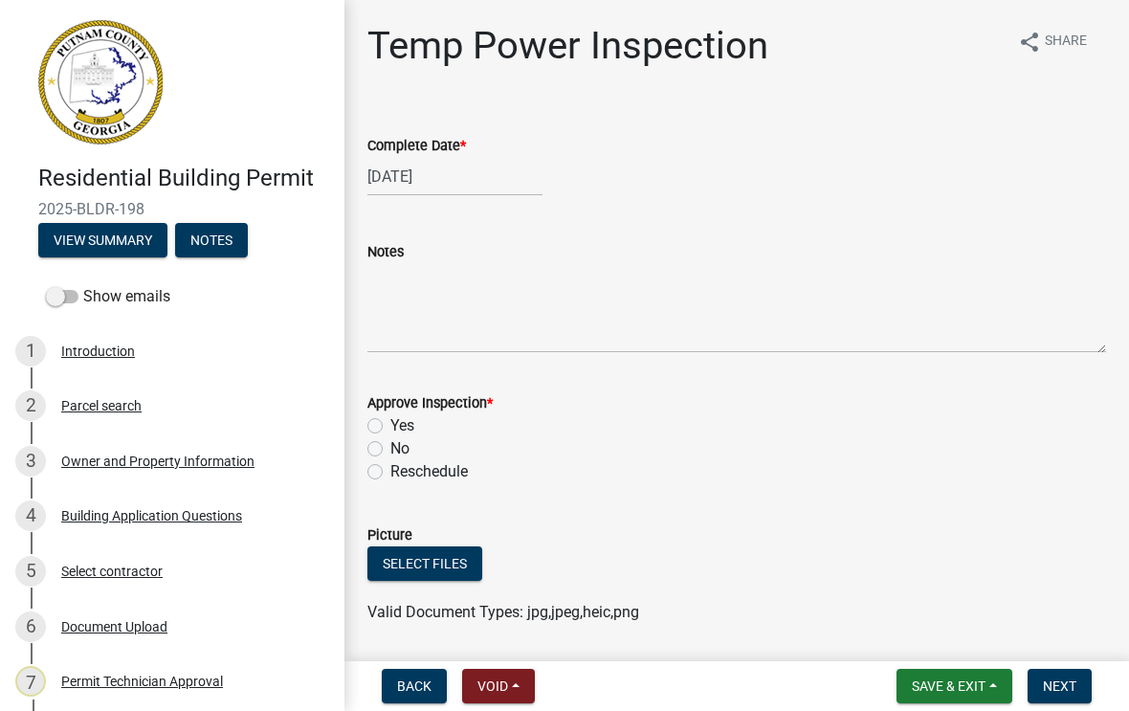
click at [390, 420] on label "Yes" at bounding box center [402, 425] width 24 height 23
click at [390, 420] on input "Yes" at bounding box center [396, 420] width 12 height 12
radio input "true"
click at [1070, 695] on button "Next" at bounding box center [1059, 686] width 64 height 34
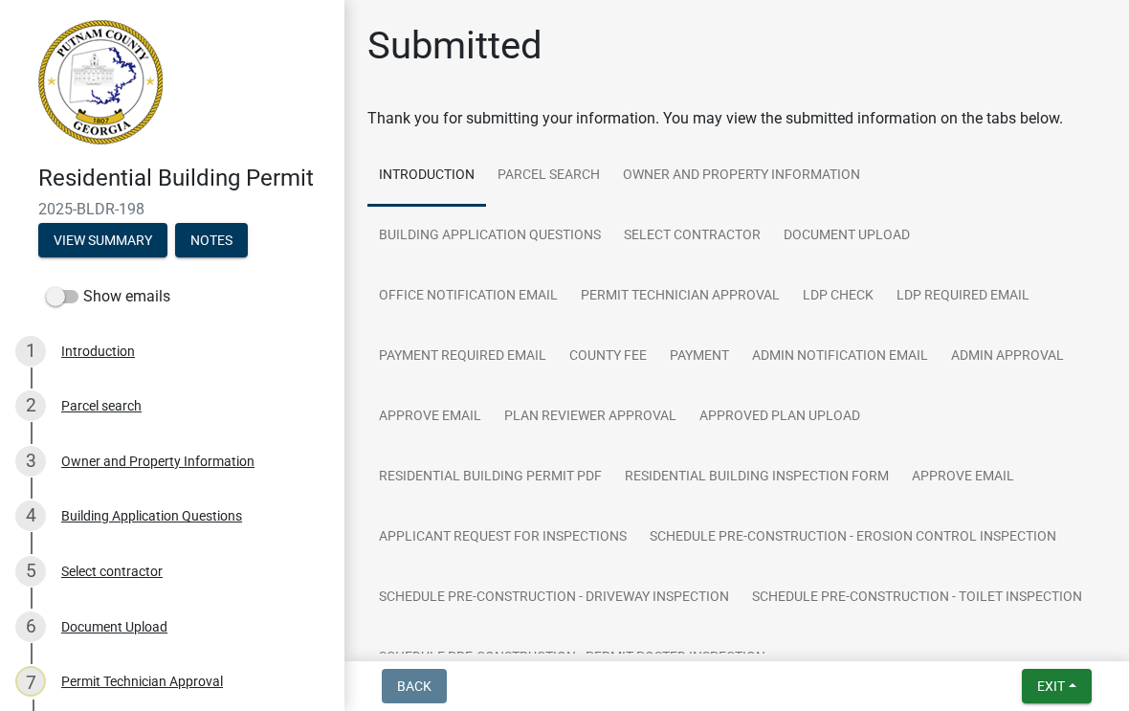
click at [1054, 690] on span "Exit" at bounding box center [1051, 685] width 28 height 15
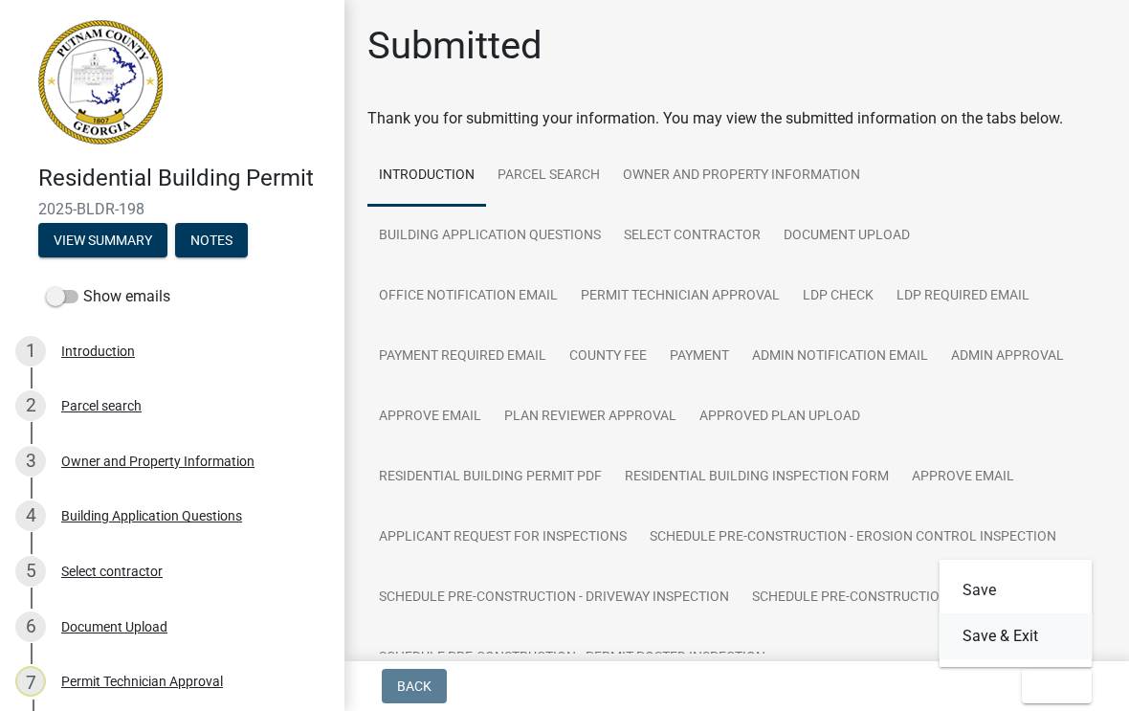
click at [1030, 637] on button "Save & Exit" at bounding box center [1015, 636] width 153 height 46
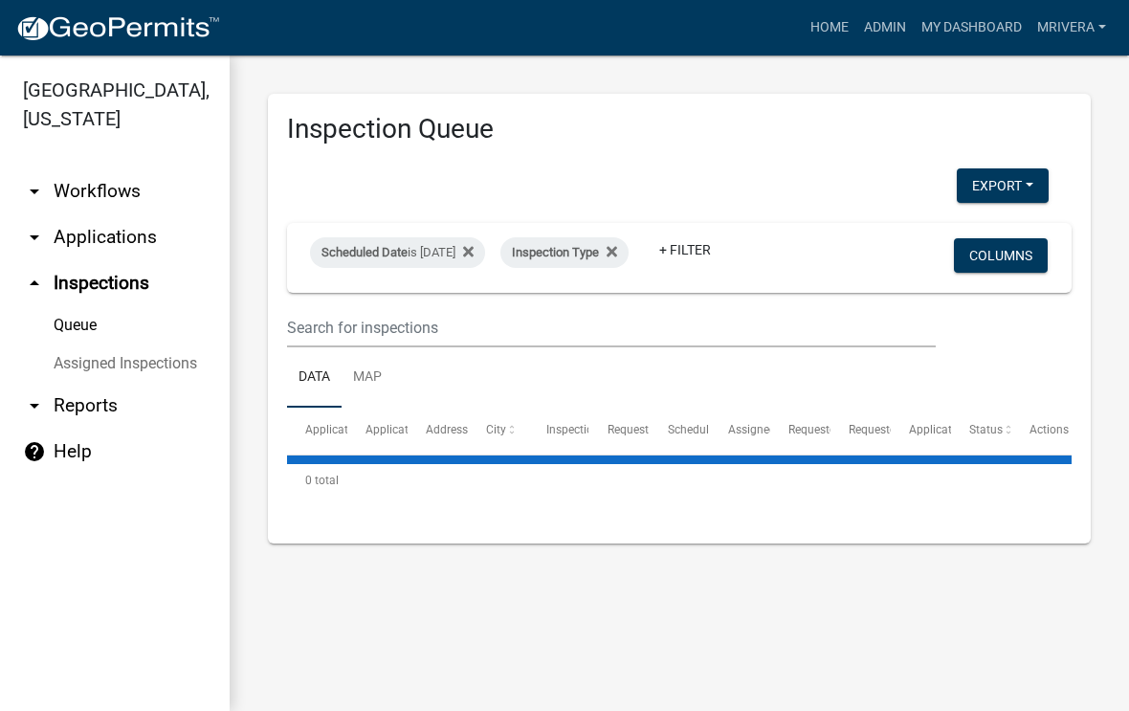
select select "1: 25"
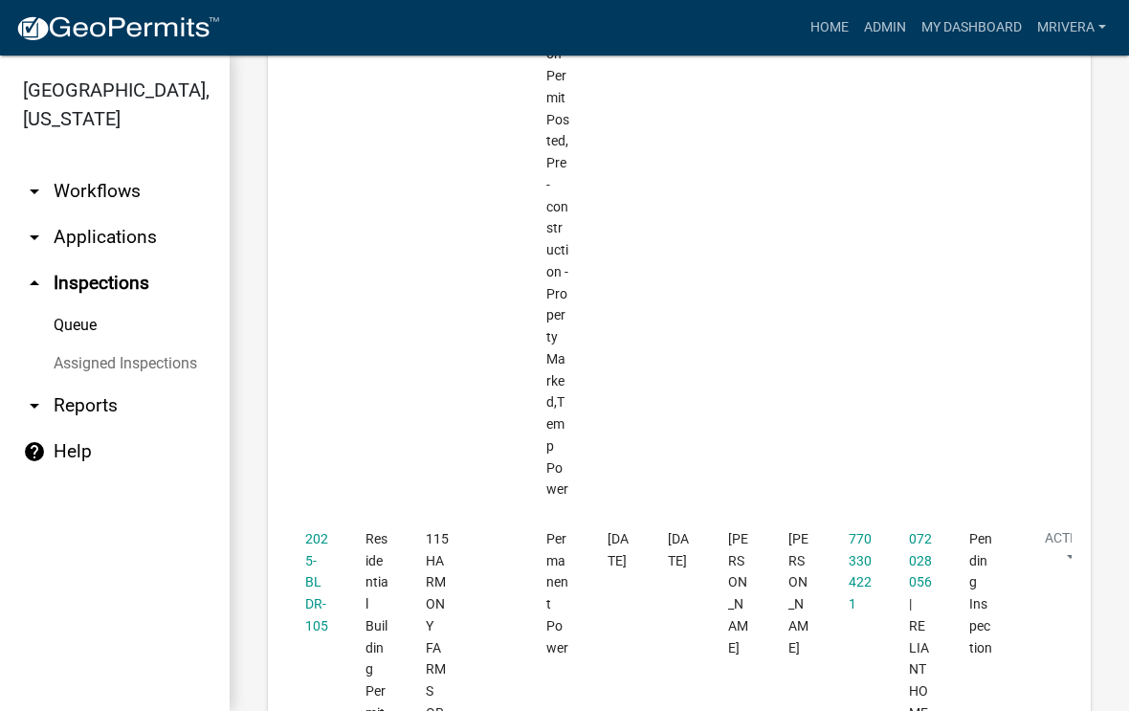
scroll to position [6333, 0]
click at [321, 530] on link "2025-BLDR-105" at bounding box center [316, 581] width 23 height 102
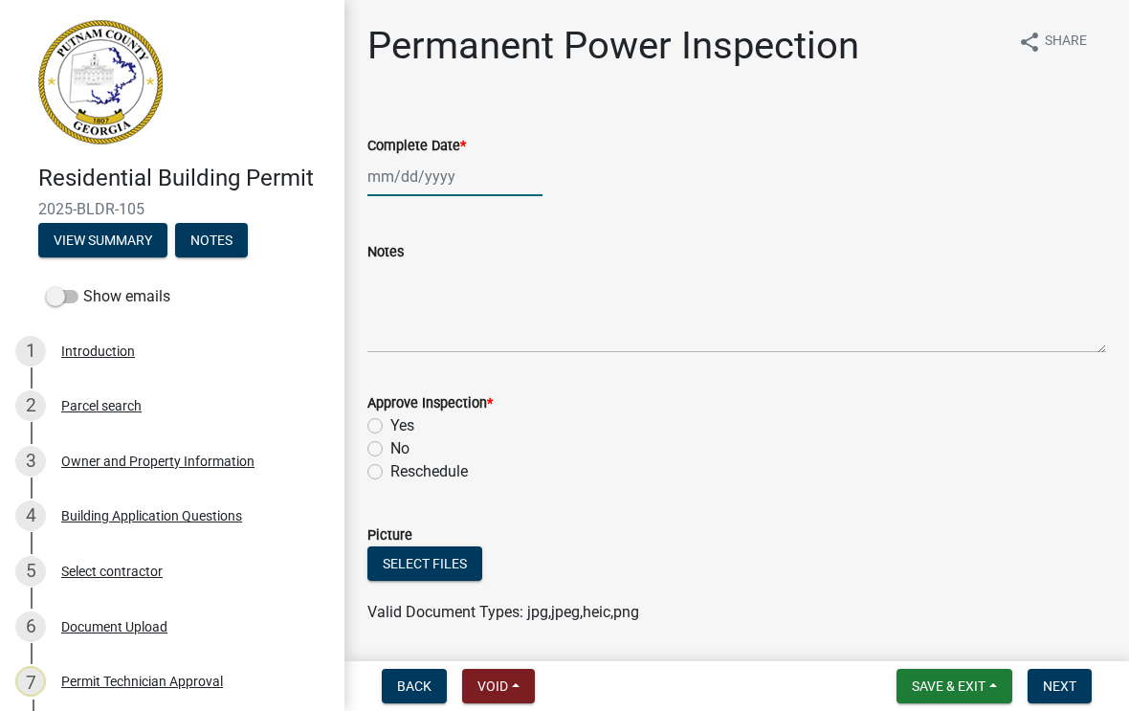
click at [433, 186] on div at bounding box center [454, 176] width 175 height 39
select select "8"
select select "2025"
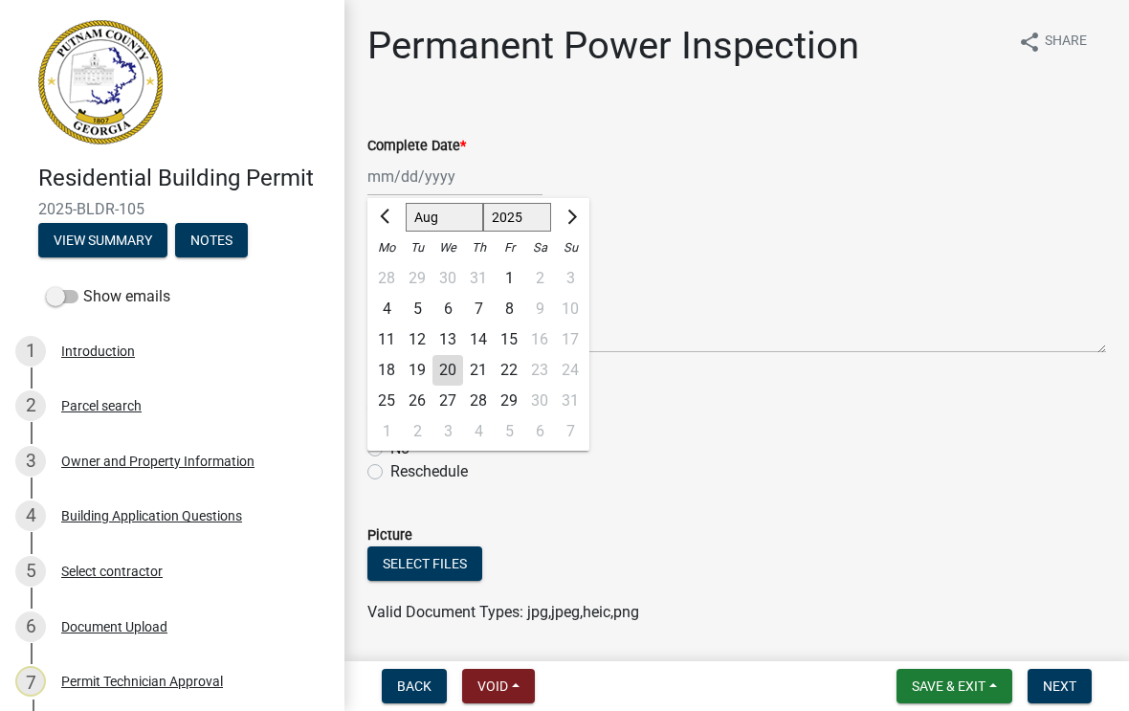
click at [452, 379] on div "20" at bounding box center [447, 370] width 31 height 31
type input "[DATE]"
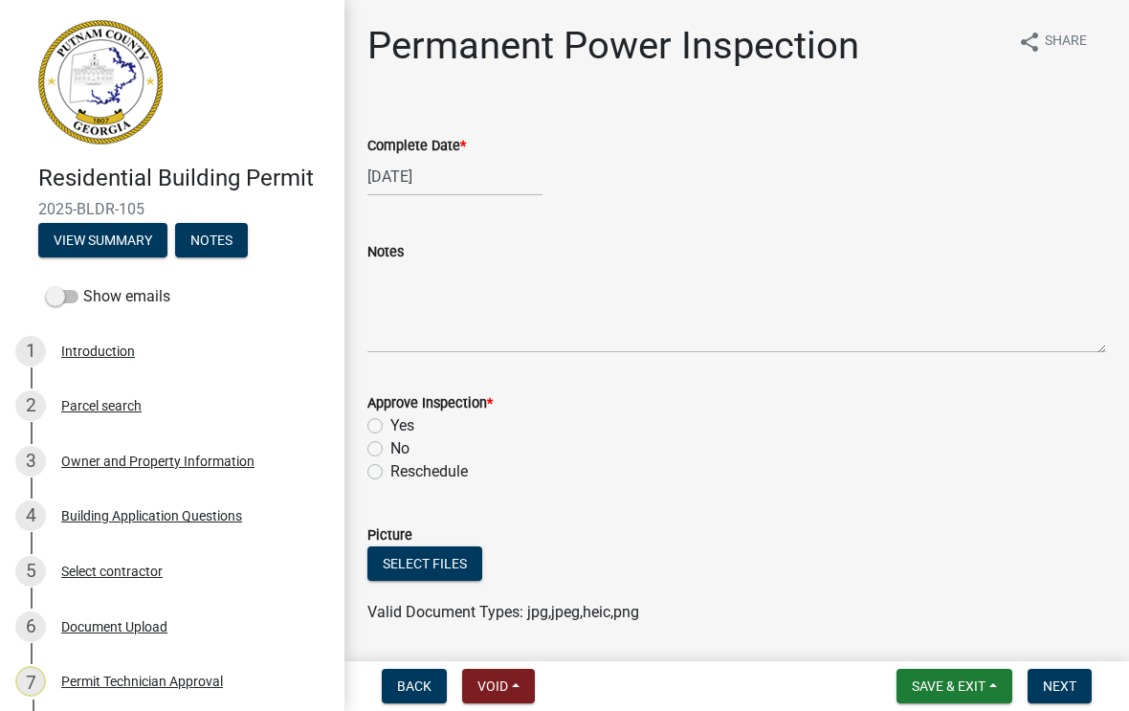
click at [390, 422] on label "Yes" at bounding box center [402, 425] width 24 height 23
click at [390, 422] on input "Yes" at bounding box center [396, 420] width 12 height 12
radio input "true"
click at [1056, 669] on button "Next" at bounding box center [1059, 686] width 64 height 34
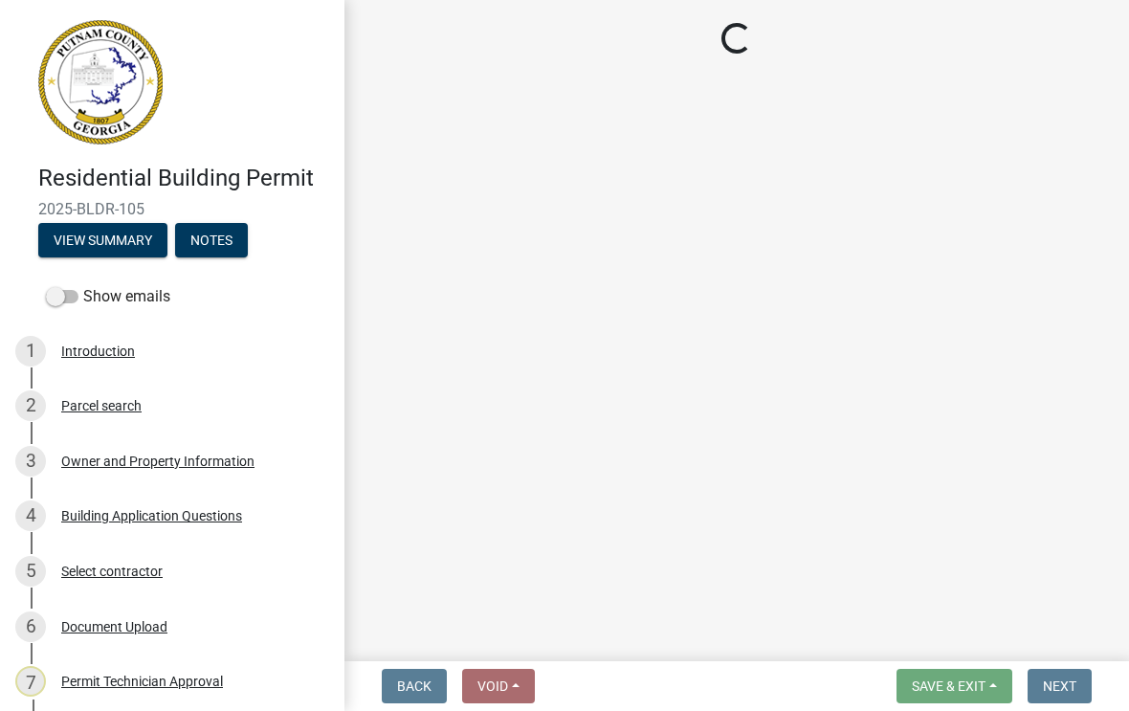
click at [1058, 546] on main "Loading..." at bounding box center [736, 326] width 784 height 653
click at [1026, 457] on main "Loading..." at bounding box center [736, 326] width 784 height 653
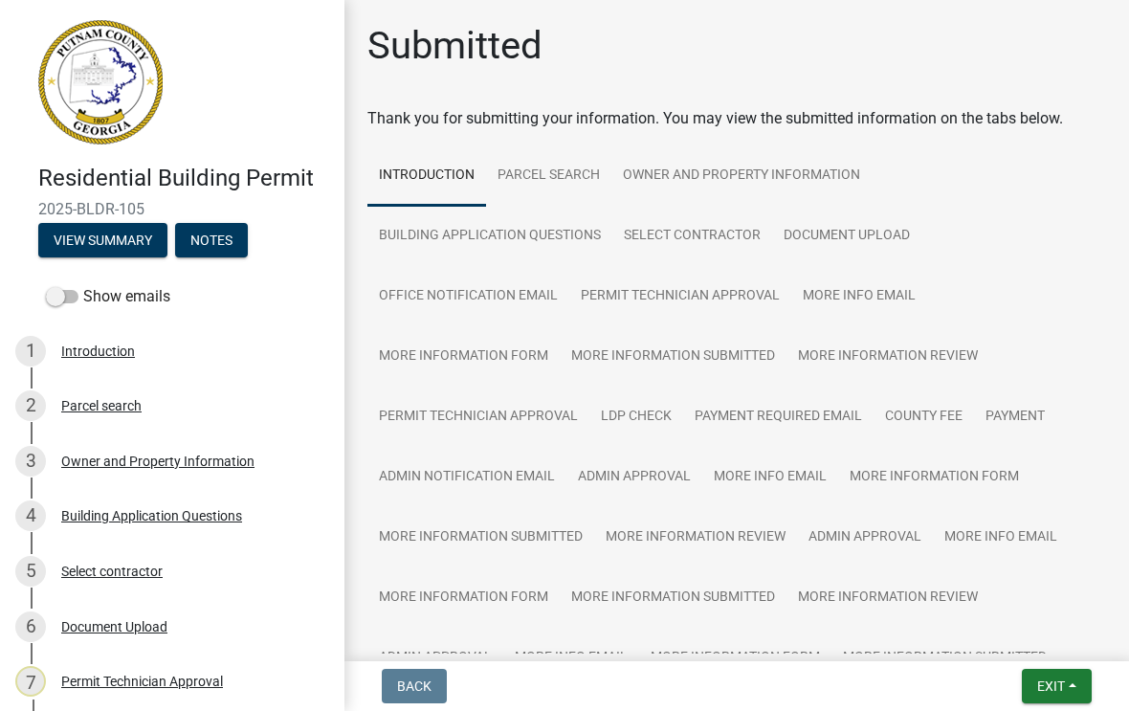
click at [1041, 695] on button "Exit" at bounding box center [1057, 686] width 70 height 34
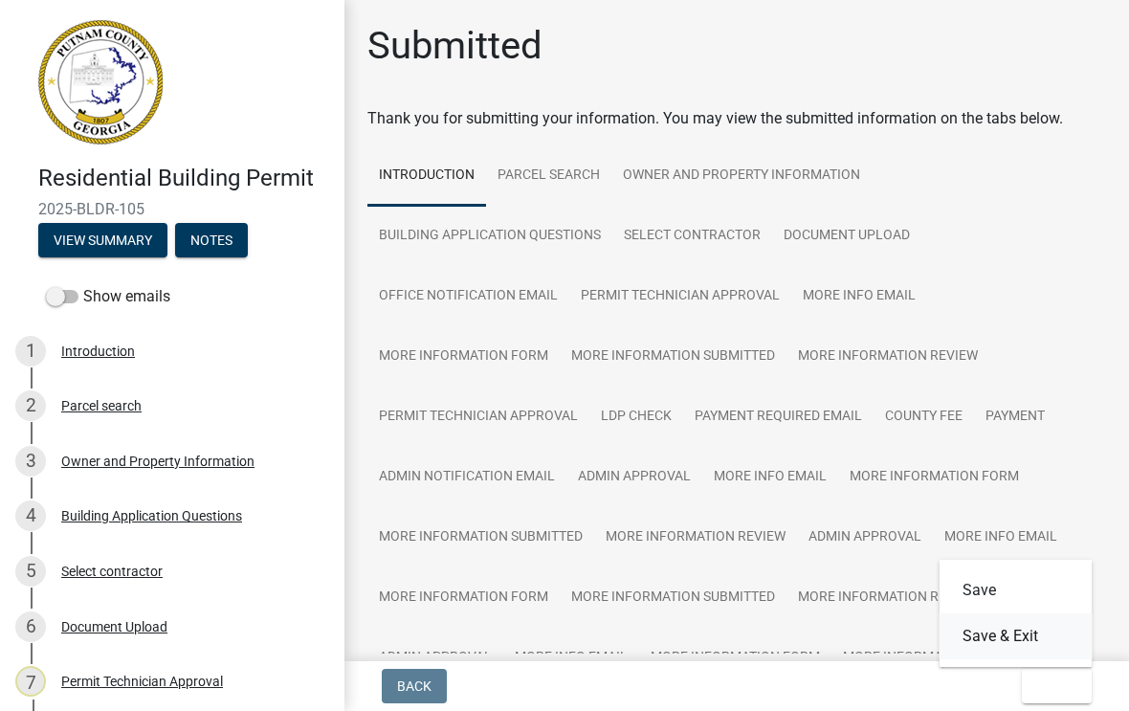
click at [1014, 632] on button "Save & Exit" at bounding box center [1015, 636] width 153 height 46
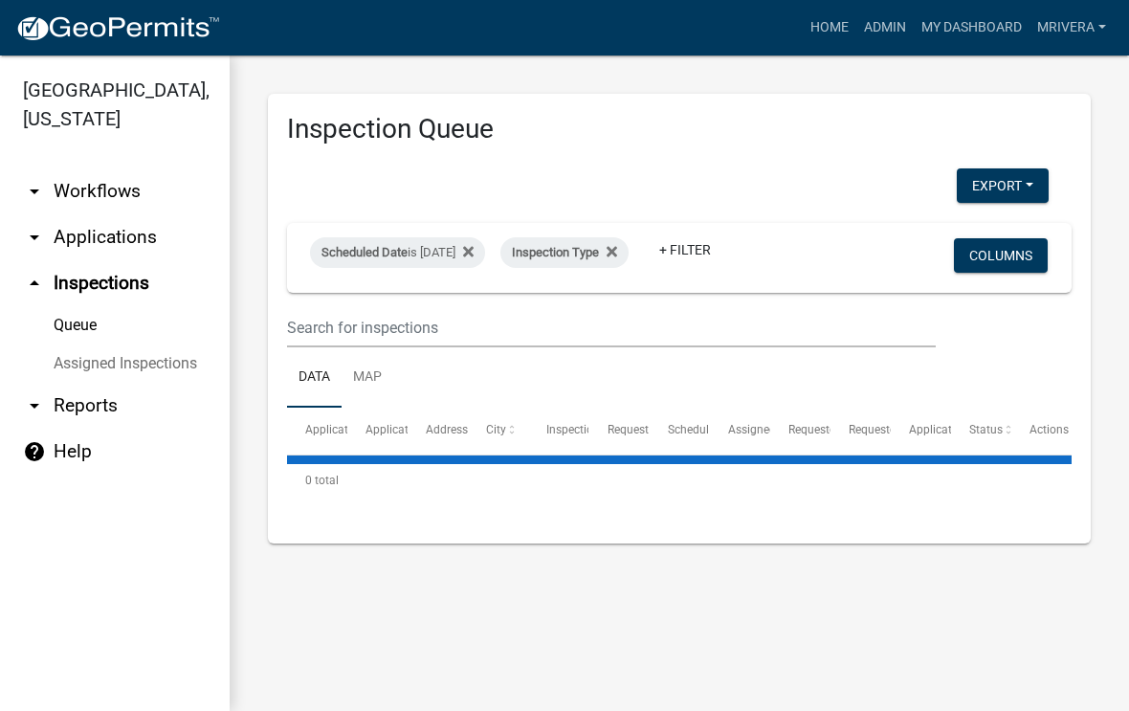
select select "1: 25"
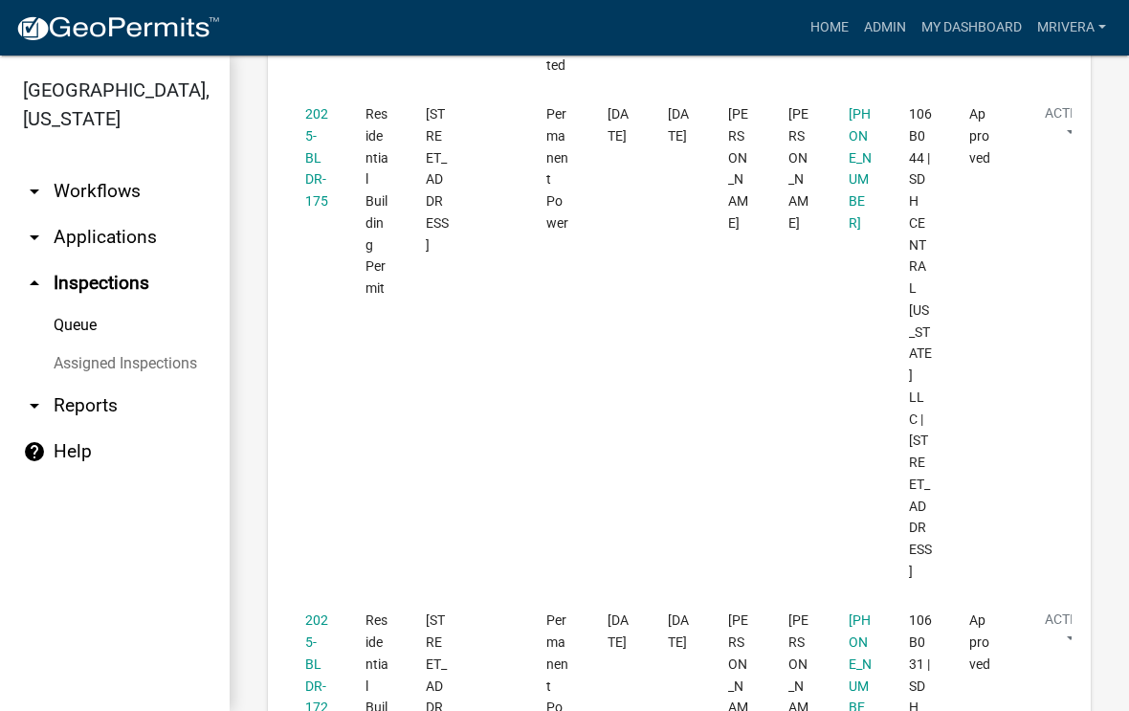
scroll to position [743, 0]
